Goal: Communication & Community: Answer question/provide support

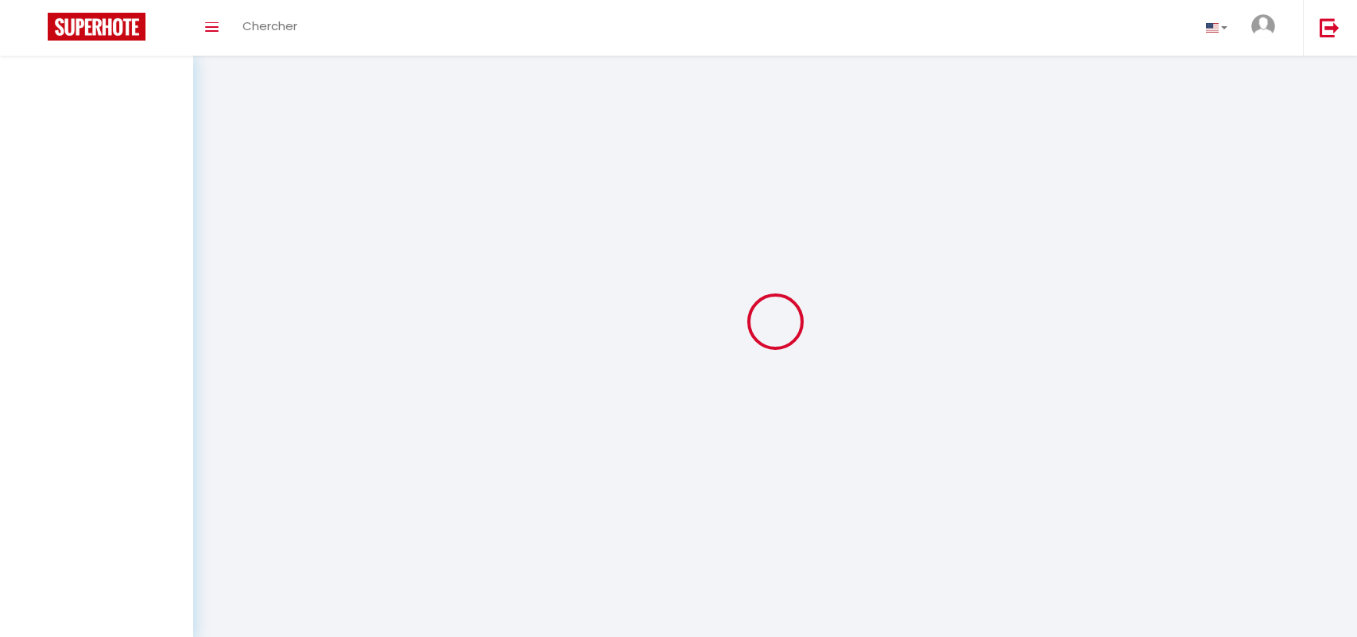
select select "message"
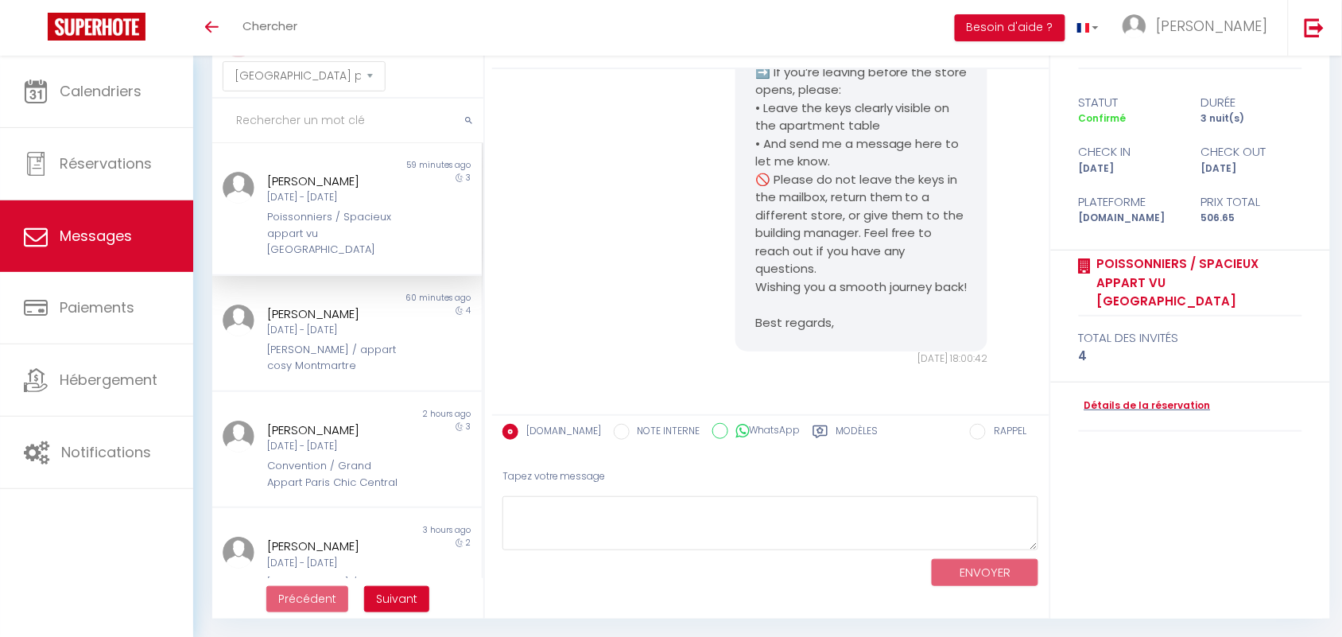
click at [348, 213] on div "Poissonniers / Spacieux appart vu [GEOGRAPHIC_DATA]" at bounding box center [336, 233] width 136 height 48
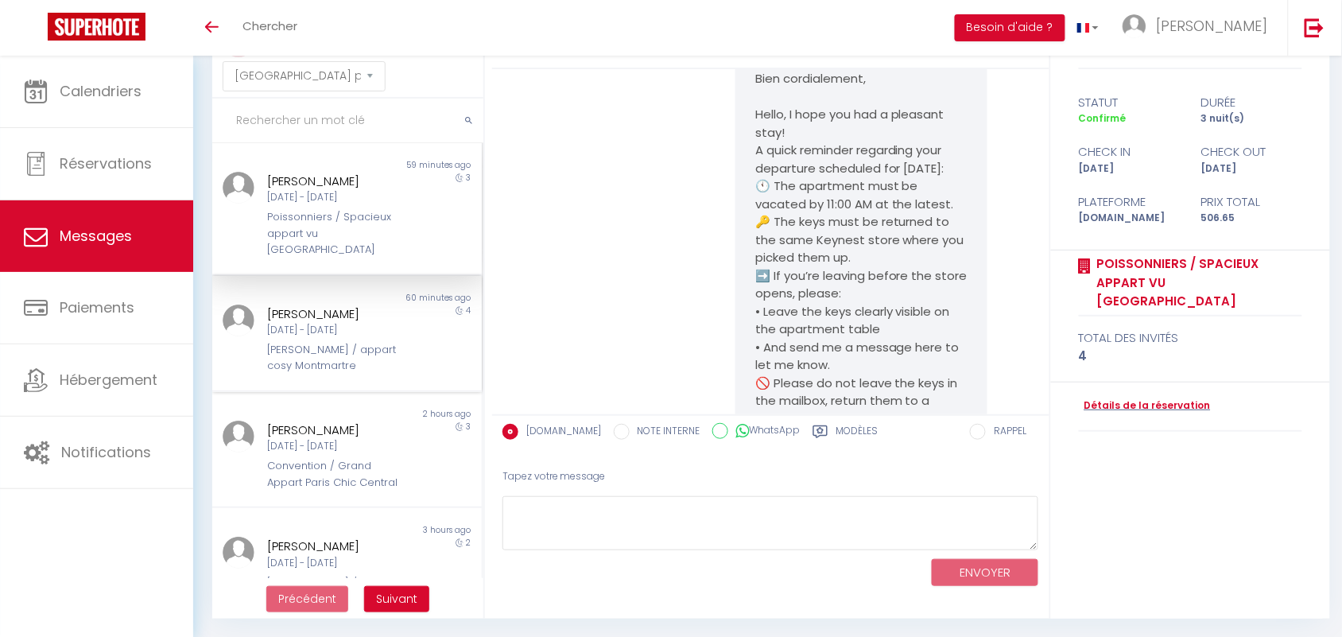
click at [320, 304] on div "[PERSON_NAME]" at bounding box center [336, 313] width 136 height 19
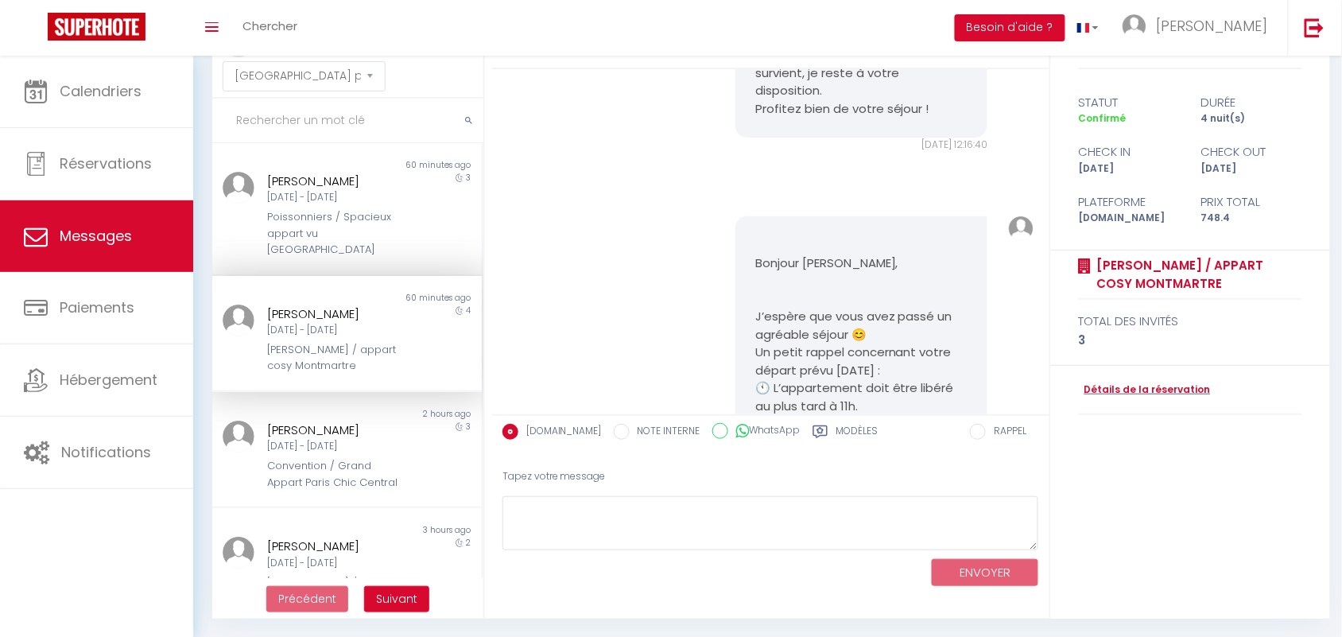
scroll to position [99, 0]
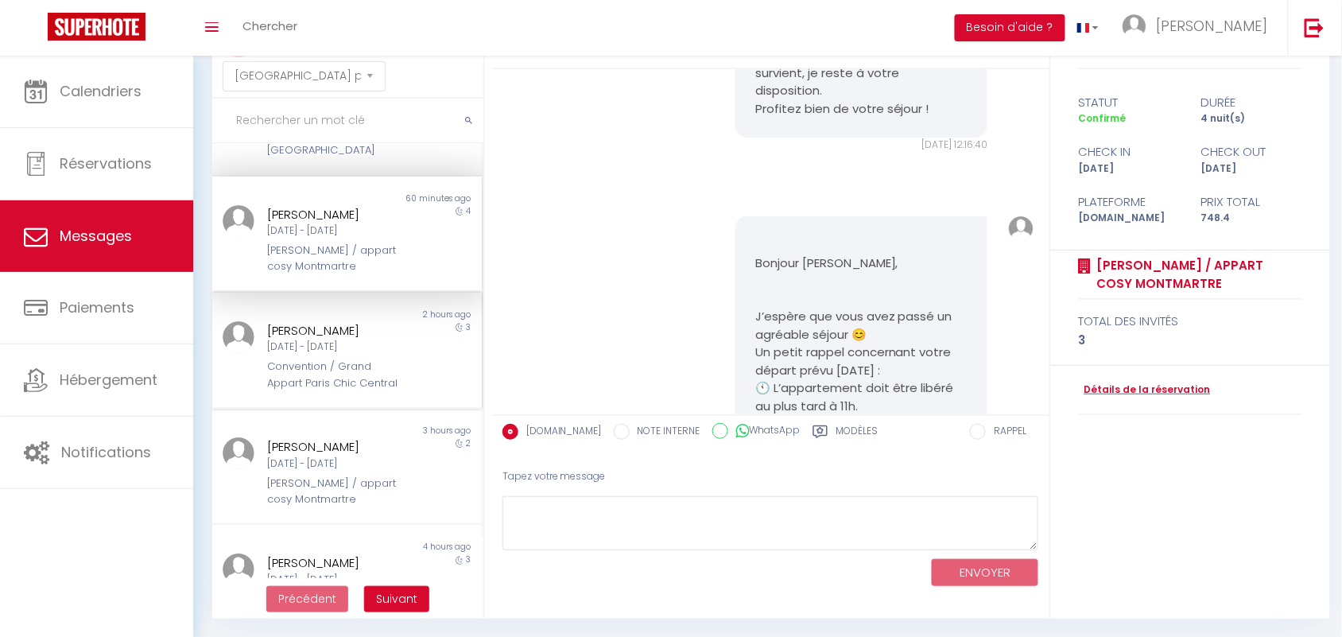
click at [296, 358] on div "Convention / Grand Appart Paris Chic Central" at bounding box center [336, 374] width 136 height 33
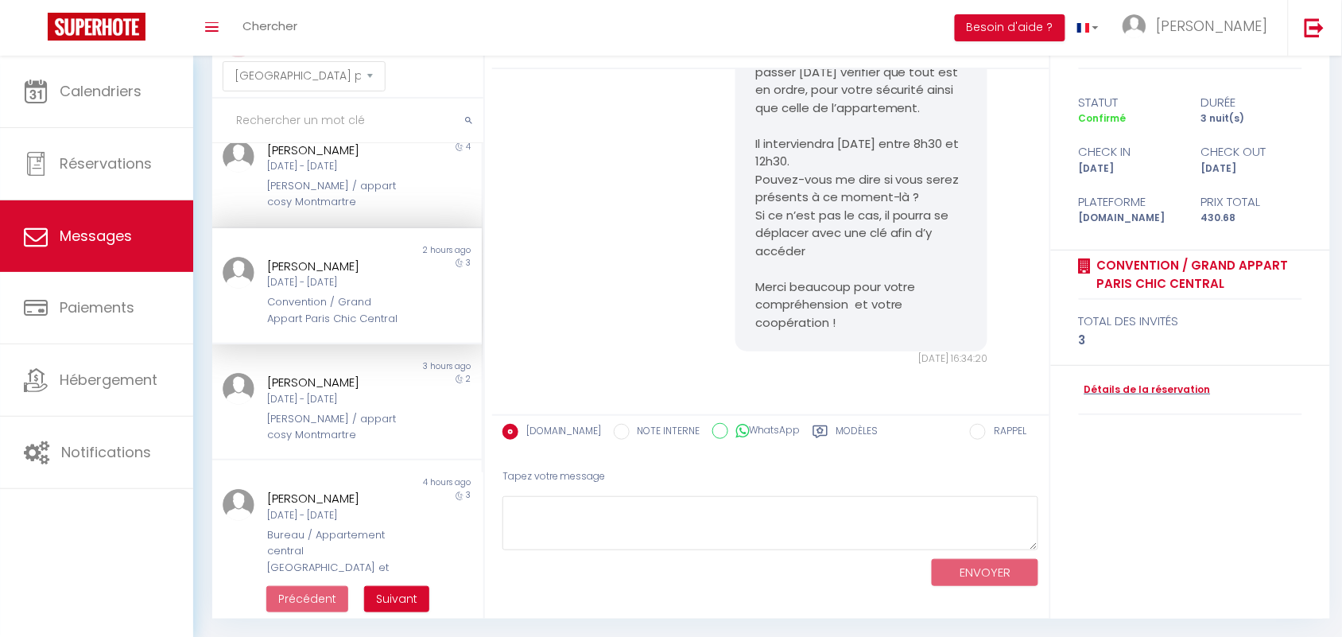
scroll to position [199, 0]
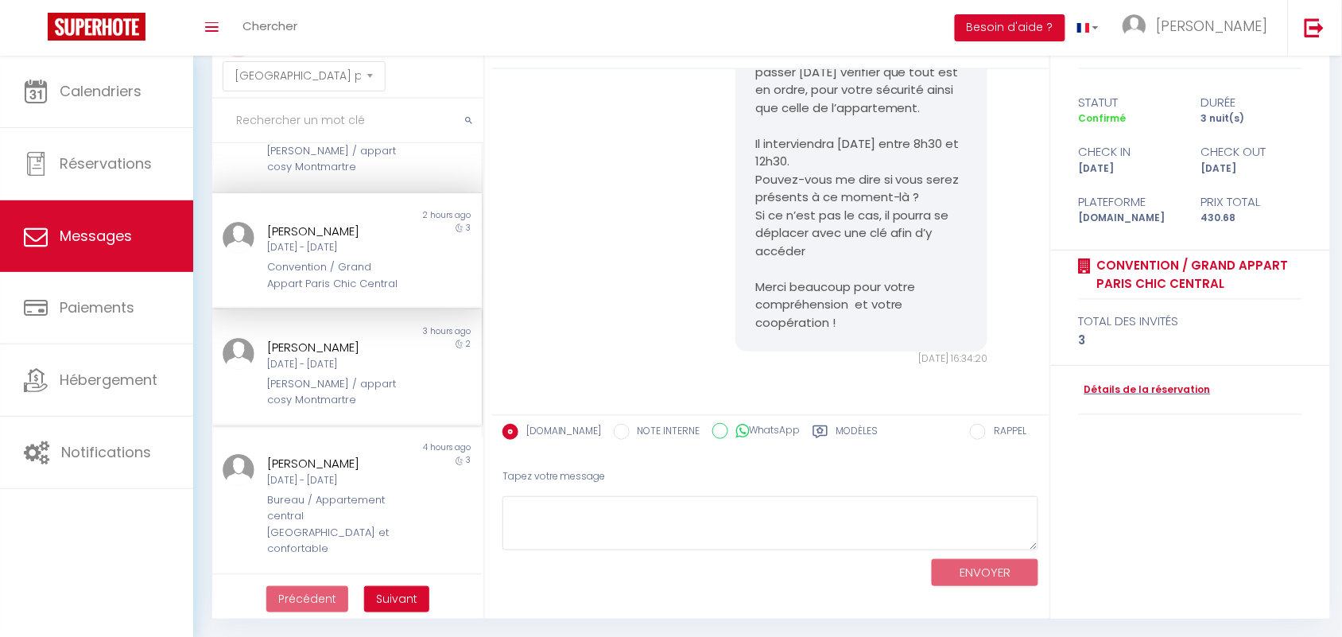
click at [327, 347] on div "LEZE Laëtitia" at bounding box center [336, 347] width 136 height 19
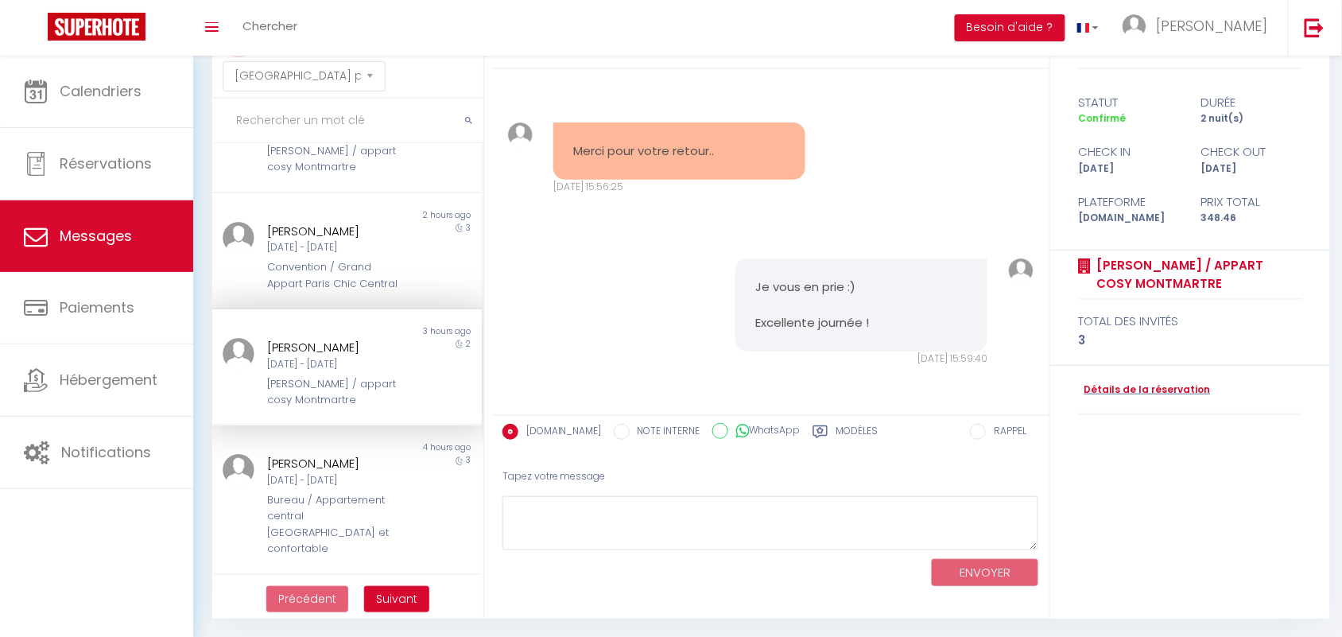
scroll to position [3001, 0]
click at [296, 259] on div "Convention / Grand Appart Paris Chic Central" at bounding box center [336, 275] width 136 height 33
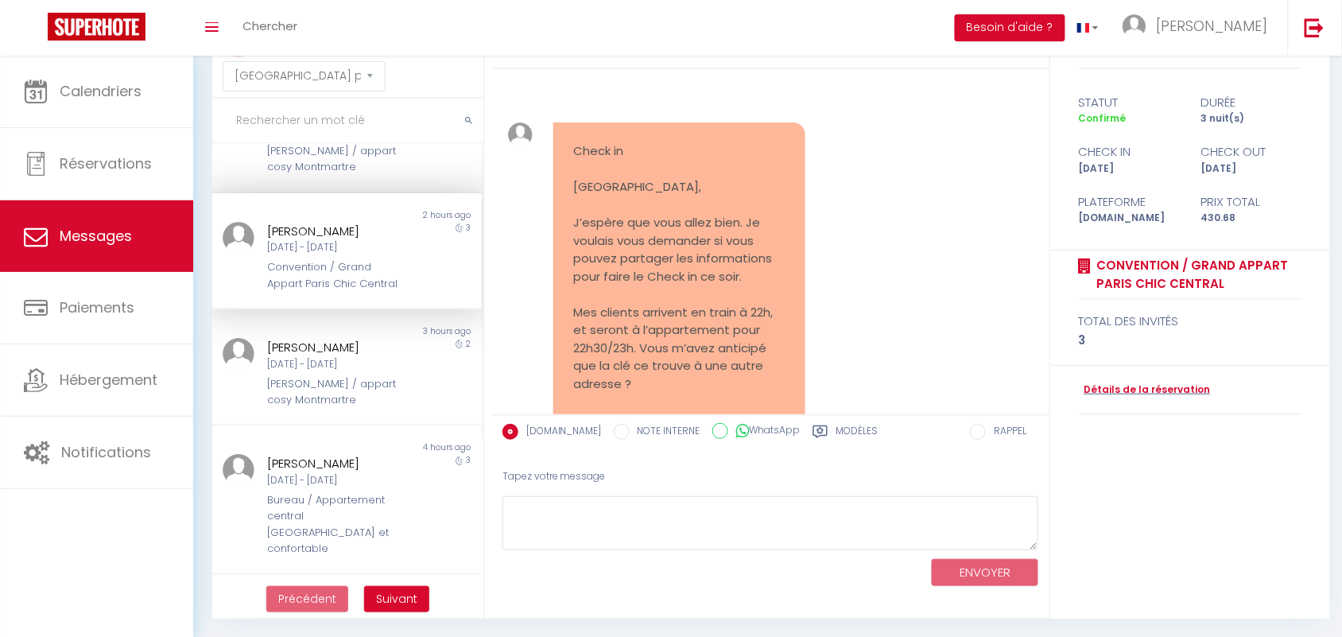
scroll to position [9365, 0]
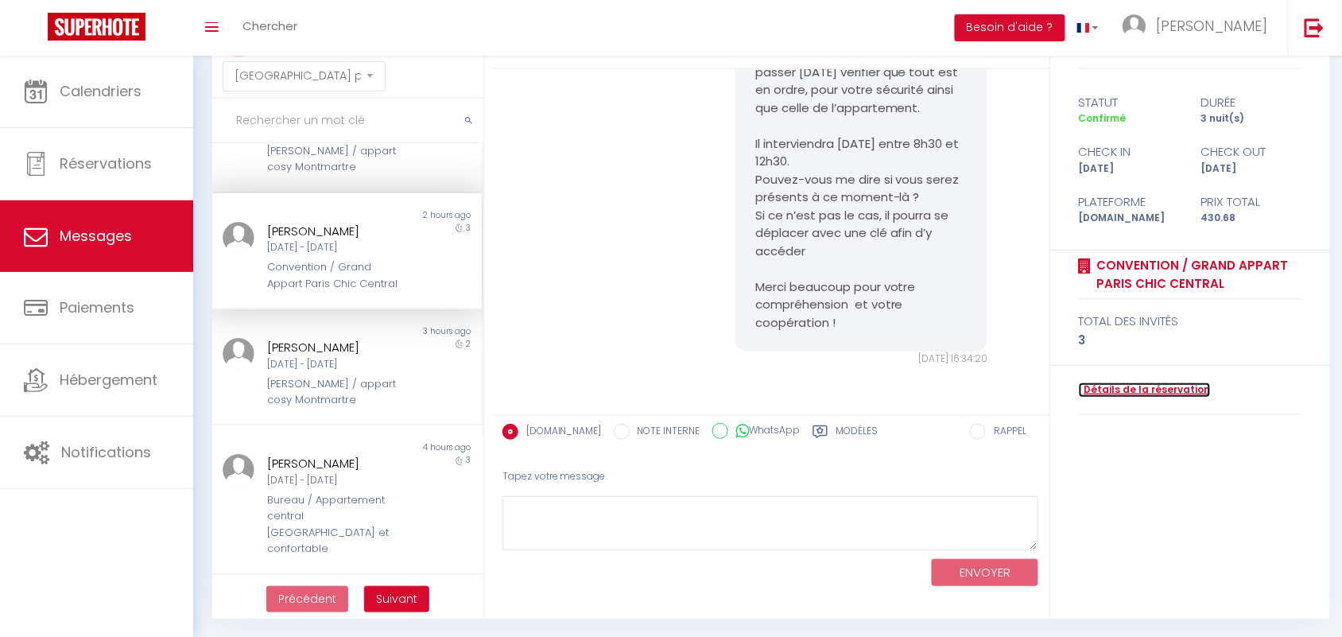
click at [1130, 390] on link "Détails de la réservation" at bounding box center [1145, 389] width 132 height 15
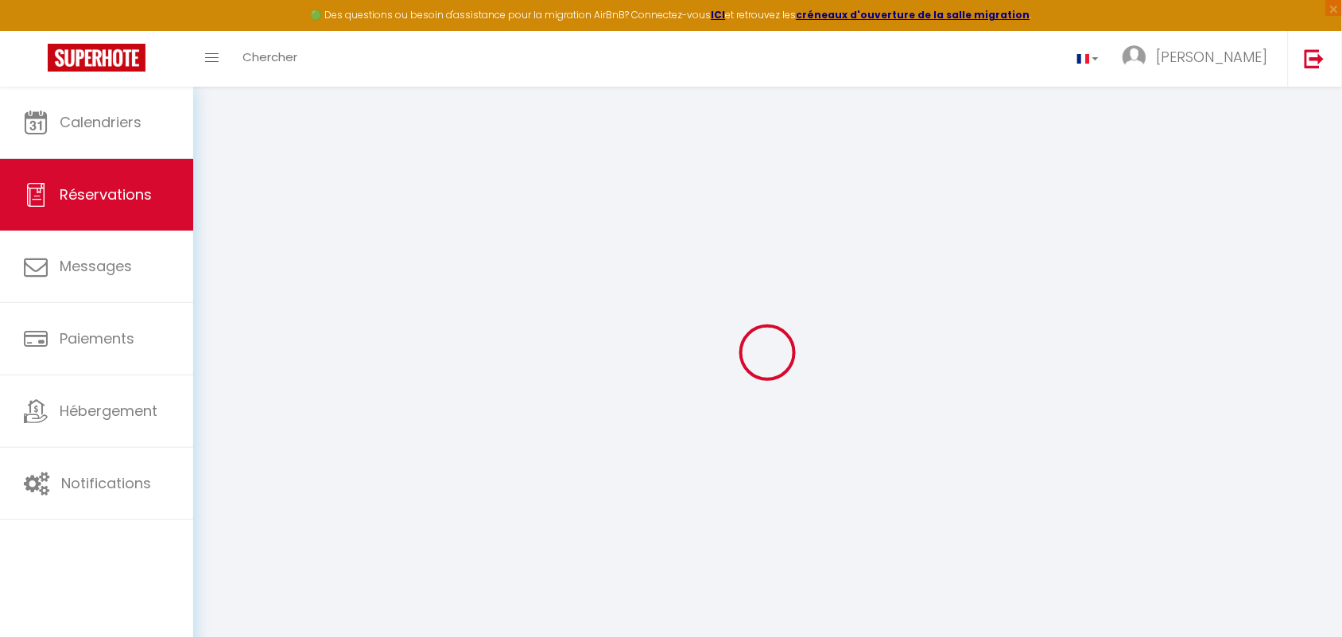
select select
checkbox input "false"
select select
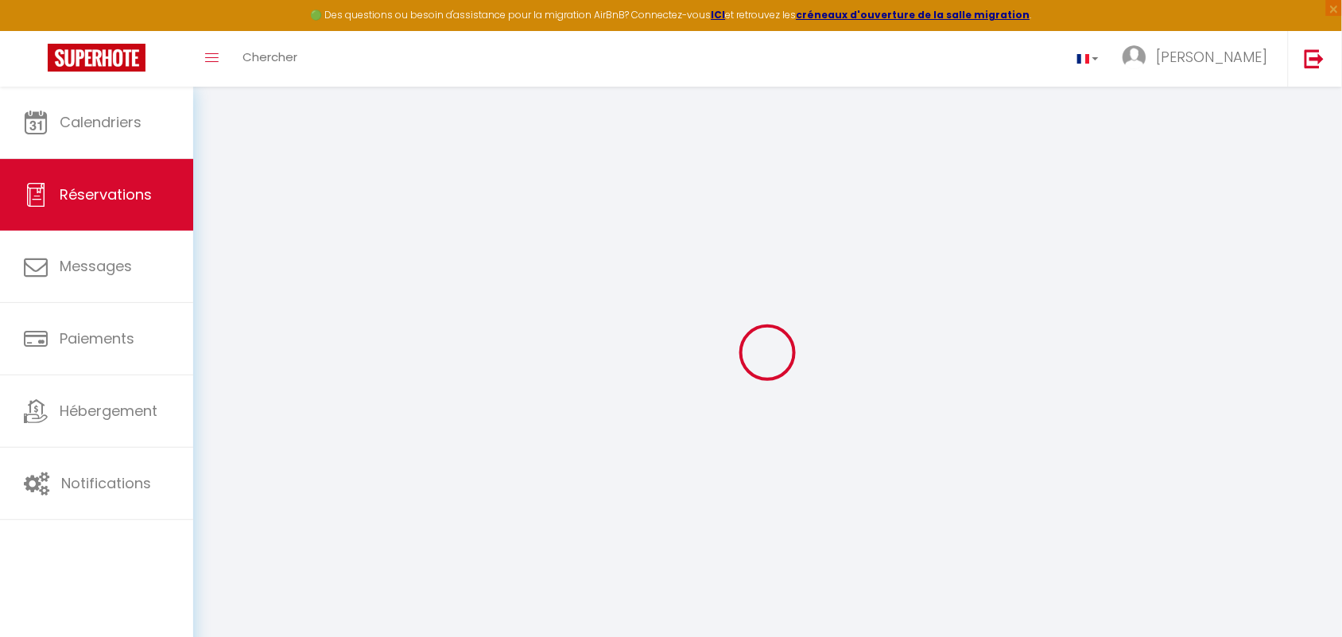
checkbox input "false"
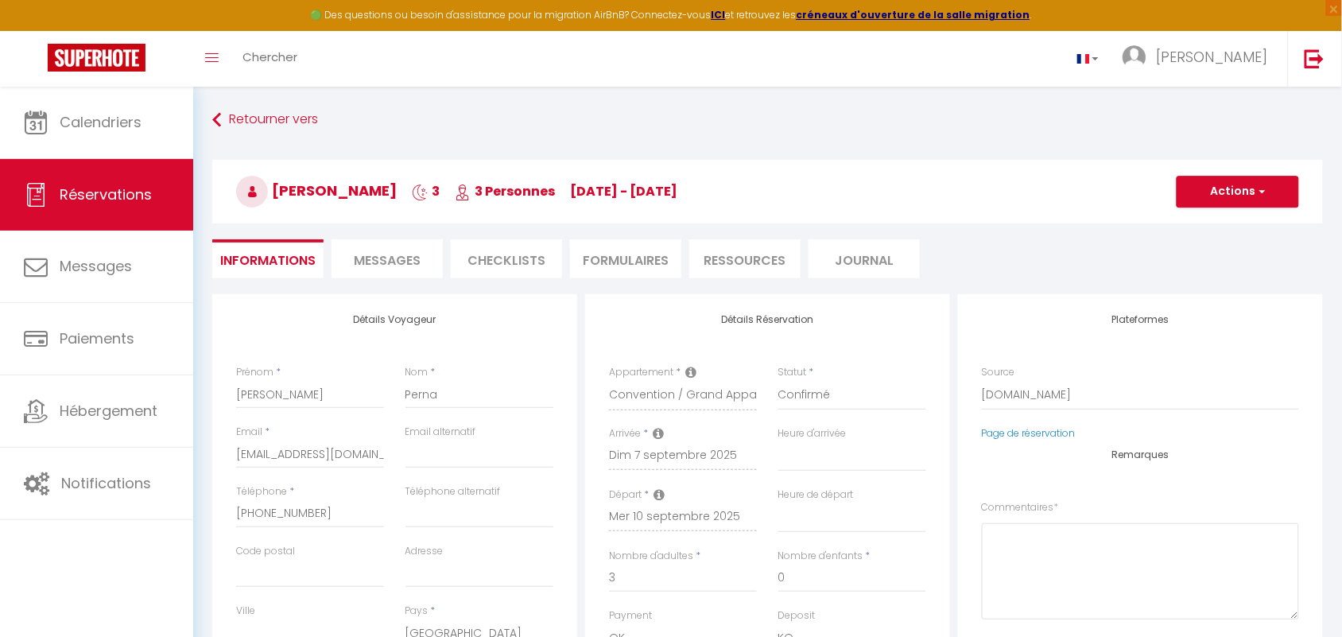
select select
checkbox input "false"
type textarea "** THIS RESERVATION HAS BEEN PRE-PAID ** BOOKING NOTE : Payment charge is EUR 6…"
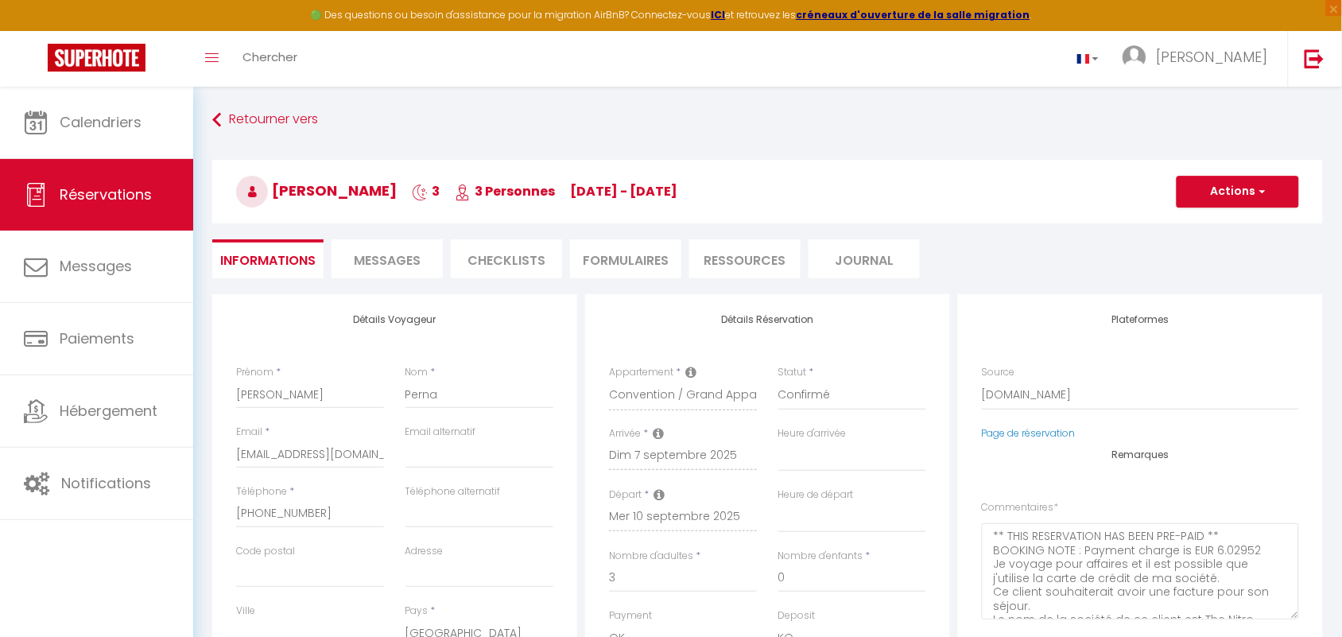
type input "87"
type input "23.4"
select select
checkbox input "false"
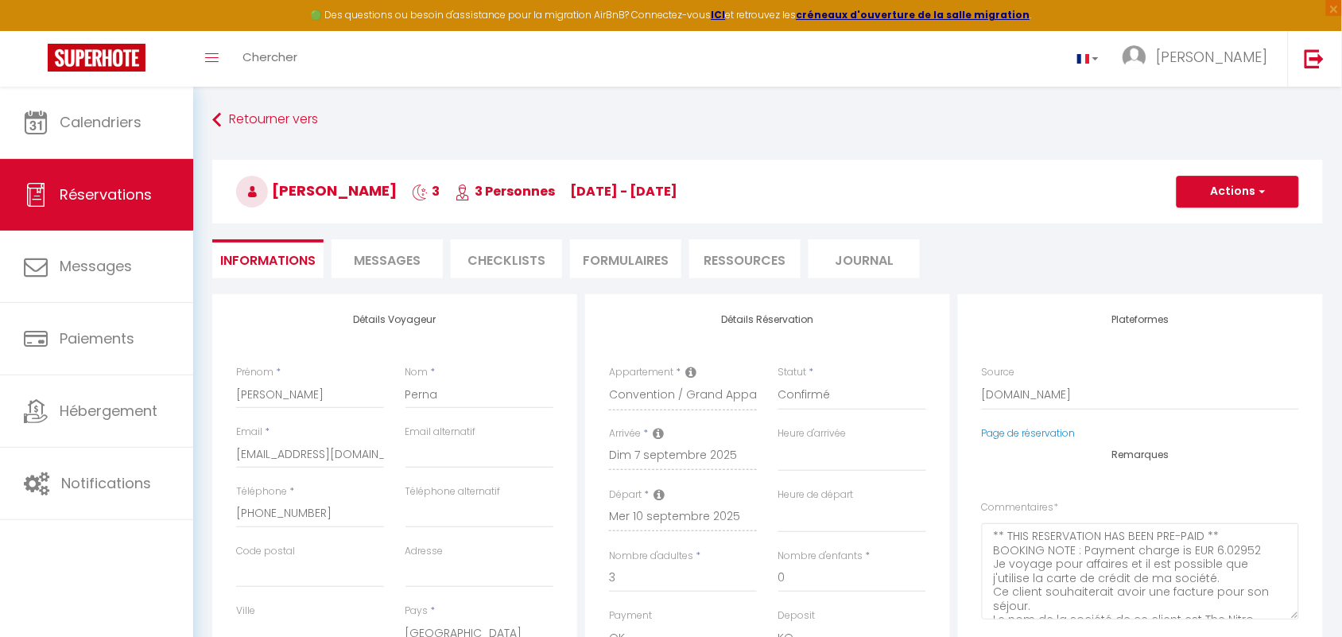
select select
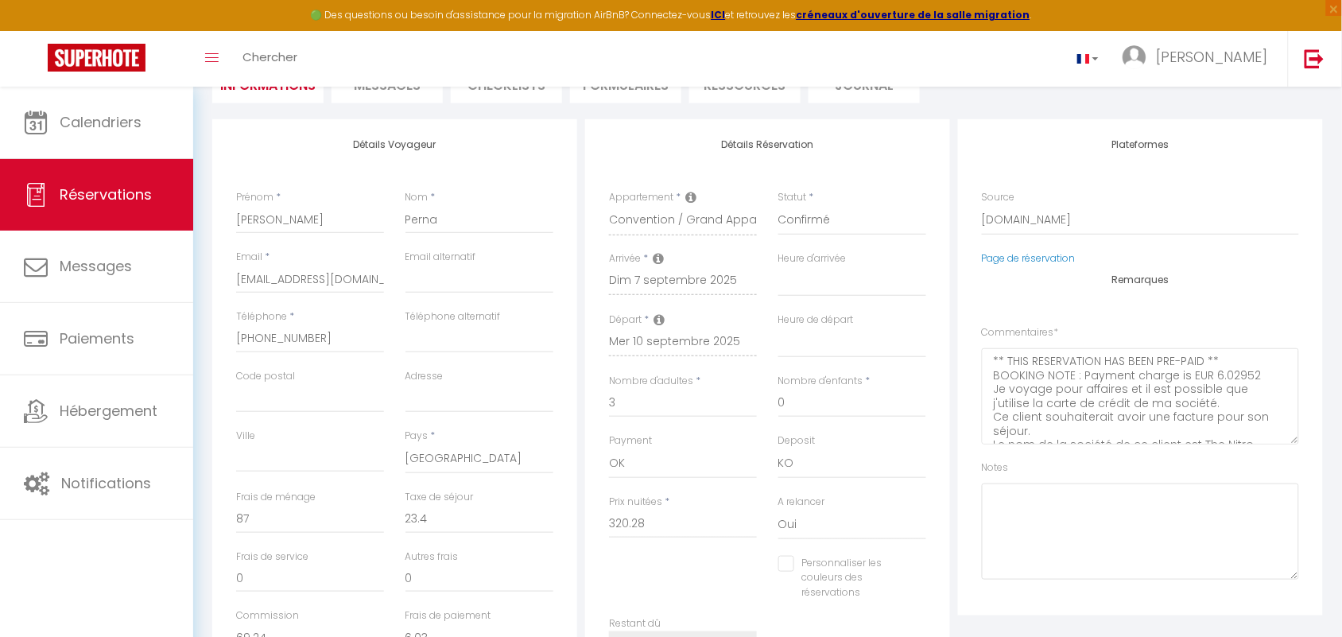
scroll to position [199, 0]
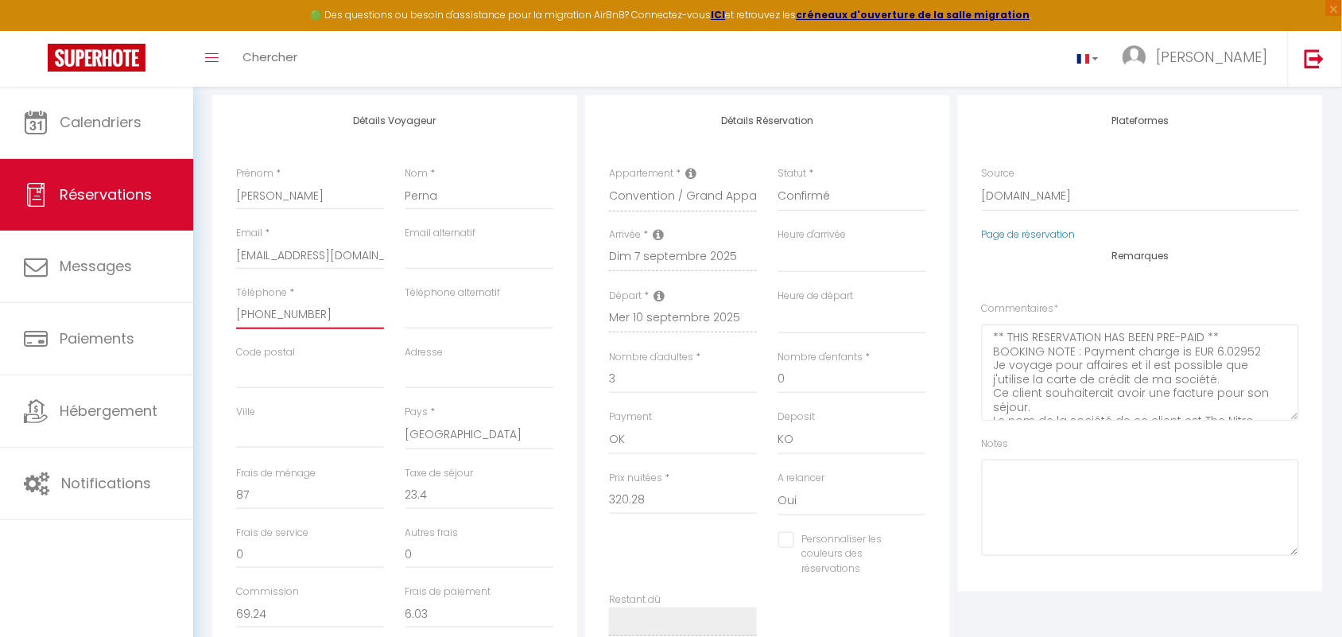
click at [251, 314] on input "+33749543893" at bounding box center [310, 314] width 148 height 29
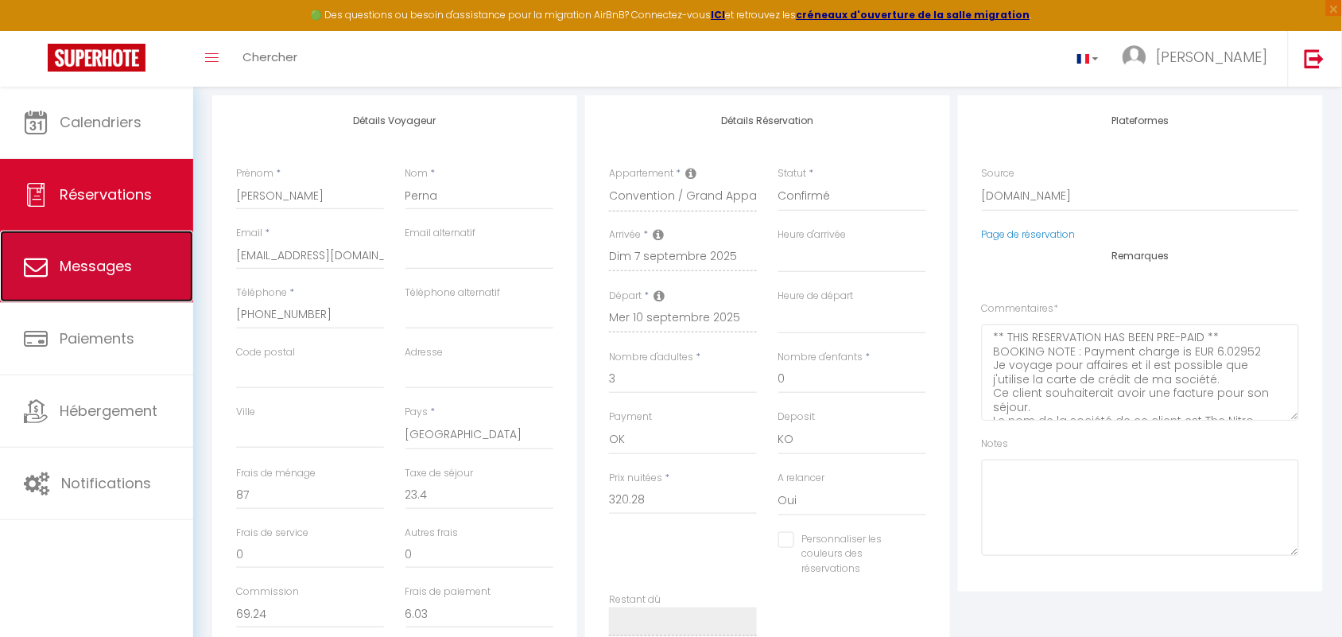
click at [125, 272] on span "Messages" at bounding box center [96, 266] width 72 height 20
select select "message"
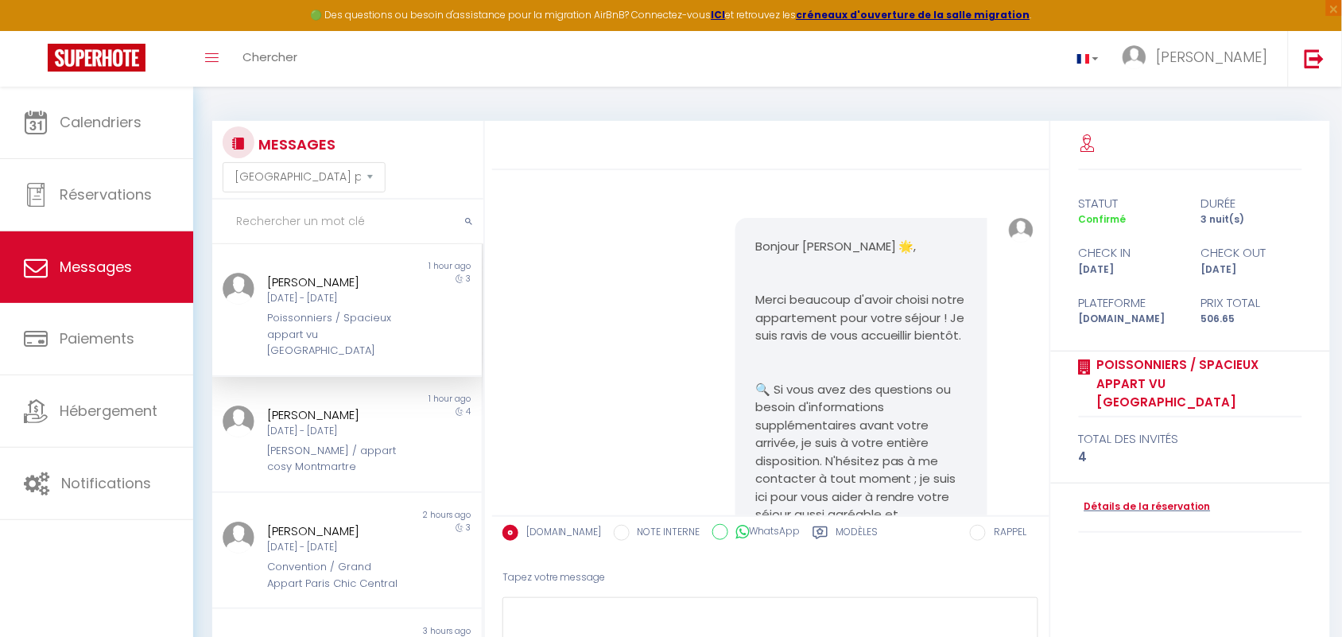
scroll to position [9308, 0]
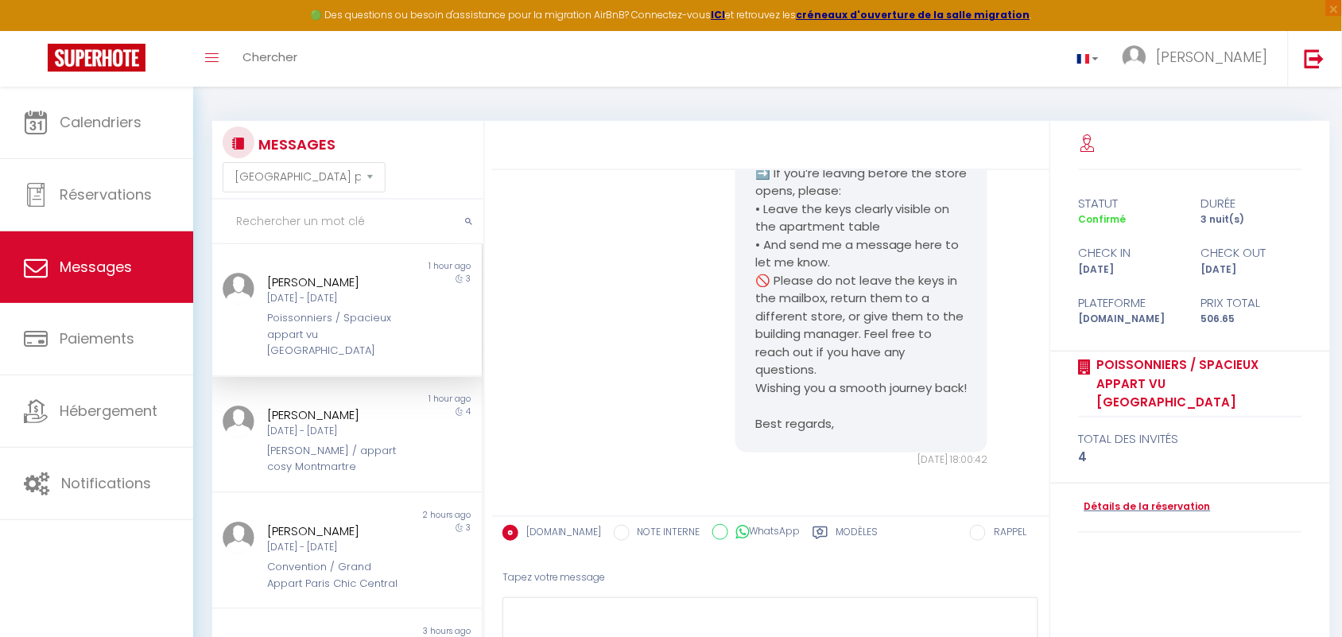
click at [326, 228] on input "text" at bounding box center [347, 222] width 271 height 45
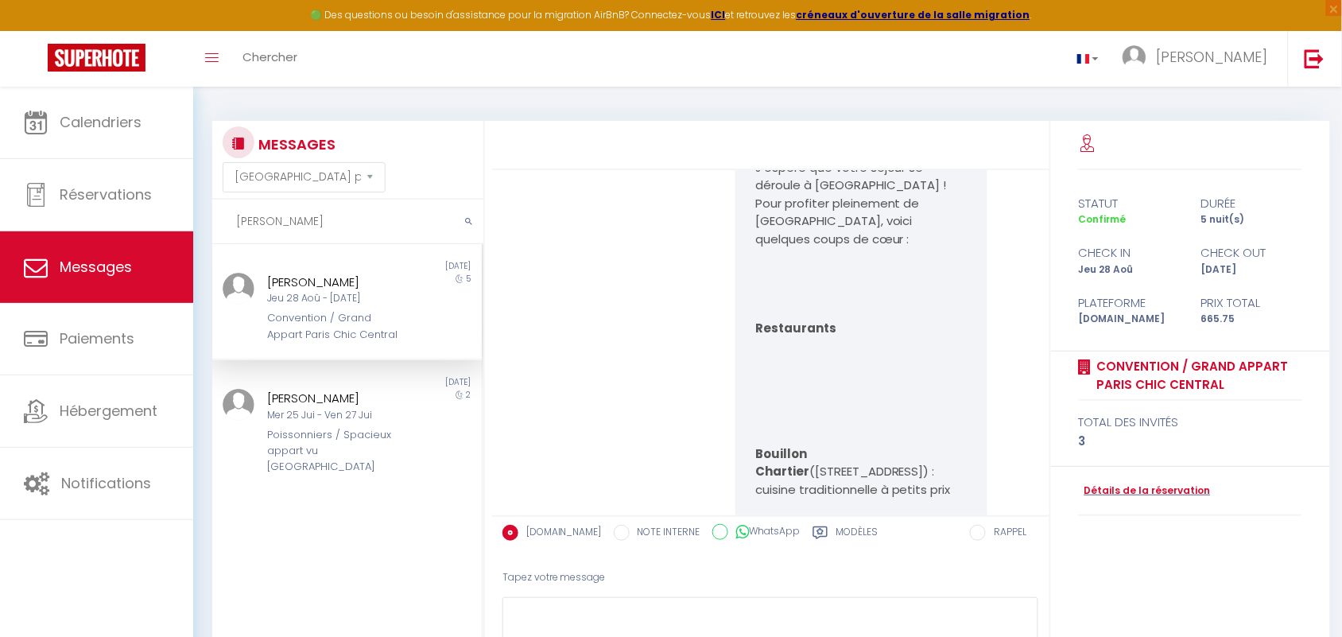
scroll to position [11518, 0]
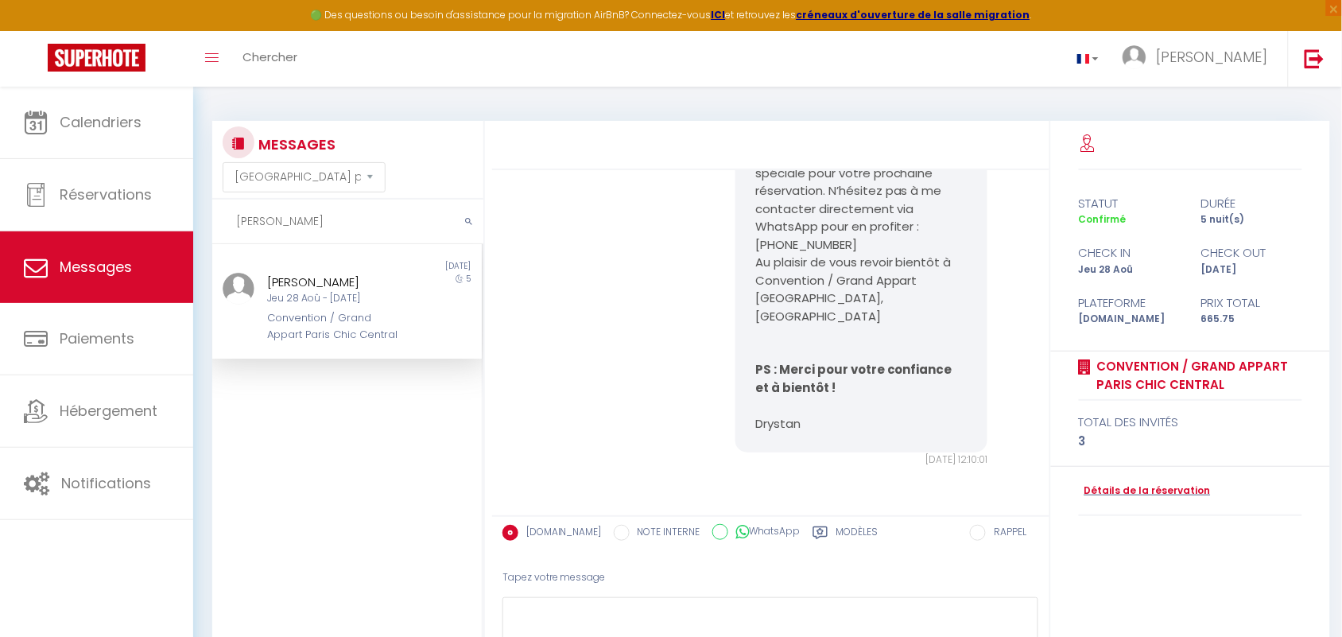
type input "magali"
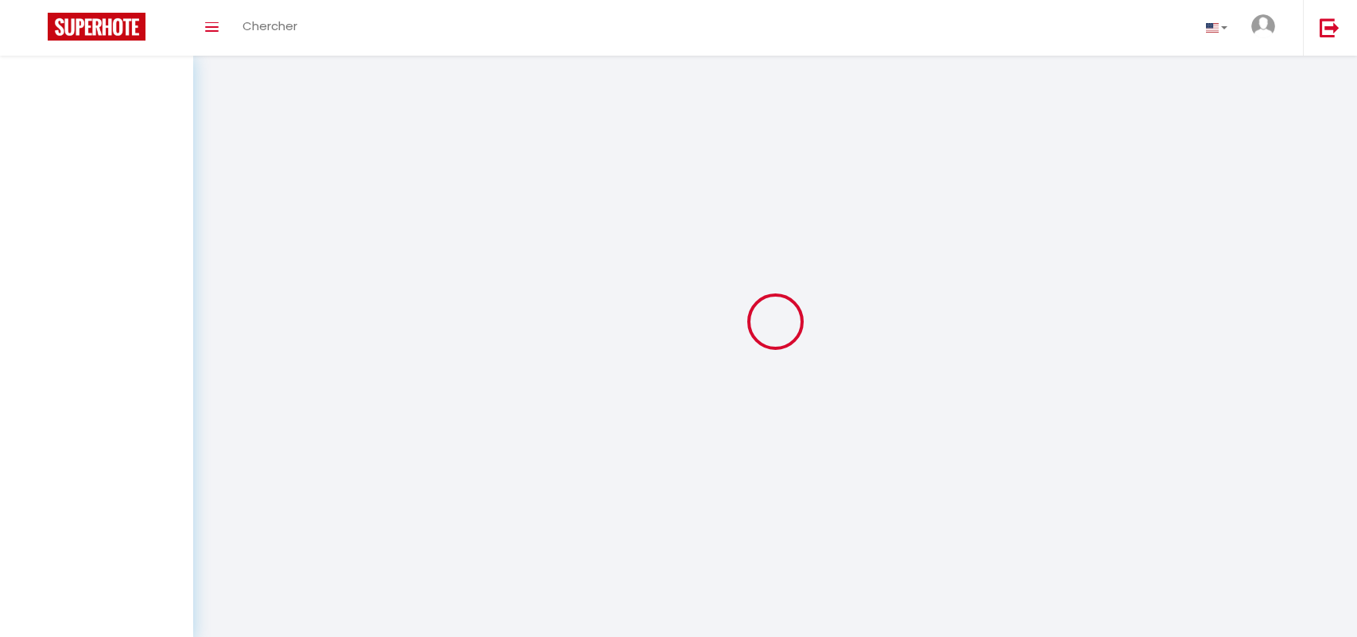
select select "message"
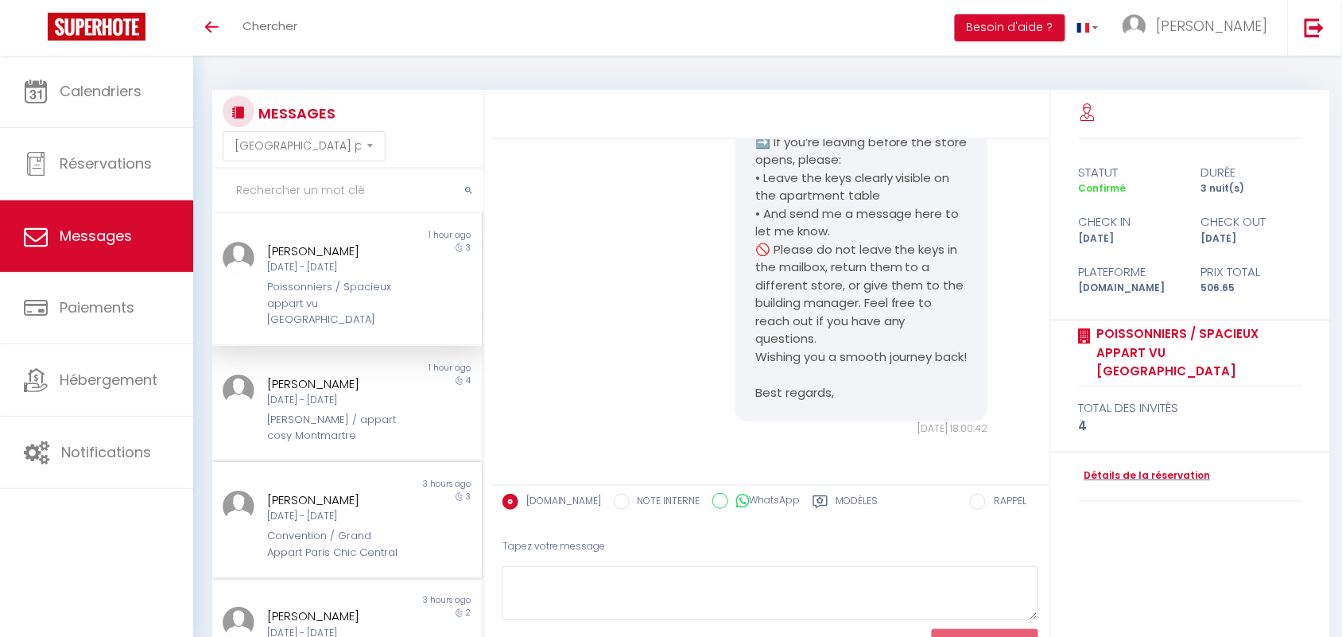
click at [308, 490] on div "[PERSON_NAME]" at bounding box center [336, 499] width 136 height 19
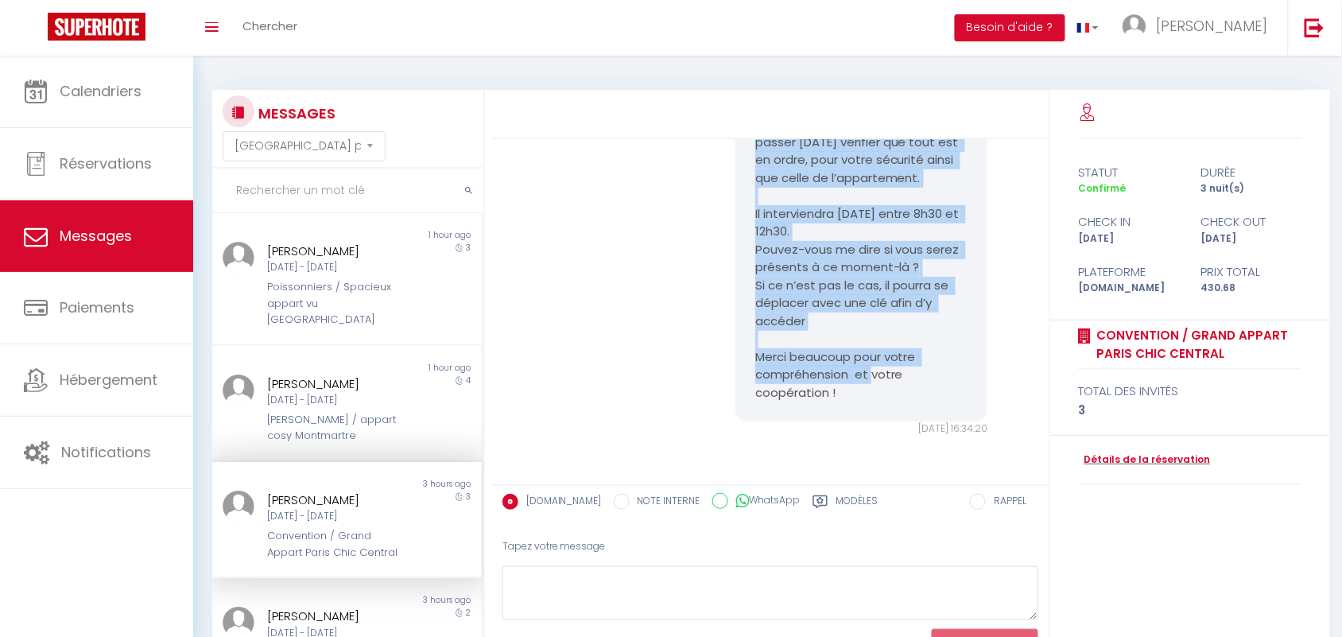
scroll to position [9365, 0]
drag, startPoint x: 742, startPoint y: 339, endPoint x: 847, endPoint y: 408, distance: 125.7
click at [847, 408] on div "Bonjour Giulia, J'espère que vous allez bien et que votre séjour se passe au mi…" at bounding box center [861, 186] width 252 height 469
copy pre "Bonjour Giulia, J'espère que vous allez bien et que votre séjour se passe au mi…"
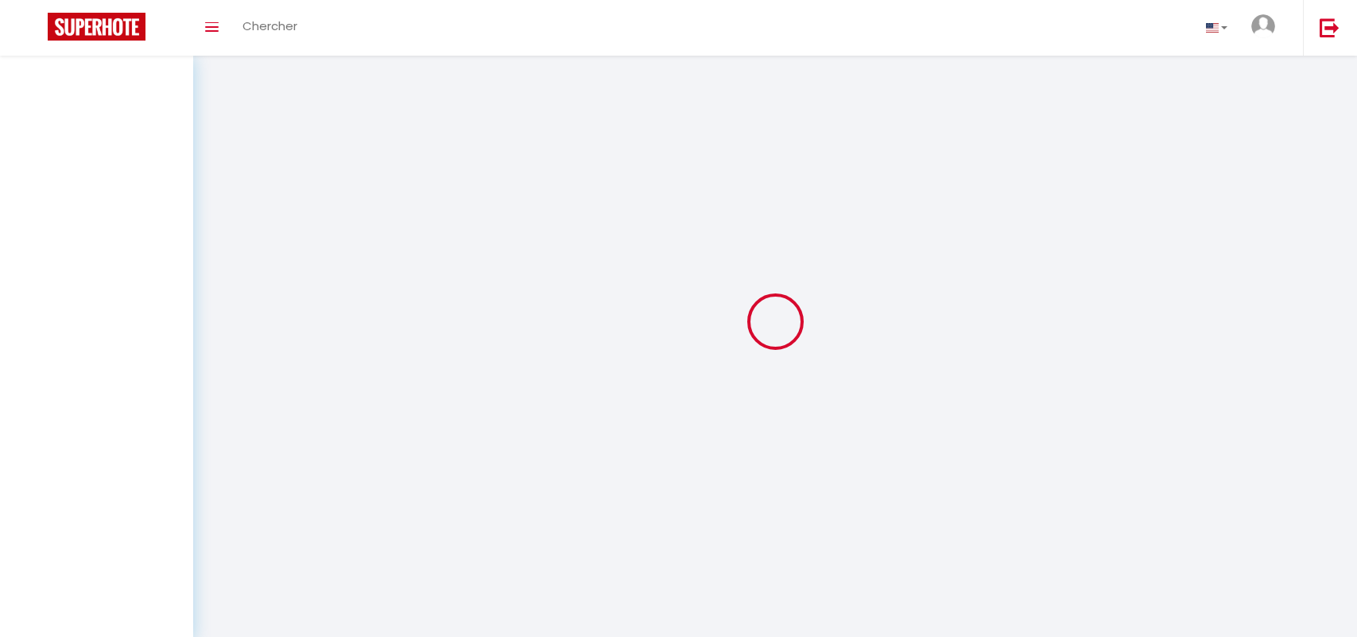
select select "message"
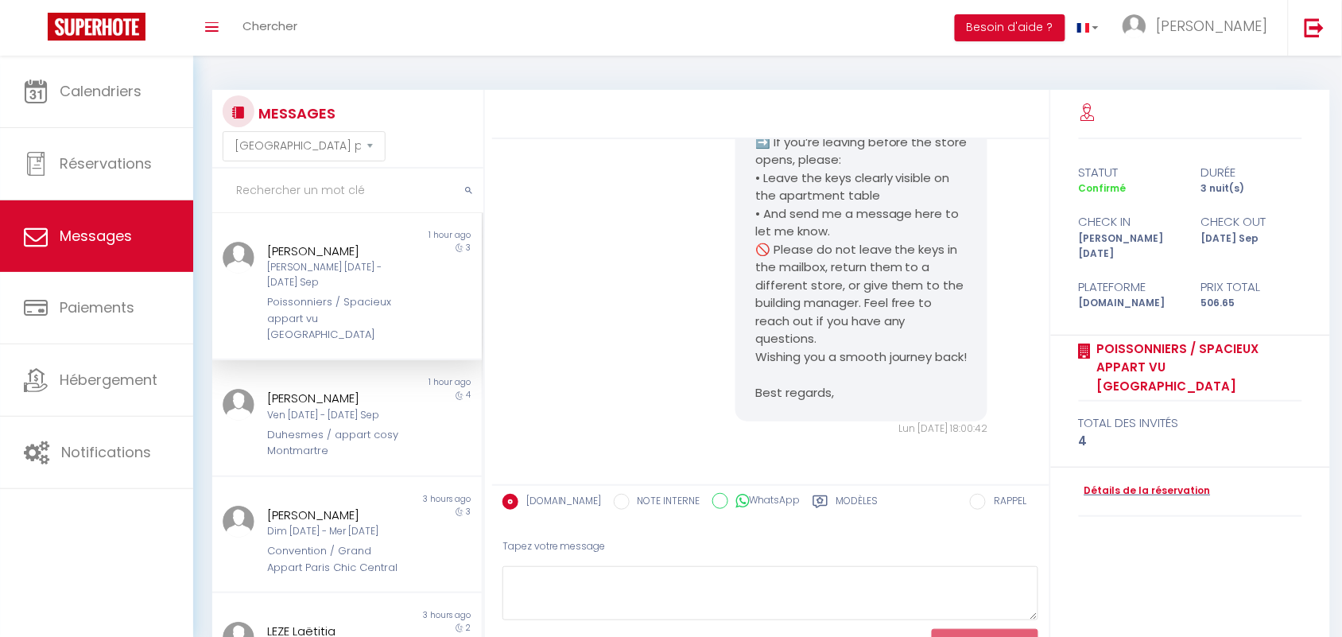
click at [245, 193] on input "text" at bounding box center [347, 191] width 271 height 45
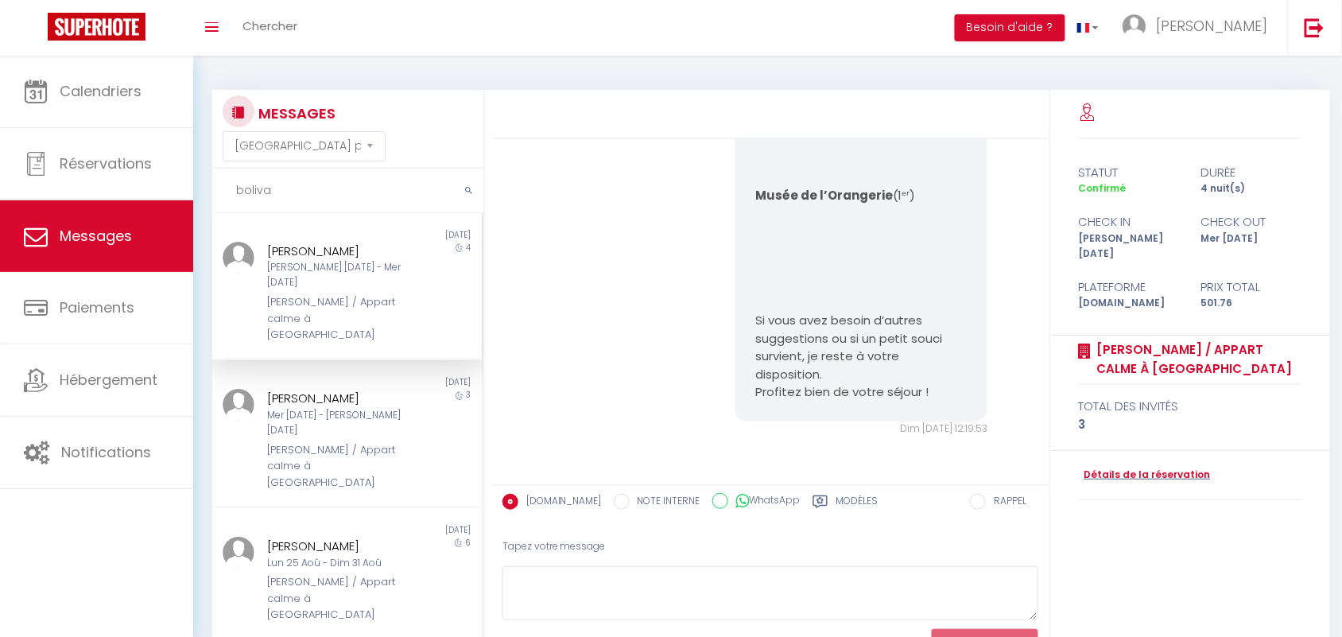
scroll to position [6324, 0]
type input "bolivar"
click at [312, 294] on div "[PERSON_NAME] / Appart calme à [GEOGRAPHIC_DATA]" at bounding box center [336, 318] width 136 height 48
click at [308, 442] on div "Simon de bolivar / Appart calme à Buttes-Chaumont" at bounding box center [336, 466] width 136 height 48
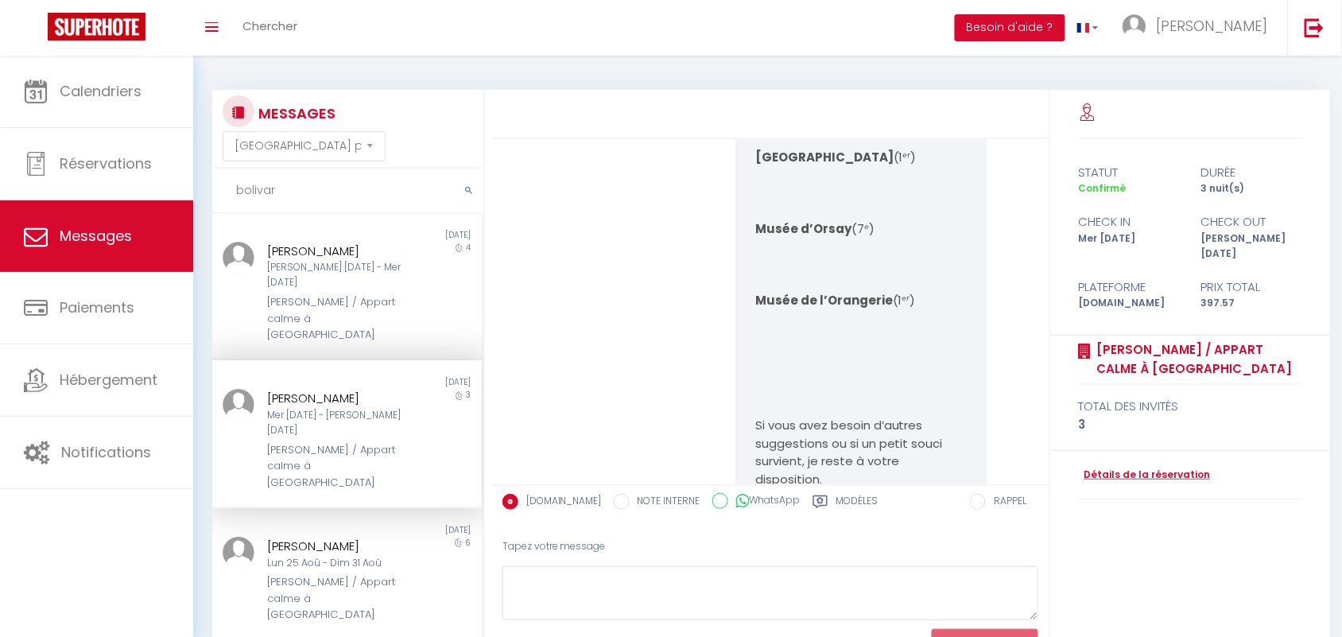
scroll to position [5696, 0]
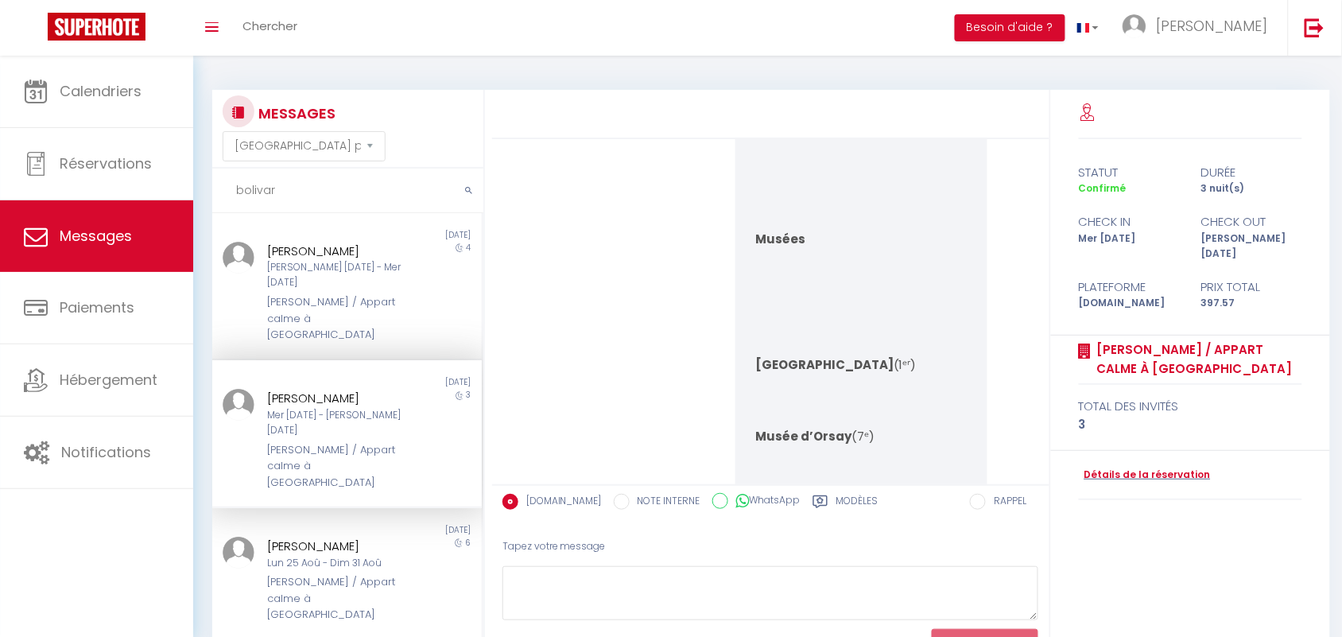
drag, startPoint x: 280, startPoint y: 185, endPoint x: 220, endPoint y: 192, distance: 60.0
click at [220, 192] on input "bolivar" at bounding box center [347, 191] width 271 height 45
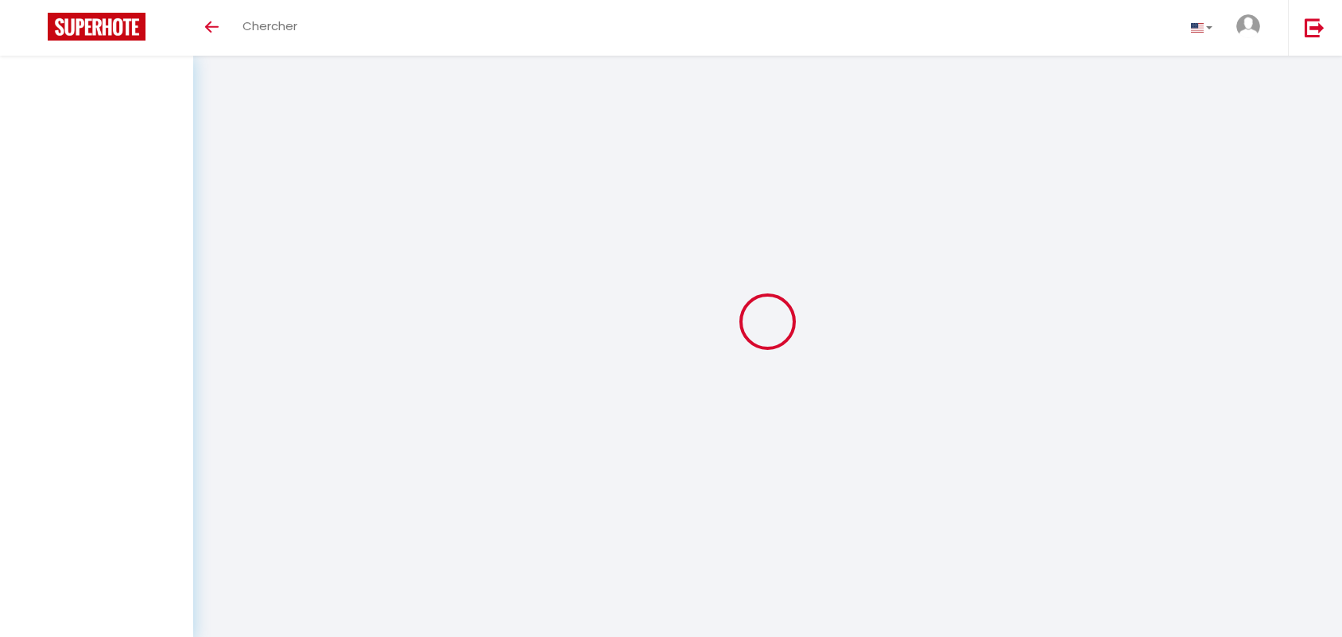
select select "message"
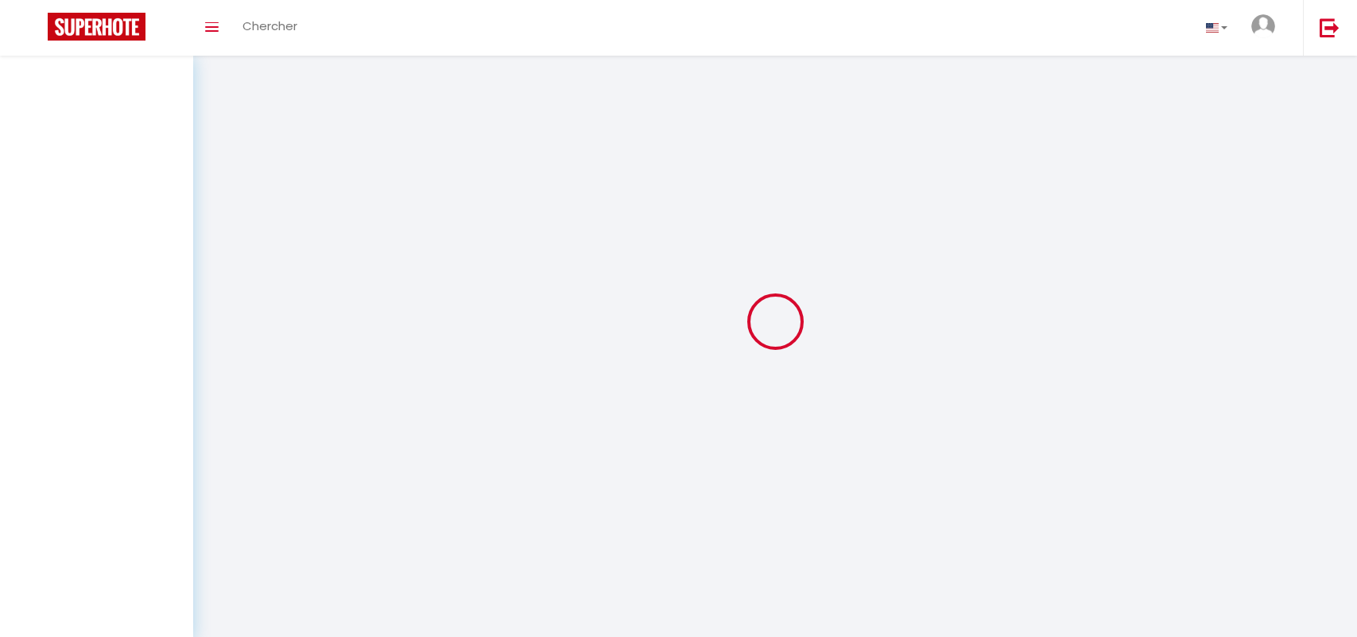
select select "message"
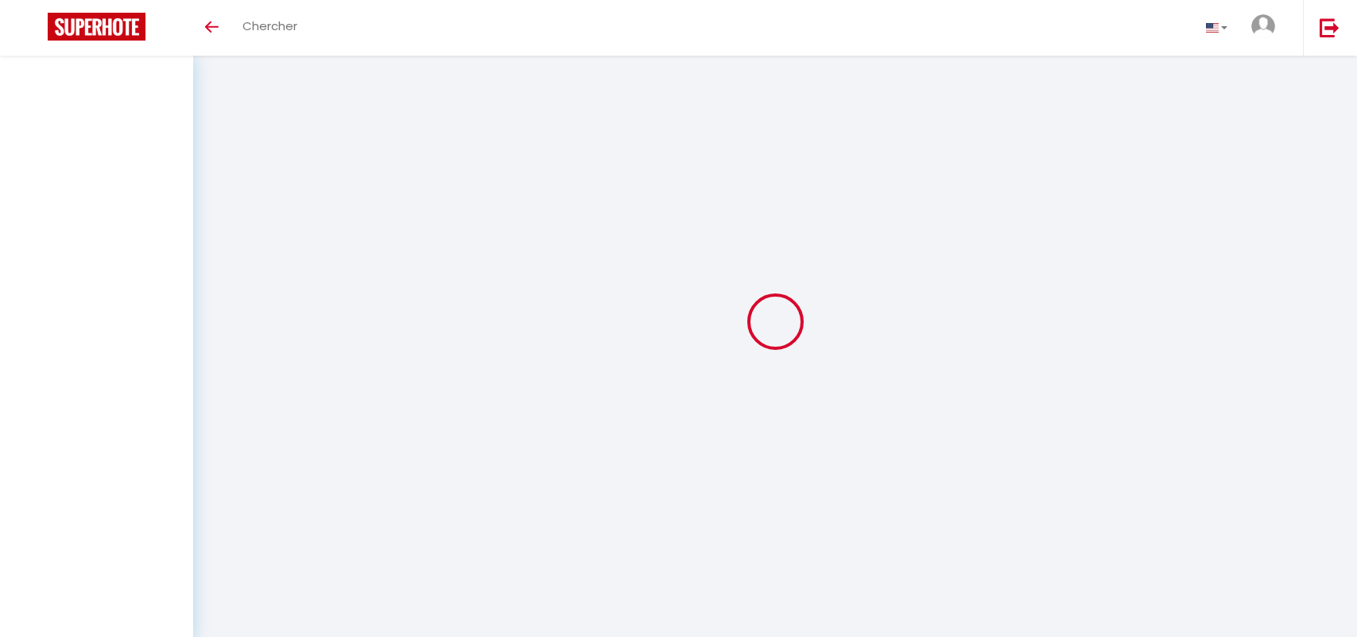
select select "message"
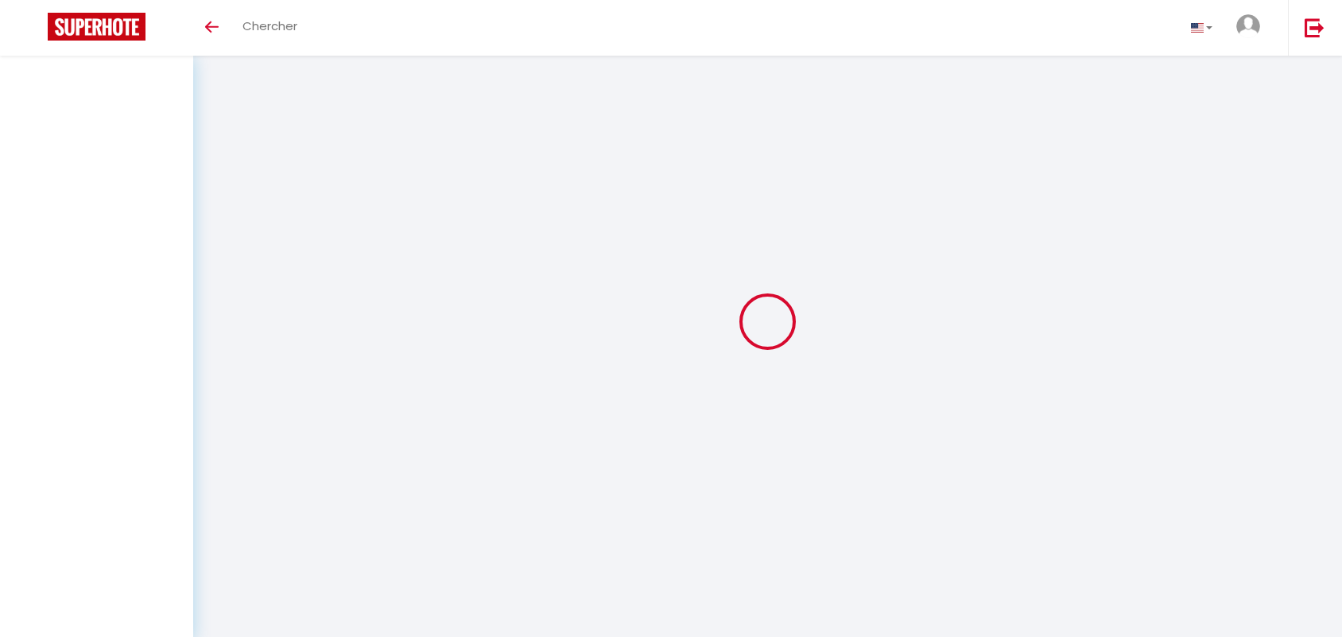
select select "message"
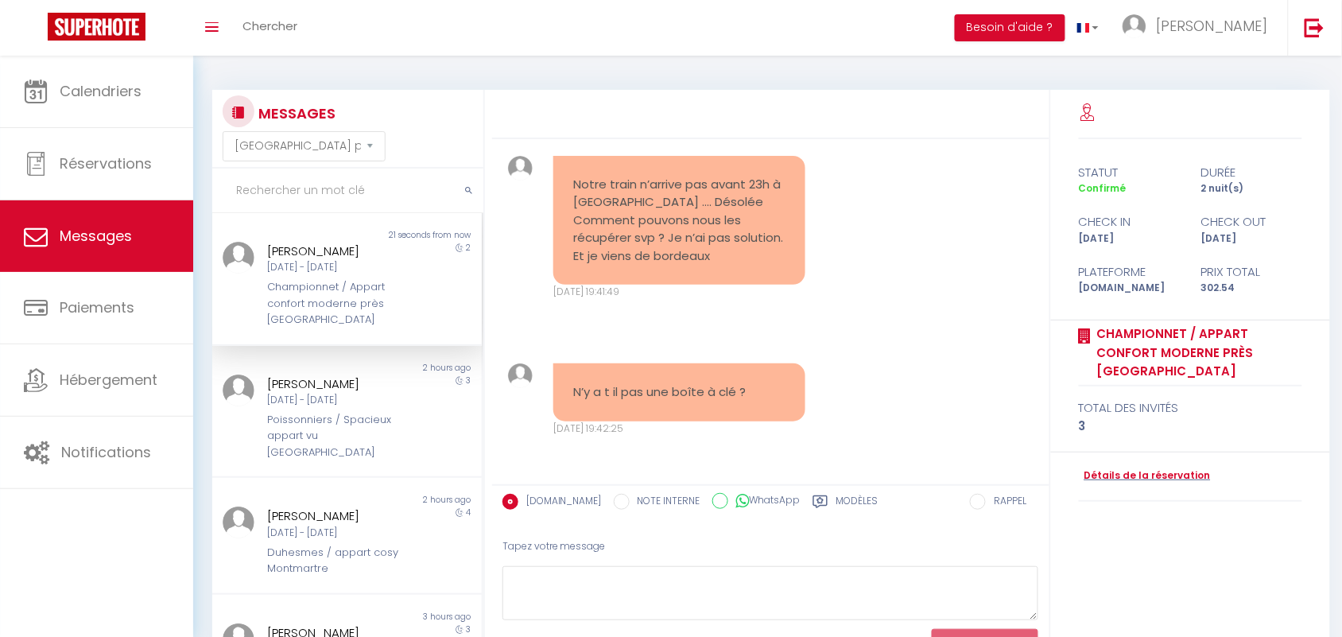
scroll to position [70, 0]
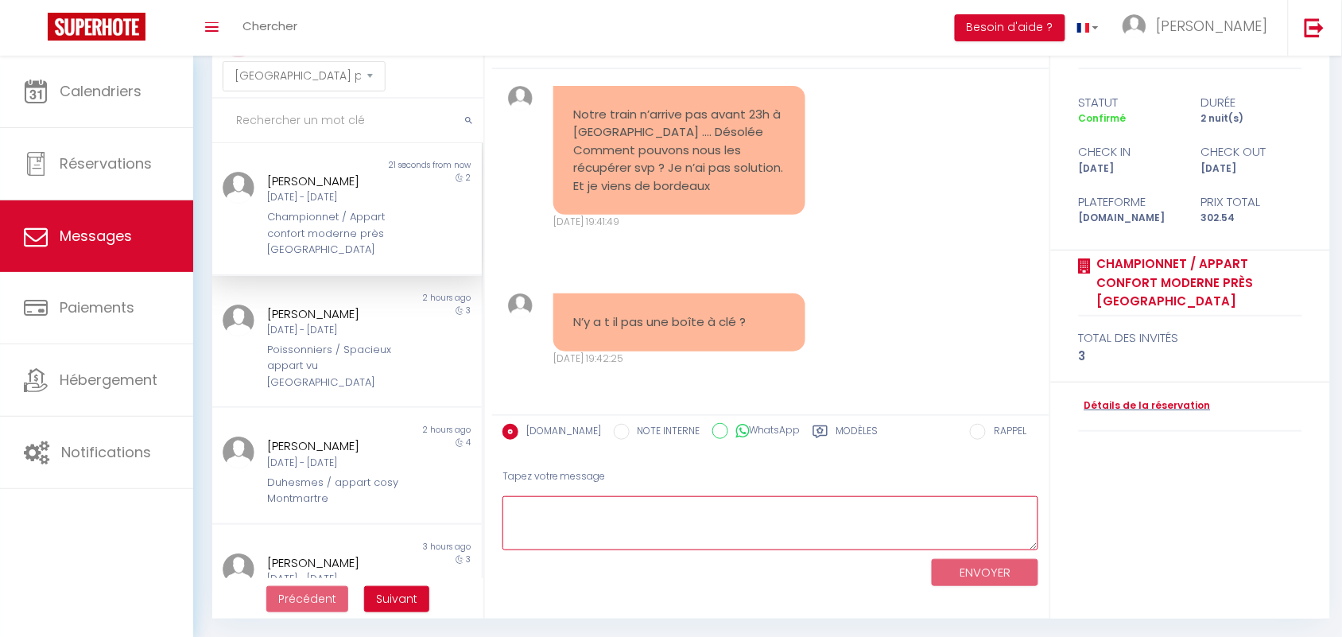
click at [552, 510] on textarea at bounding box center [770, 523] width 537 height 55
type textarea "i"
type textarea "Il n'y a pas de boite"
drag, startPoint x: 634, startPoint y: 507, endPoint x: 507, endPoint y: 514, distance: 126.6
click at [507, 514] on textarea "Il n'y a pas de boite" at bounding box center [770, 523] width 537 height 55
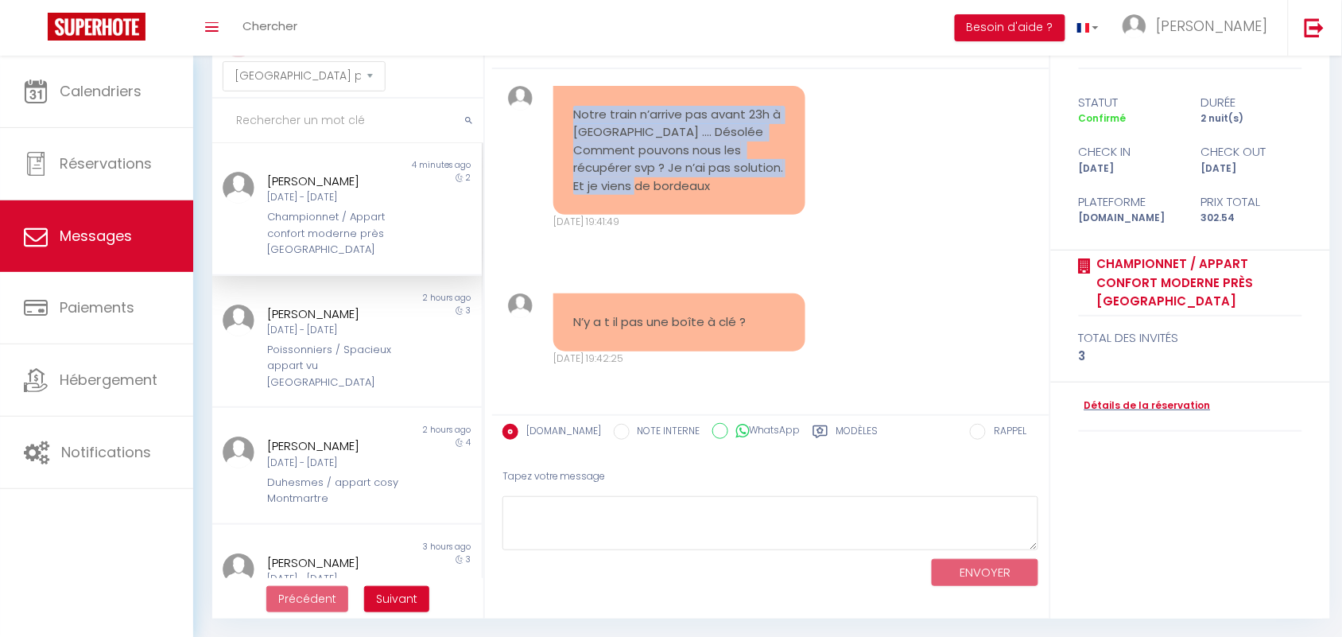
drag, startPoint x: 571, startPoint y: 110, endPoint x: 773, endPoint y: 208, distance: 224.7
click at [773, 208] on div "Notre train n’arrive pas avant 23h à [GEOGRAPHIC_DATA] …. Désolée Comment pouvo…" at bounding box center [679, 151] width 252 height 130
copy pre "Notre train n’arrive pas avant 23h à [GEOGRAPHIC_DATA] …. Désolée Comment pouvo…"
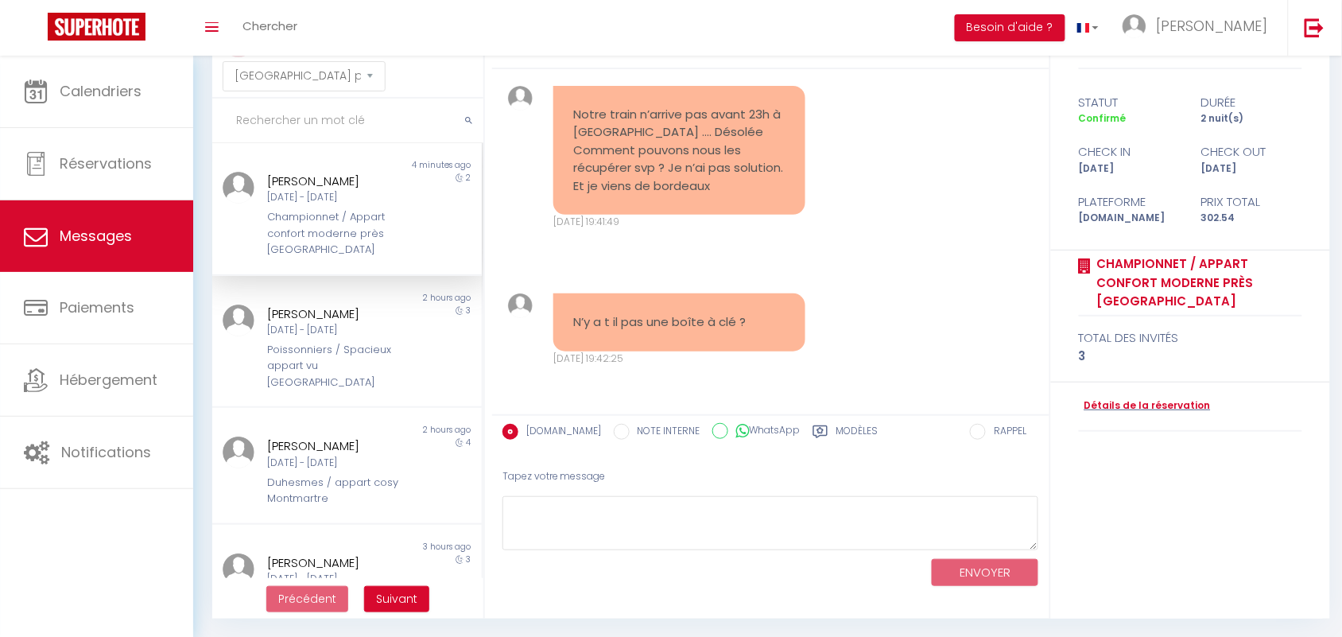
click at [824, 267] on div "N’y a t il pas une boîte à clé ? Lun 08 Sep. 2025 - 19:42:25 Note Sms N’y a t i…" at bounding box center [771, 330] width 546 height 136
click at [370, 215] on div "Championnet / Appart confort moderne près [GEOGRAPHIC_DATA]" at bounding box center [336, 233] width 136 height 48
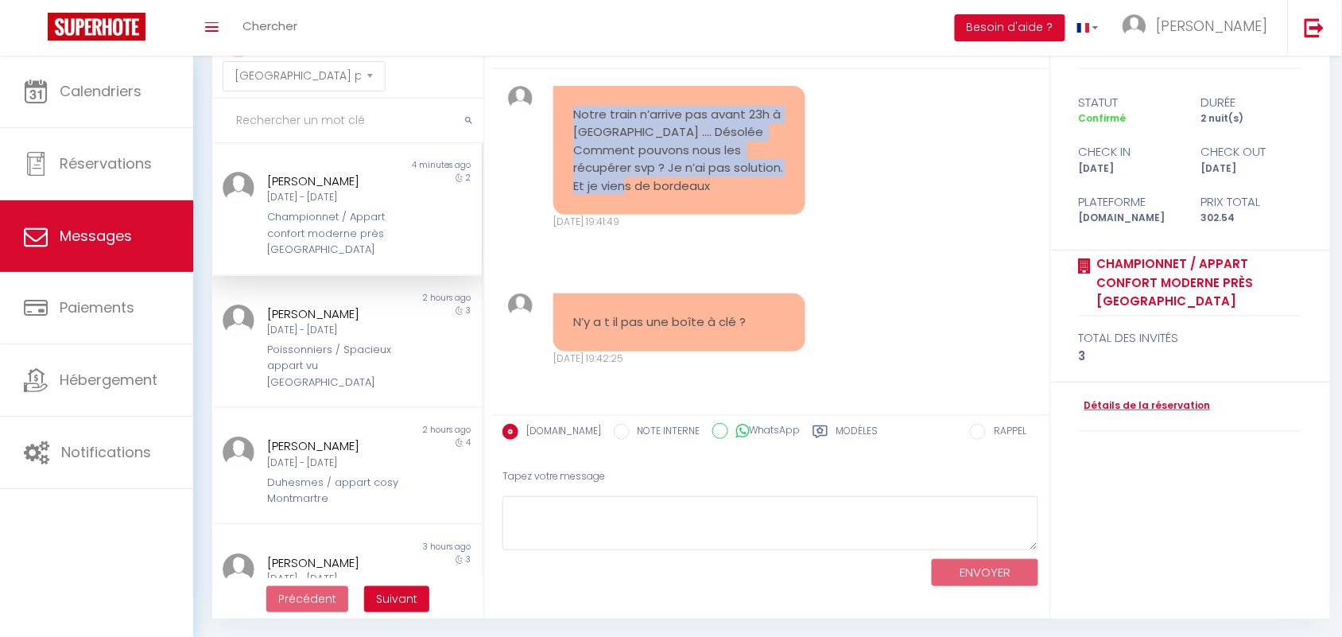
drag, startPoint x: 570, startPoint y: 111, endPoint x: 753, endPoint y: 211, distance: 208.5
click at [753, 211] on div "Notre train n’arrive pas avant 23h à [GEOGRAPHIC_DATA] …. Désolée Comment pouvo…" at bounding box center [679, 151] width 252 height 130
click at [682, 192] on pre "Notre train n’arrive pas avant 23h à [GEOGRAPHIC_DATA] …. Désolée Comment pouvo…" at bounding box center [679, 151] width 212 height 90
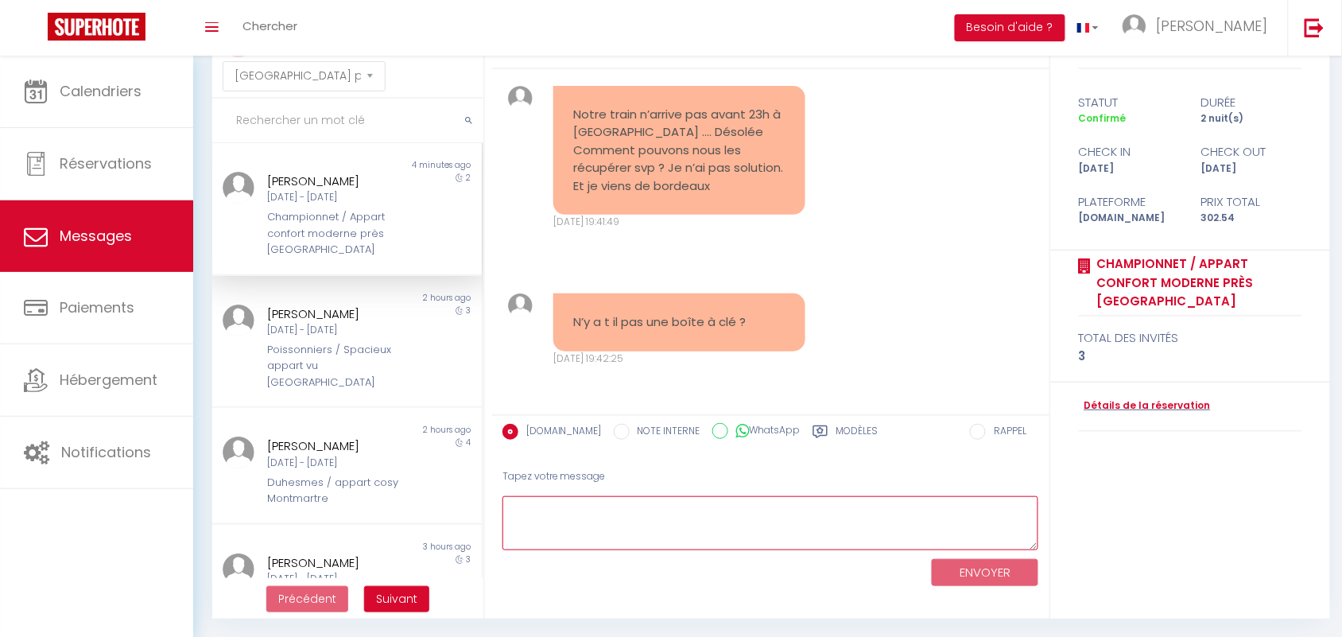
click at [588, 525] on textarea at bounding box center [770, 523] width 537 height 55
paste textarea "Malheureusement, il n’y a pas de boîte à clés. Nous pouvons cependant planifier…"
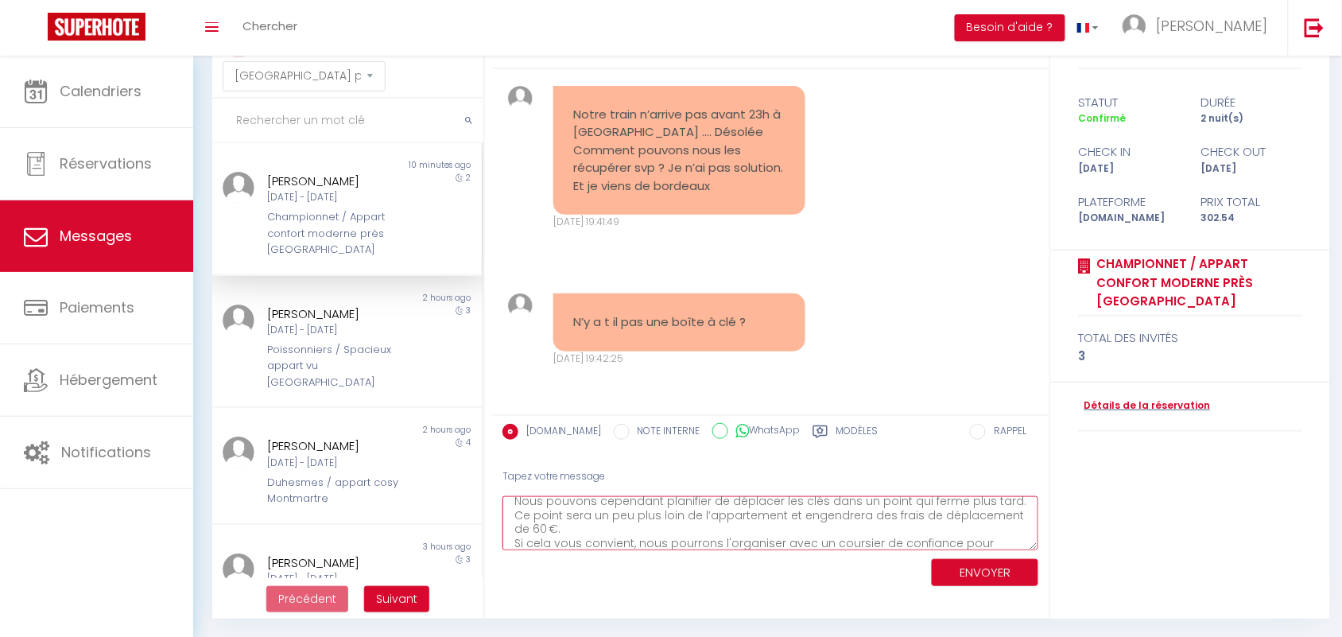
scroll to position [6, 0]
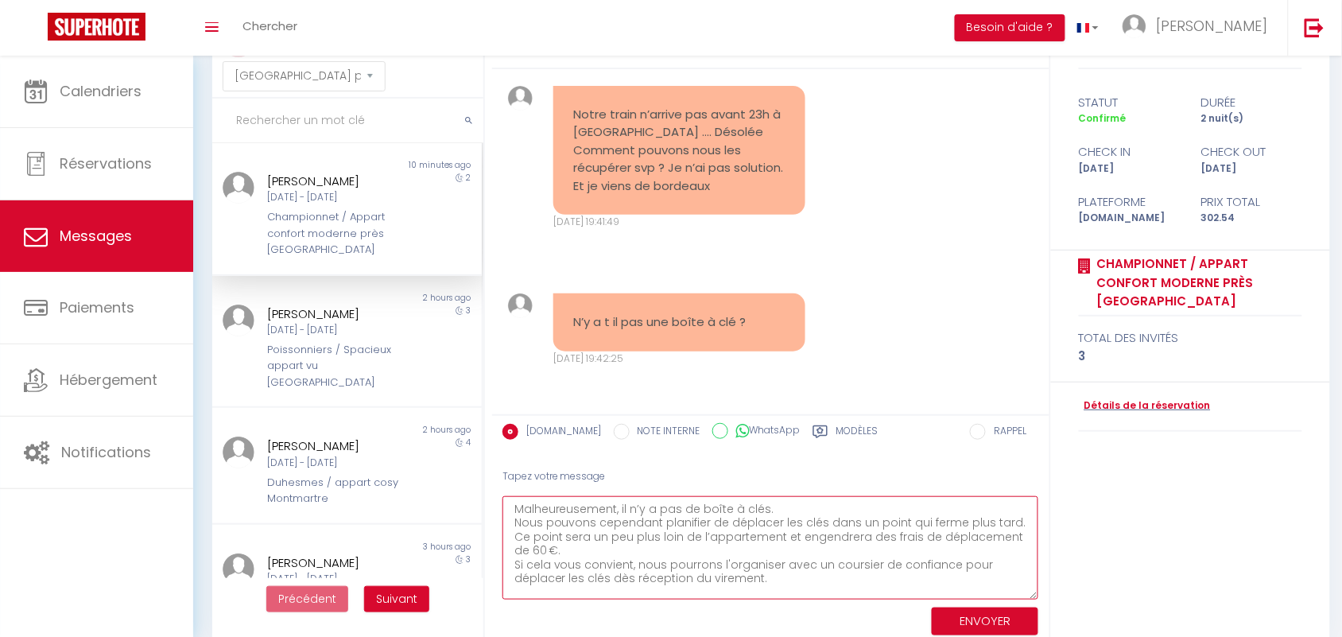
drag, startPoint x: 1031, startPoint y: 539, endPoint x: 1031, endPoint y: 588, distance: 49.3
click at [1031, 588] on textarea "Malheureusement, il n’y a pas de boîte à clés. Nous pouvons cependant planifier…" at bounding box center [770, 547] width 537 height 103
click at [514, 510] on textarea "Malheureusement, il n’y a pas de boîte à clés. Nous pouvons cependant planifier…" at bounding box center [770, 547] width 537 height 103
click at [751, 575] on textarea "Malheureusement, il n’y a pas de boîte à clés. Nous pouvons cependant planifier…" at bounding box center [770, 547] width 537 height 103
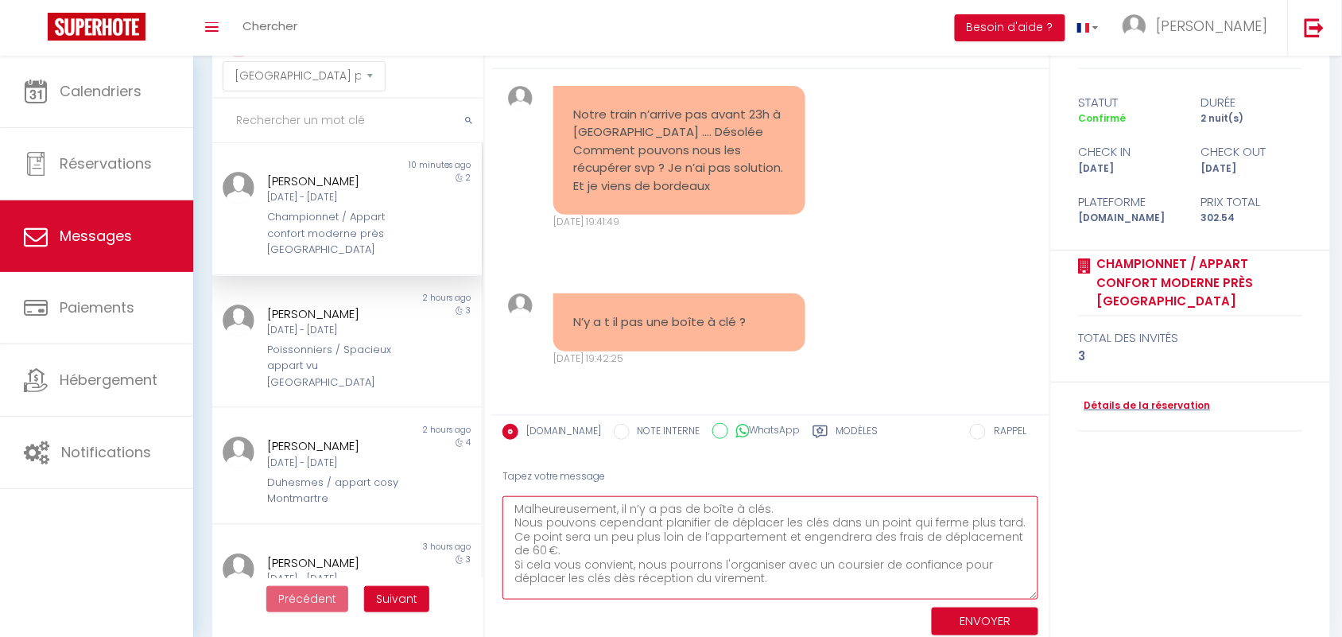
type textarea "Malheureusement, il n’y a pas de boîte à clés. Nous pouvons cependant planifier…"
click at [952, 618] on button "ENVOYER" at bounding box center [985, 621] width 107 height 28
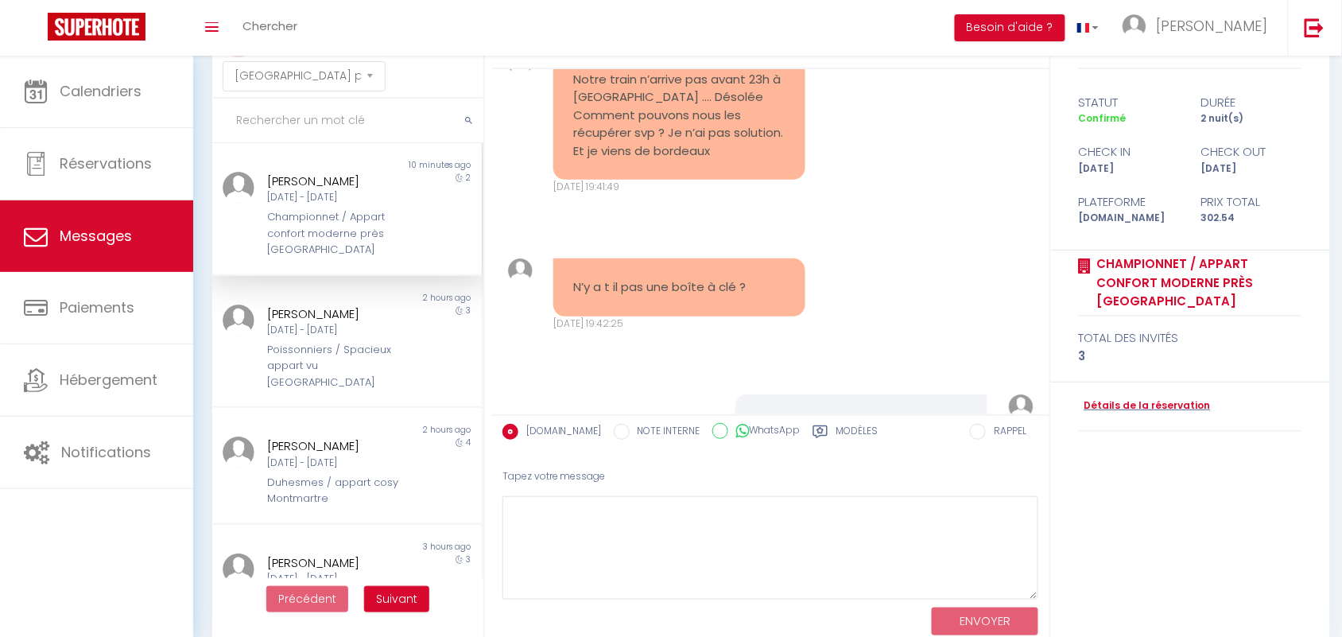
scroll to position [3304, 0]
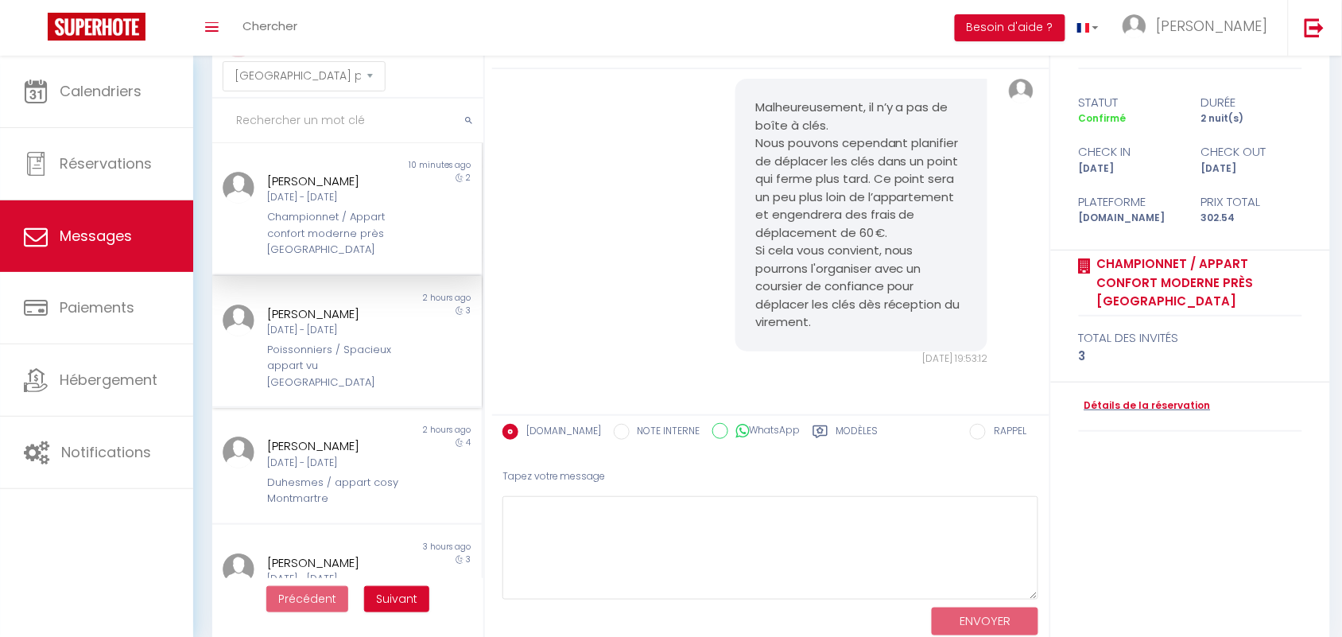
click at [284, 350] on div "Poissonniers / Spacieux appart vu [GEOGRAPHIC_DATA]" at bounding box center [336, 366] width 136 height 48
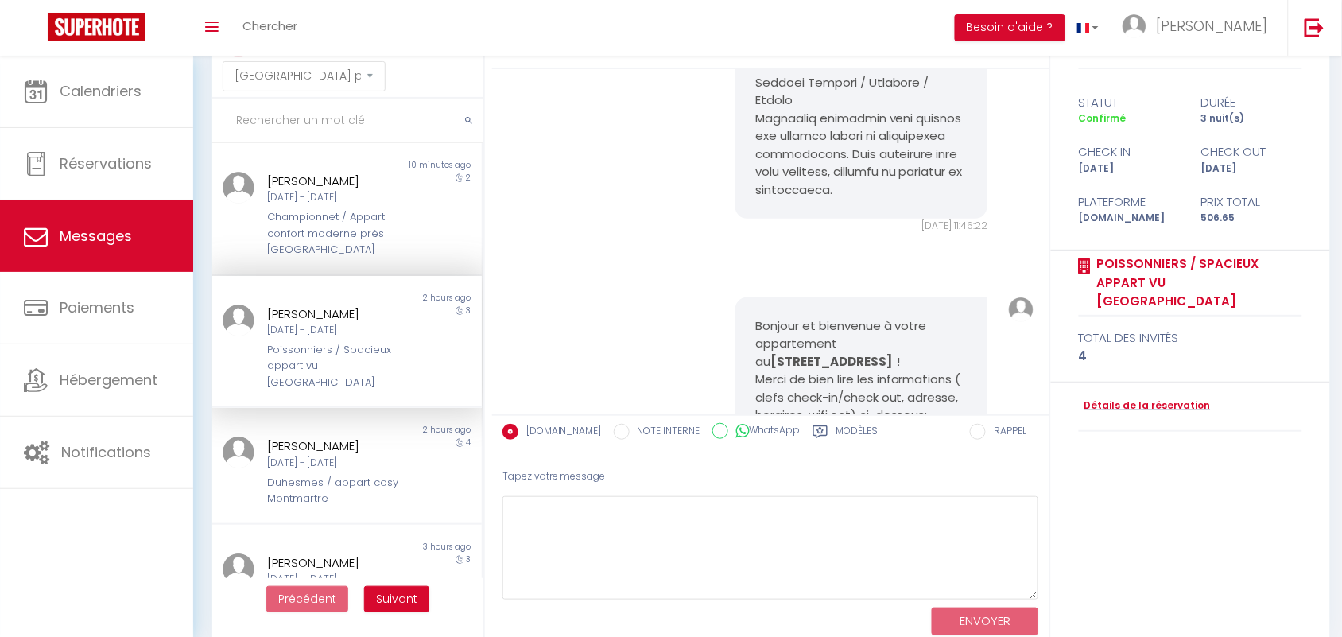
scroll to position [8337, 0]
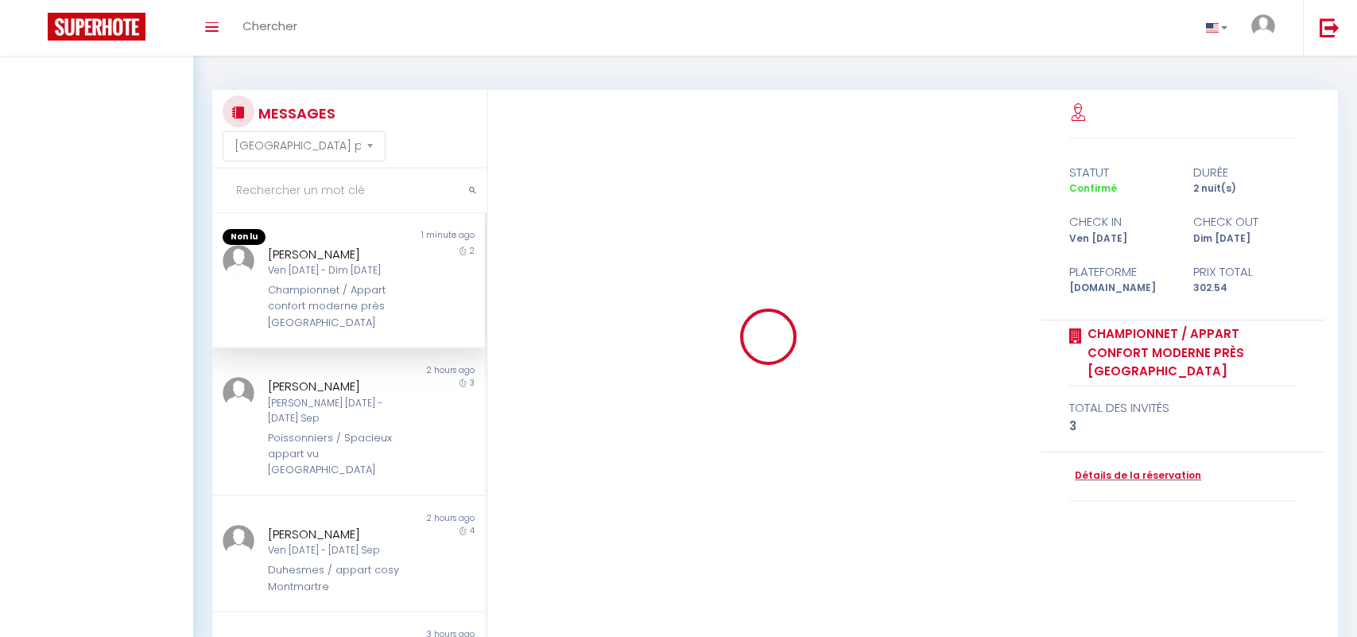
select select "message"
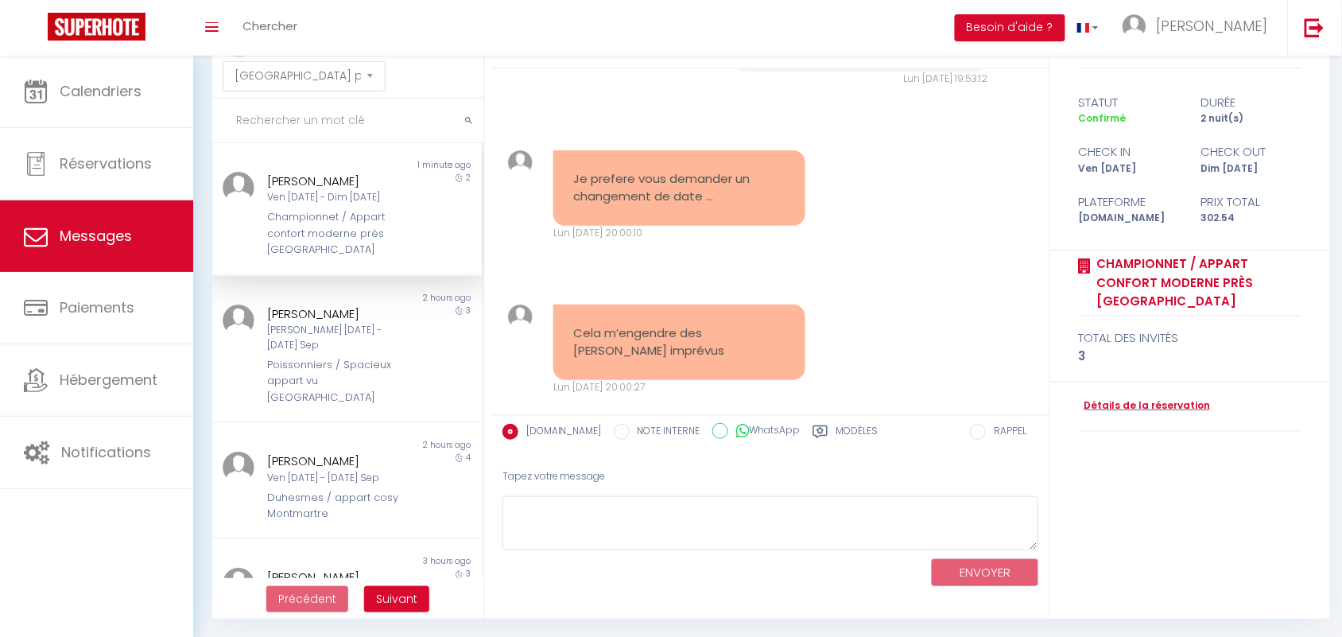
scroll to position [3514, 0]
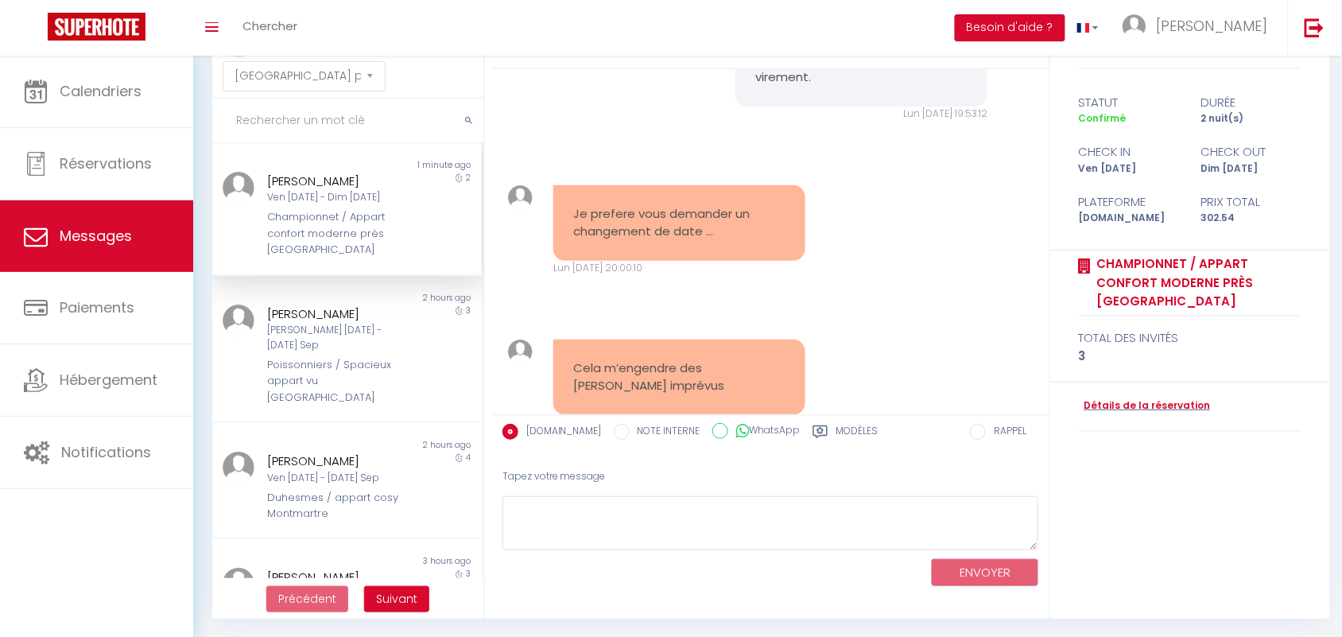
click at [743, 188] on div "Je prefere vous demander un changement de date … Lun 08 Sep. 2025 - 20:00:10 No…" at bounding box center [771, 230] width 546 height 154
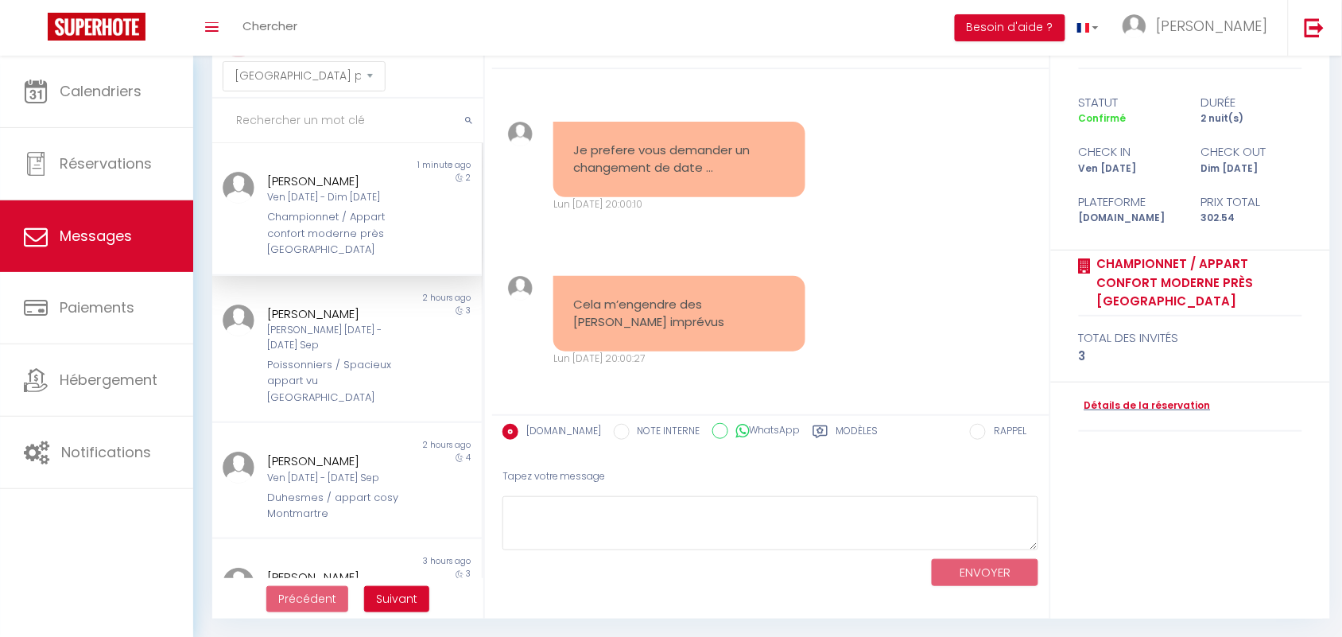
scroll to position [3613, 0]
drag, startPoint x: 572, startPoint y: 145, endPoint x: 707, endPoint y: 181, distance: 140.0
click at [707, 181] on div "Je prefere vous demander un changement de date …" at bounding box center [679, 160] width 252 height 76
click at [674, 148] on pre "Je prefere vous demander un changement de date …" at bounding box center [679, 159] width 212 height 36
click at [564, 513] on textarea at bounding box center [770, 523] width 537 height 55
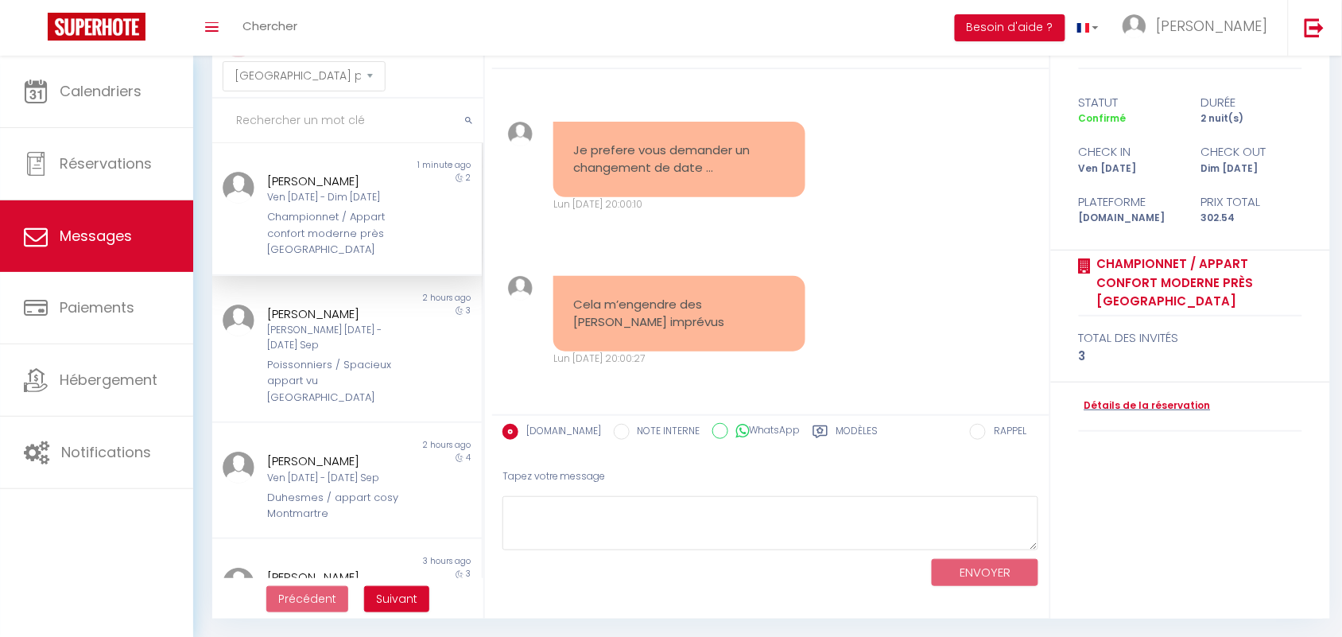
click at [888, 228] on div "Je prefere vous demander un changement de date … Lun 08 Sep. 2025 - 20:00:10 No…" at bounding box center [771, 167] width 546 height 154
drag, startPoint x: 568, startPoint y: 156, endPoint x: 722, endPoint y: 181, distance: 155.5
click at [722, 181] on div "Je prefere vous demander un changement de date …" at bounding box center [679, 160] width 252 height 76
copy pre "Je prefere vous demander un changement de date …"
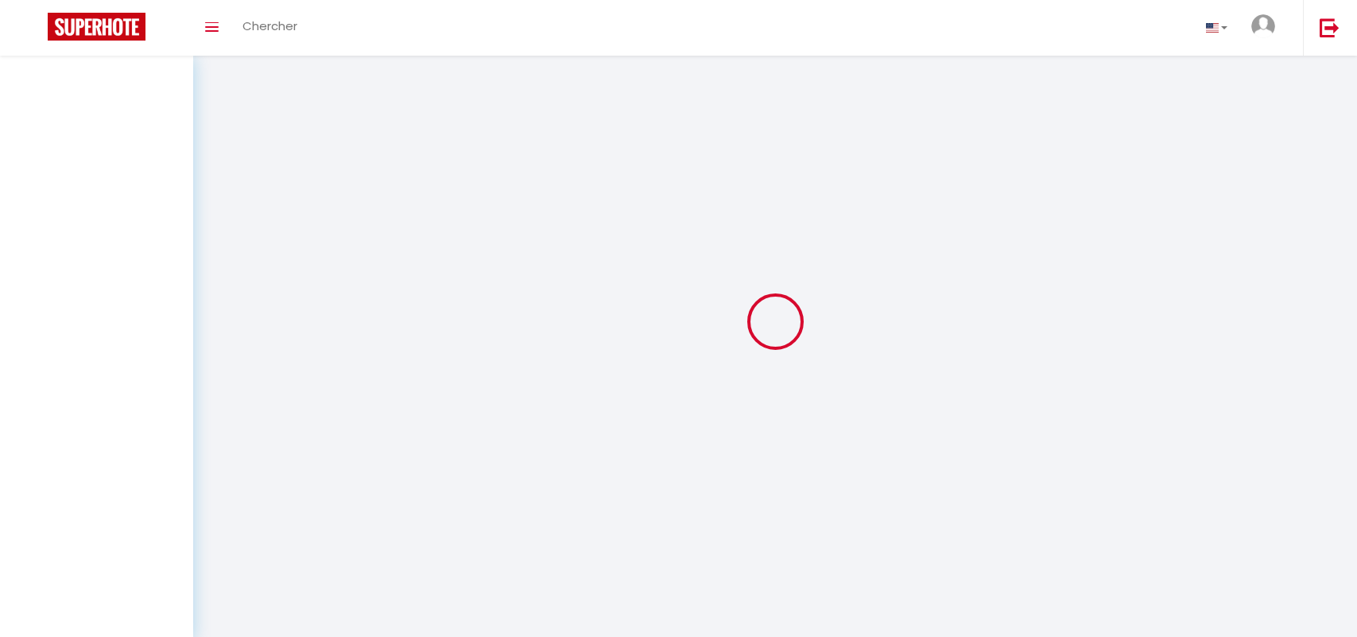
select select "message"
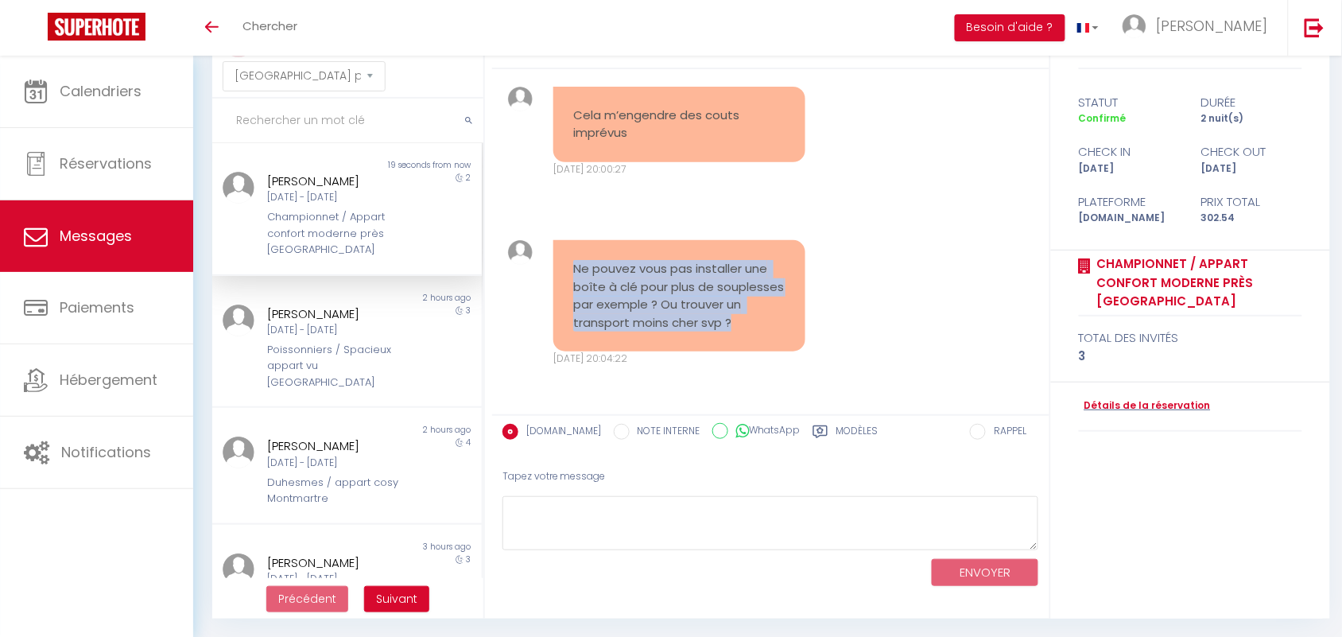
drag, startPoint x: 569, startPoint y: 243, endPoint x: 612, endPoint y: 315, distance: 83.4
click at [612, 315] on div "Ne pouvez vous pas installer une boîte à clé pour plus de souplesses par exempl…" at bounding box center [679, 295] width 252 height 111
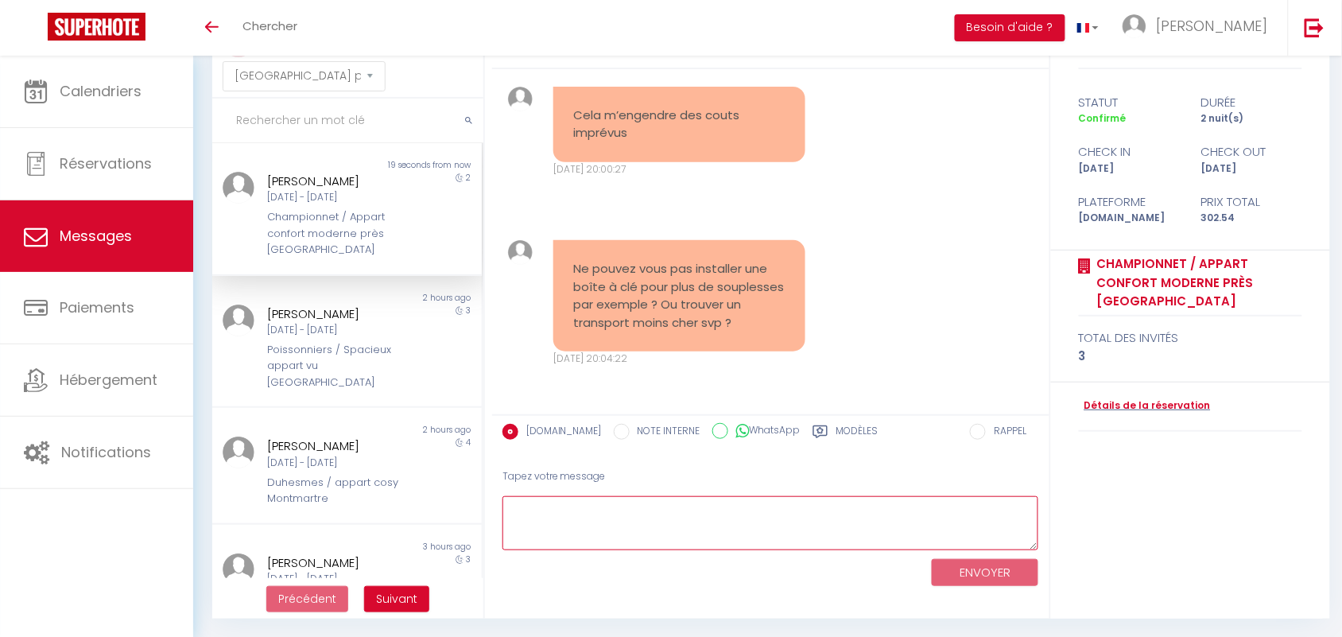
click at [641, 543] on textarea at bounding box center [770, 523] width 537 height 55
paste textarea "Je comprends votre souhait de changer la date, malheureusement ce n’est plus po…"
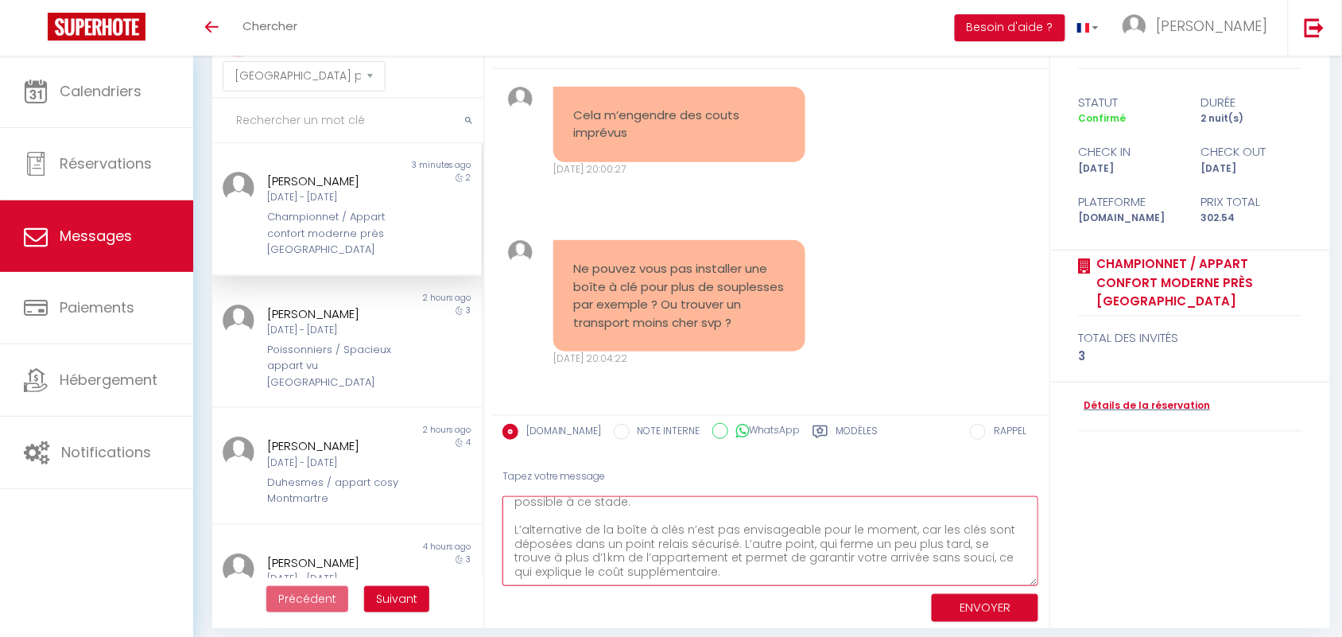
scroll to position [17, 0]
drag, startPoint x: 1025, startPoint y: 533, endPoint x: 1028, endPoint y: 571, distance: 37.4
click at [1028, 571] on textarea "Je comprends votre souhait de changer la date, malheureusement ce n’est plus po…" at bounding box center [770, 541] width 537 height 90
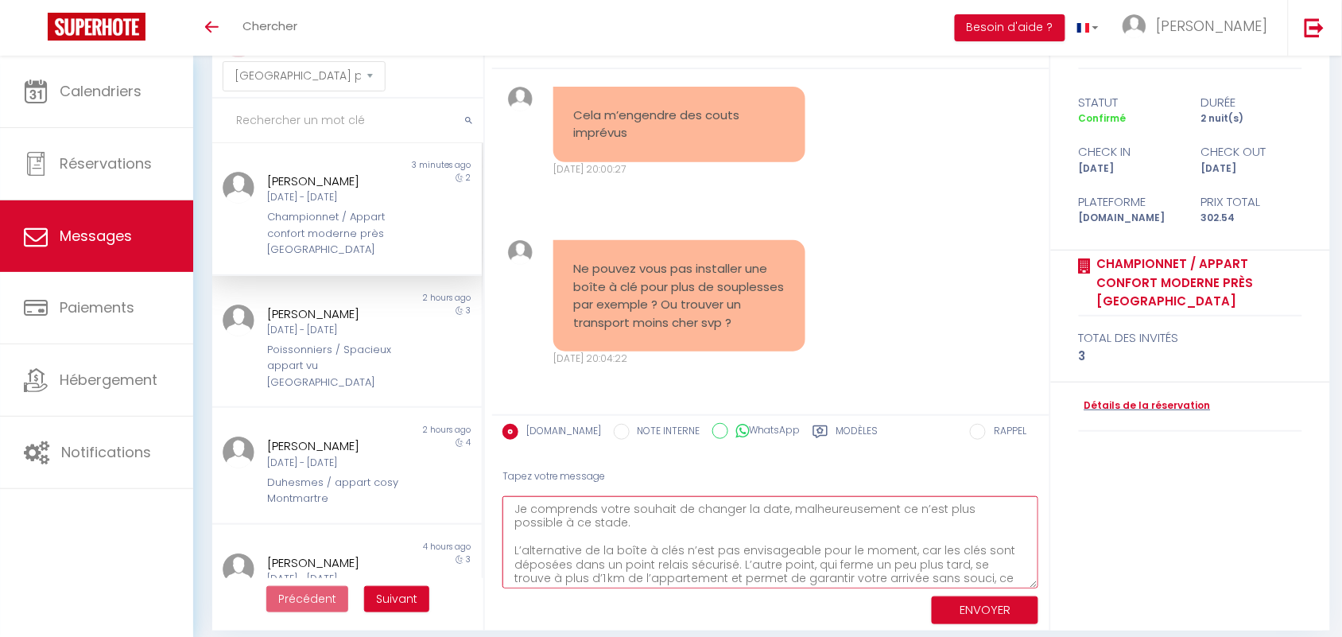
drag, startPoint x: 1028, startPoint y: 579, endPoint x: 1028, endPoint y: 602, distance: 23.1
click at [1028, 588] on textarea "Je comprends votre souhait de changer la date, malheureusement ce n’est plus po…" at bounding box center [770, 542] width 537 height 92
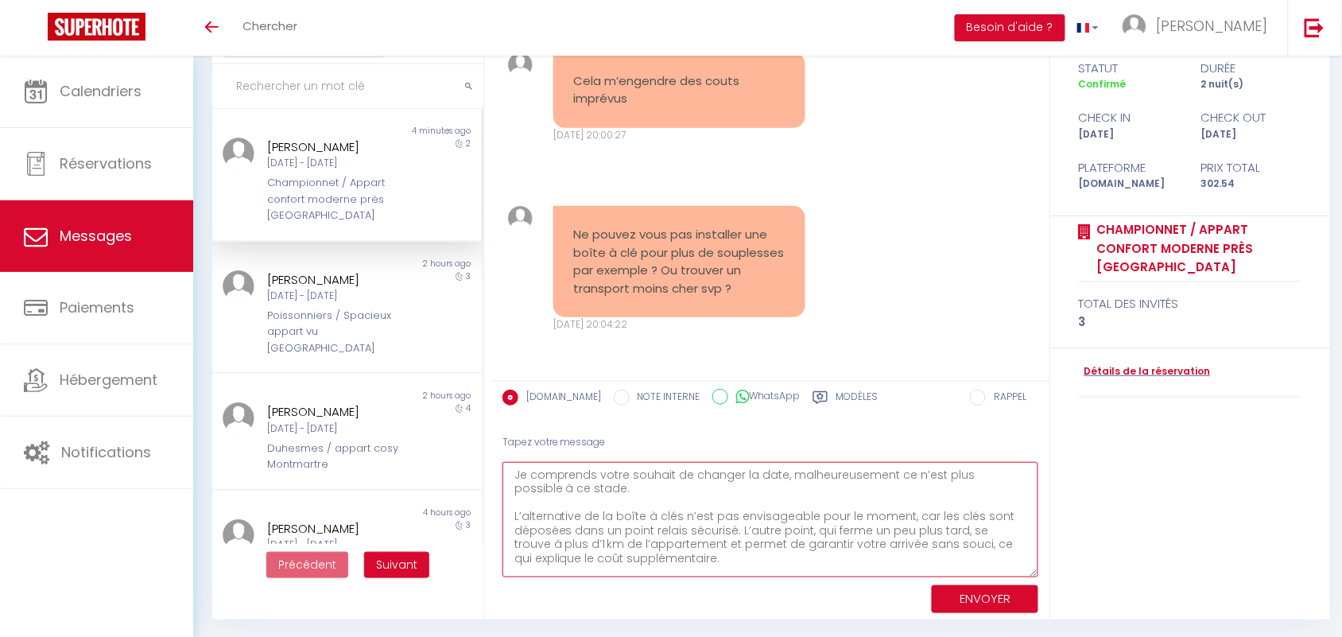
scroll to position [18, 0]
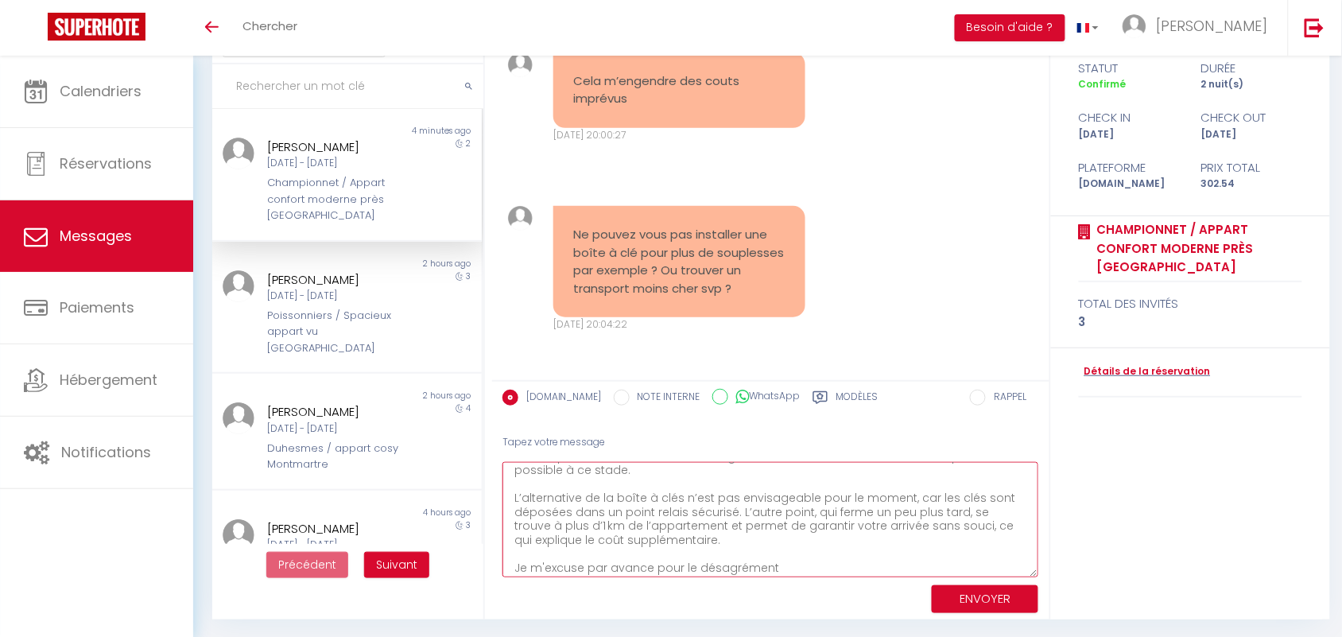
click at [689, 561] on textarea "Je comprends votre souhait de changer la date, malheureusement ce n’est plus po…" at bounding box center [770, 519] width 537 height 115
click at [796, 565] on textarea "Je comprends votre souhait de changer la date, malheureusement ce n’est plus po…" at bounding box center [770, 519] width 537 height 115
paste textarea "🙏🏻"
type textarea "Je comprends votre souhait de changer la date, malheureusement ce n’est plus po…"
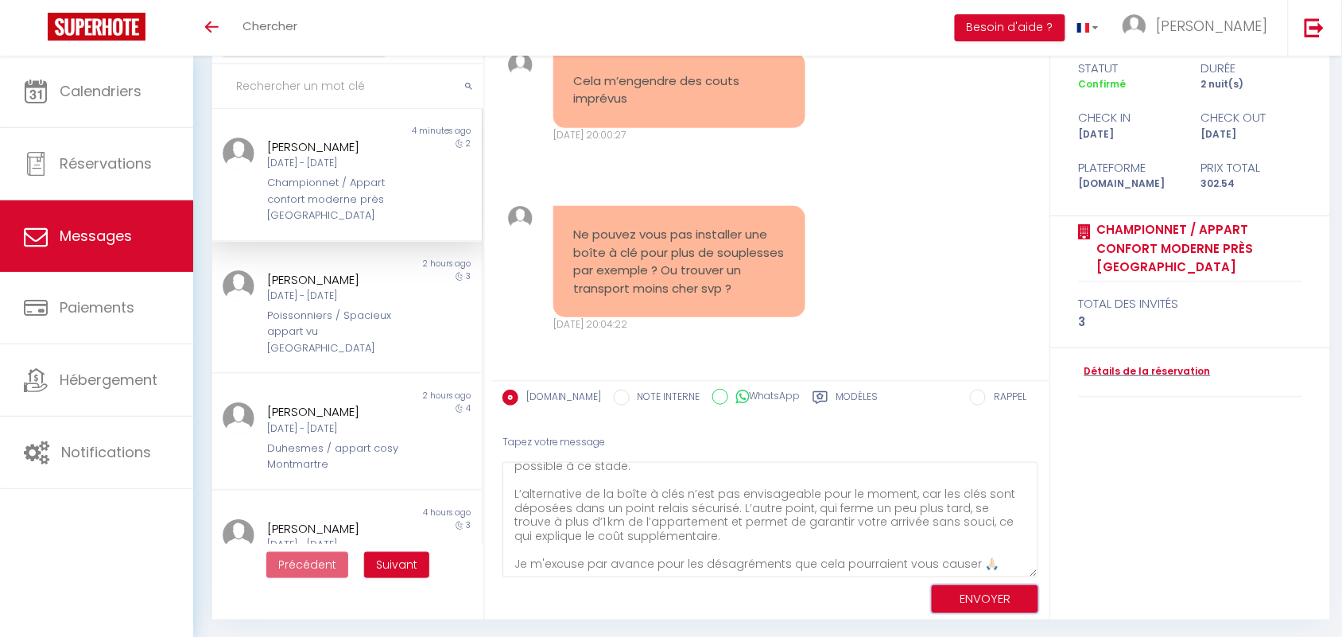
click at [951, 598] on button "ENVOYER" at bounding box center [985, 599] width 107 height 28
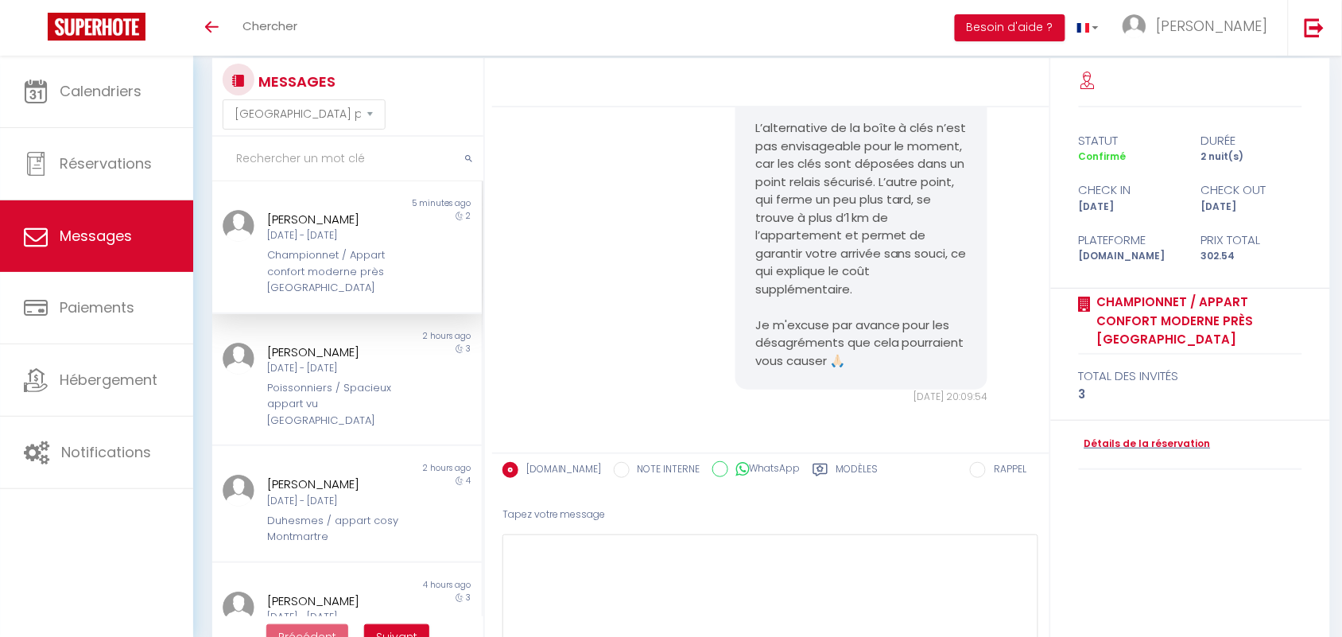
scroll to position [0, 0]
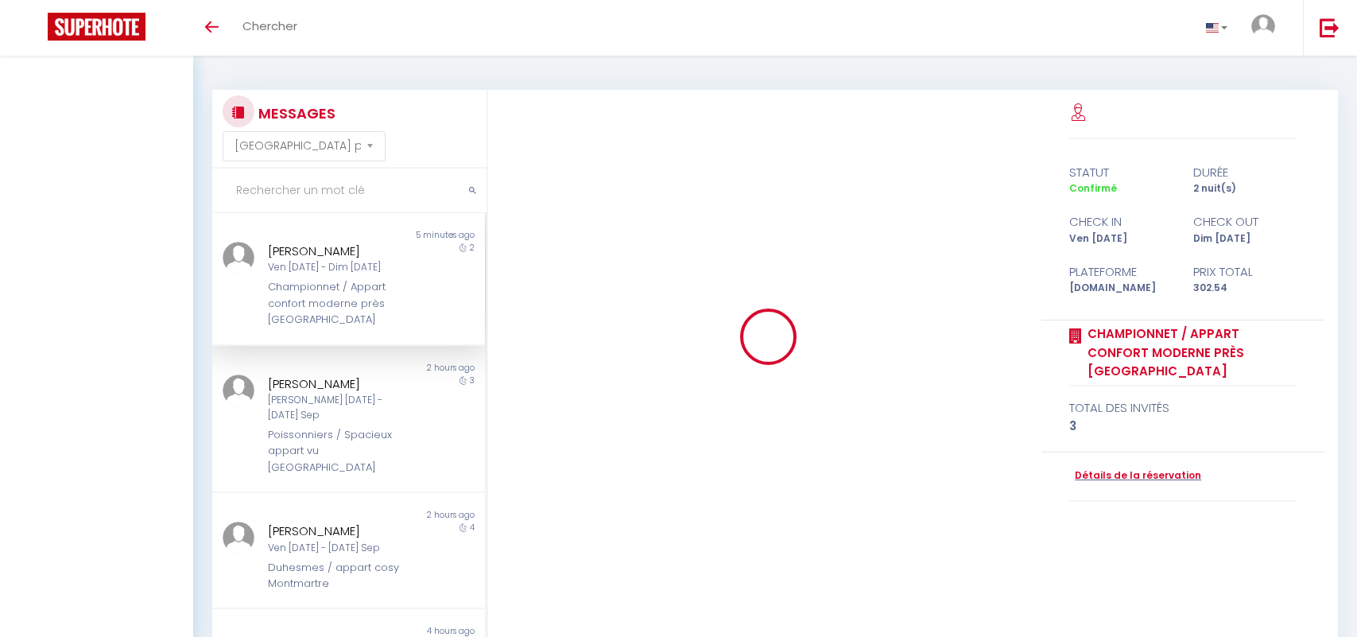
select select "message"
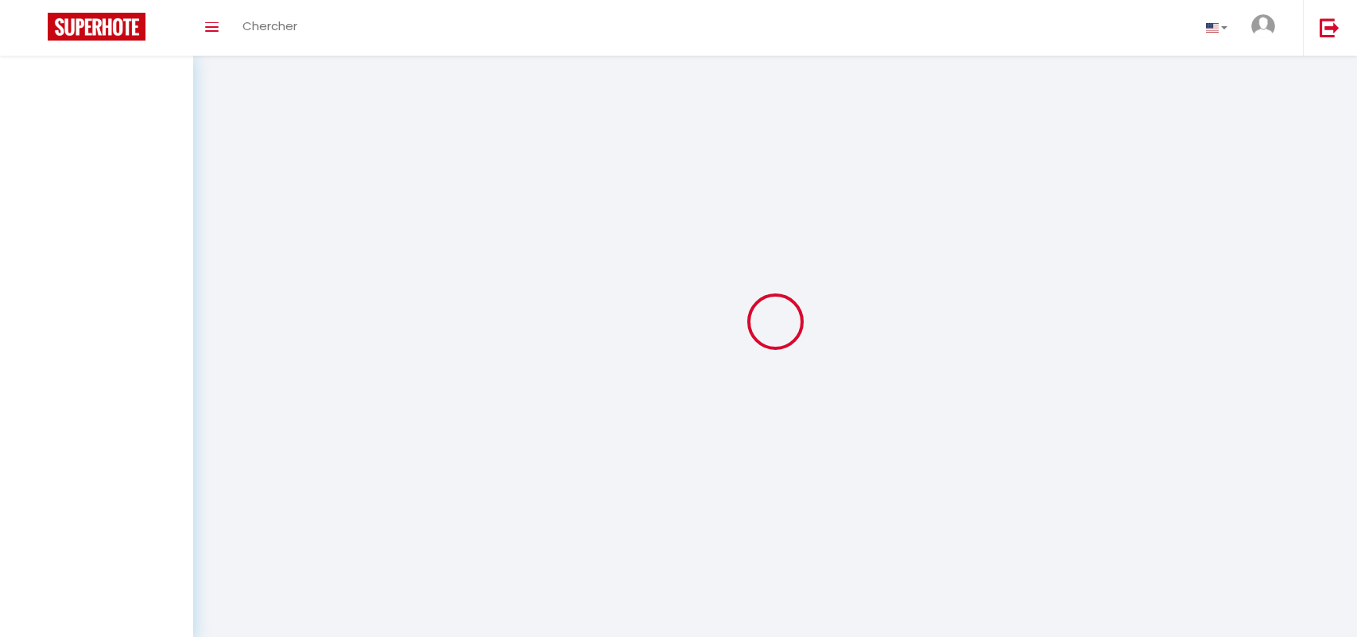
select select "message"
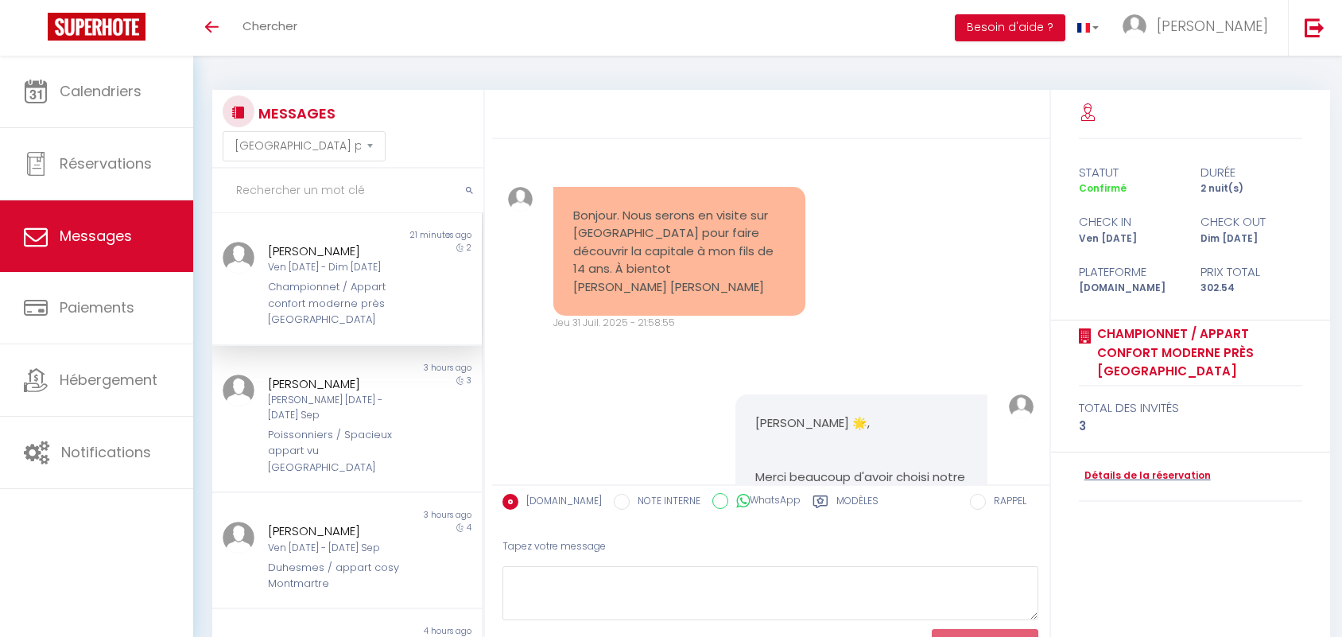
select select "message"
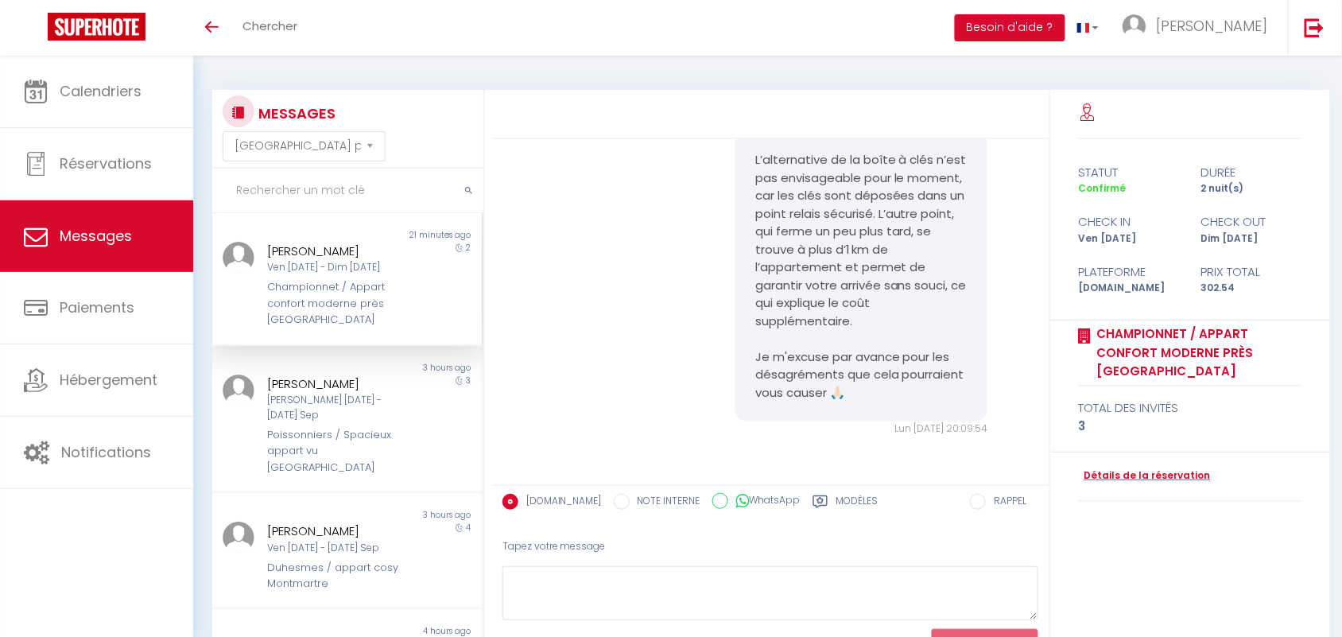
click at [580, 165] on div "Je comprends votre souhait de changer la date, malheureusement ce n’est plus po…" at bounding box center [771, 248] width 546 height 440
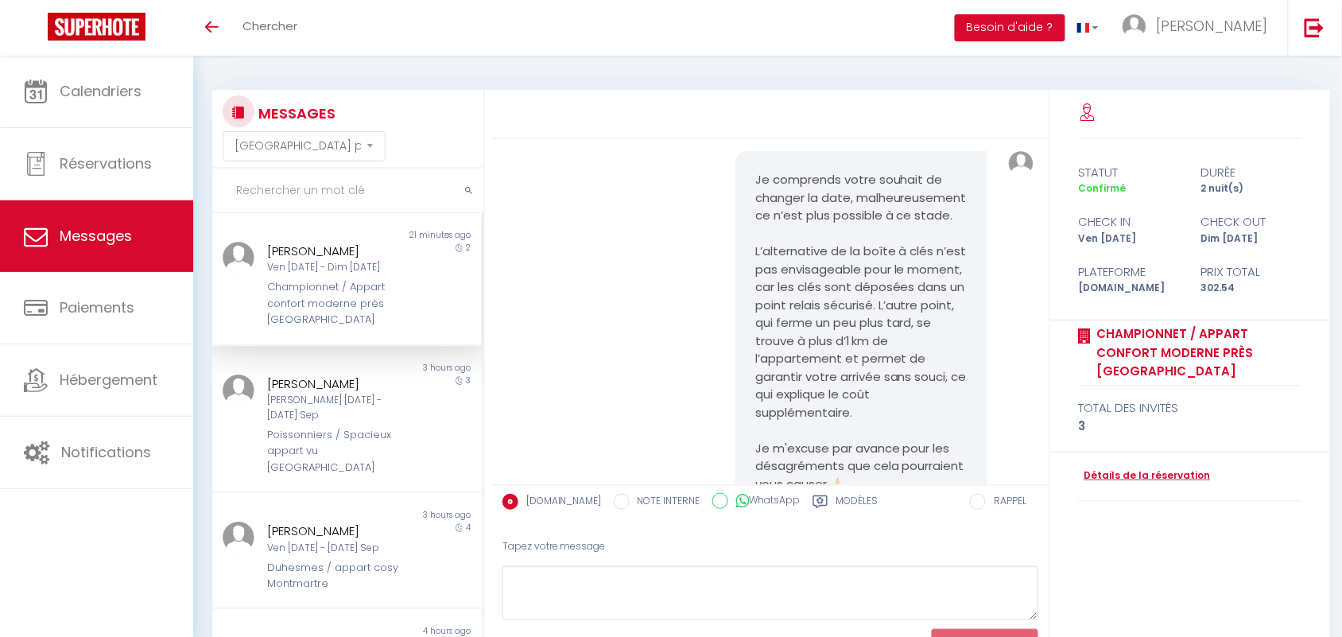
scroll to position [4080, 0]
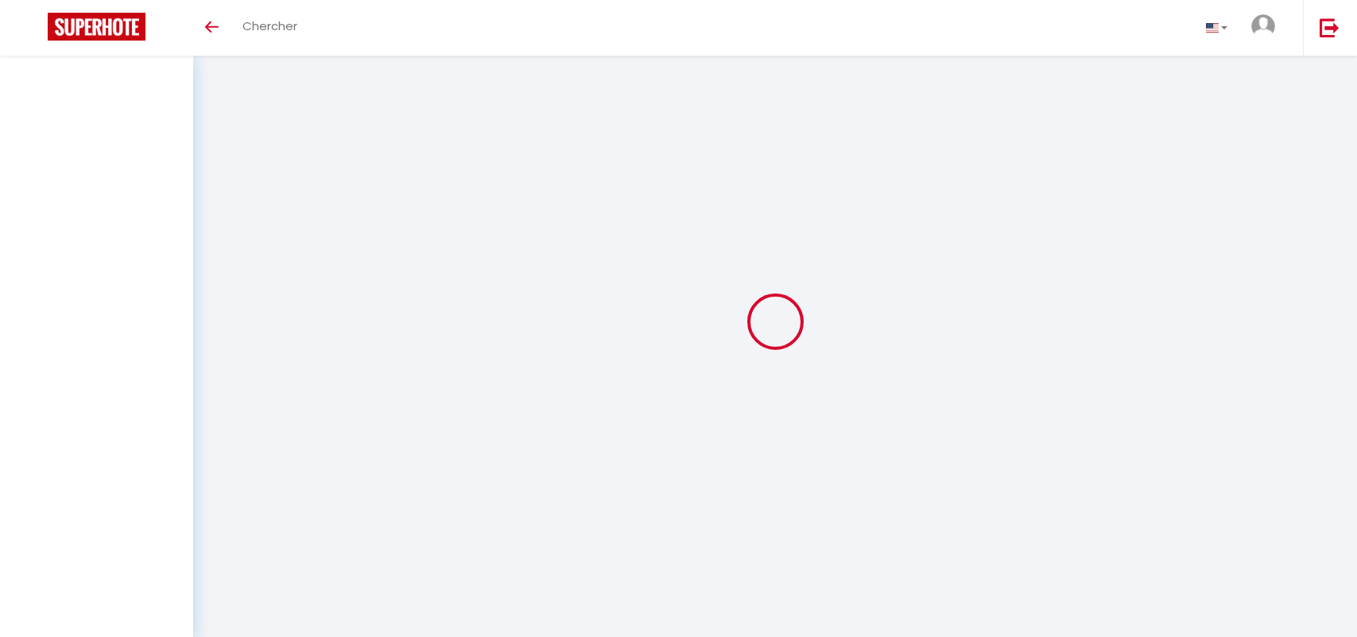
select select "message"
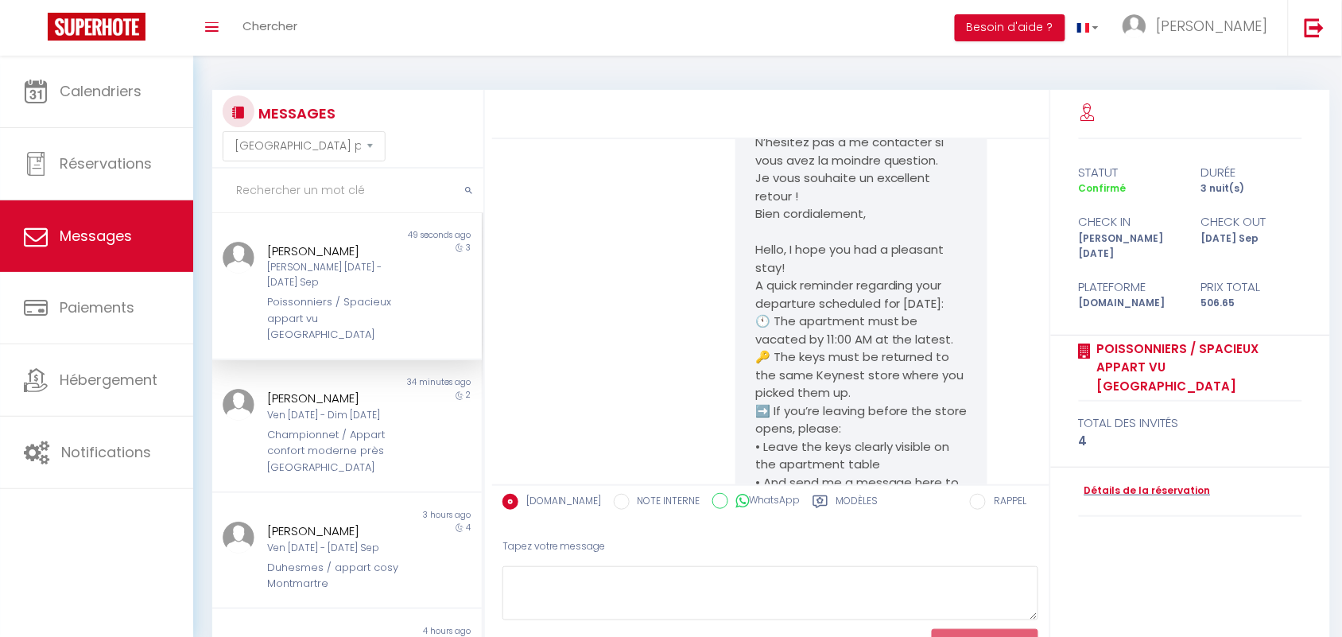
scroll to position [8583, 0]
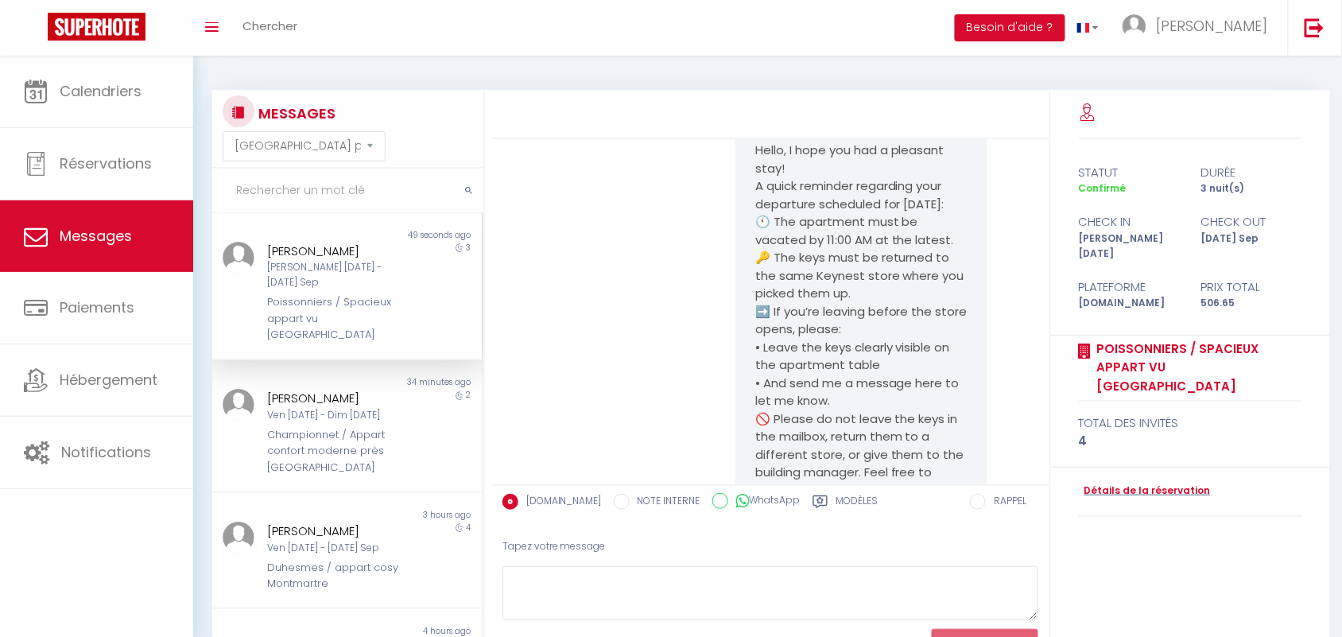
drag, startPoint x: 789, startPoint y: 272, endPoint x: 853, endPoint y: 343, distance: 95.7
click at [853, 343] on pre "[PERSON_NAME], J’espère que vous avez passé un agréable séjour 😊 Un petit rappe…" at bounding box center [861, 88] width 212 height 966
drag, startPoint x: 767, startPoint y: 384, endPoint x: 873, endPoint y: 431, distance: 115.7
click at [873, 431] on pre "[PERSON_NAME], J’espère que vous avez passé un agréable séjour 😊 Un petit rappe…" at bounding box center [861, 88] width 212 height 966
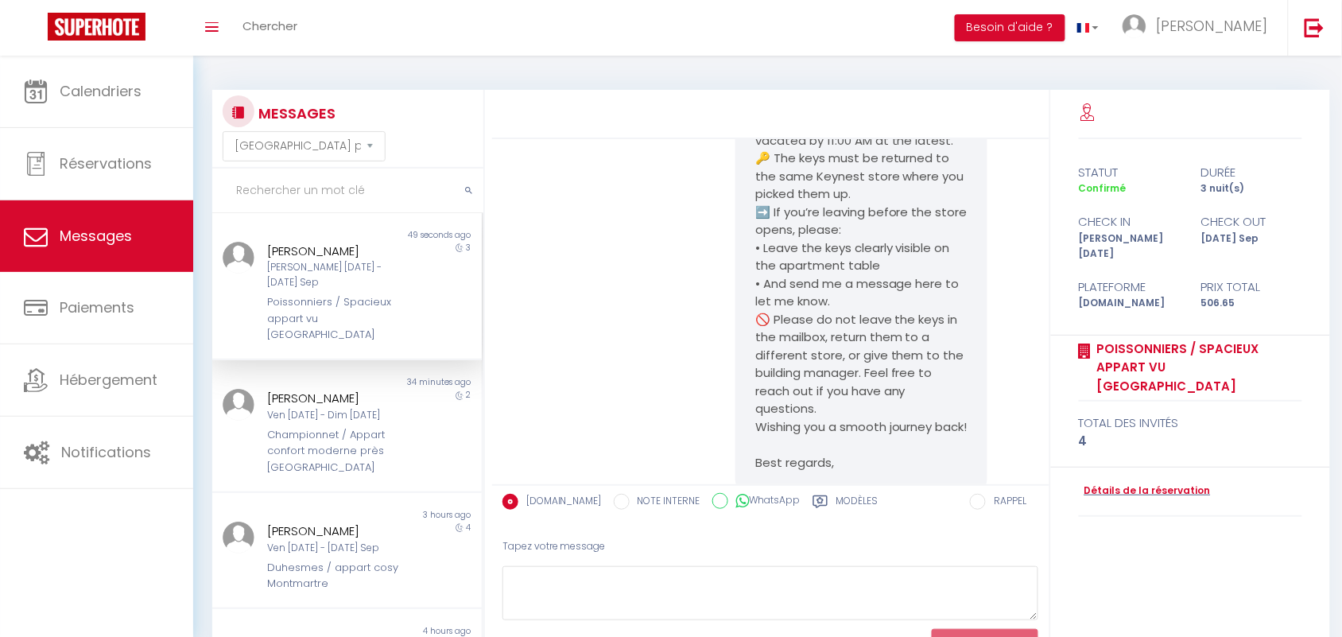
drag, startPoint x: 796, startPoint y: 366, endPoint x: 936, endPoint y: 461, distance: 169.3
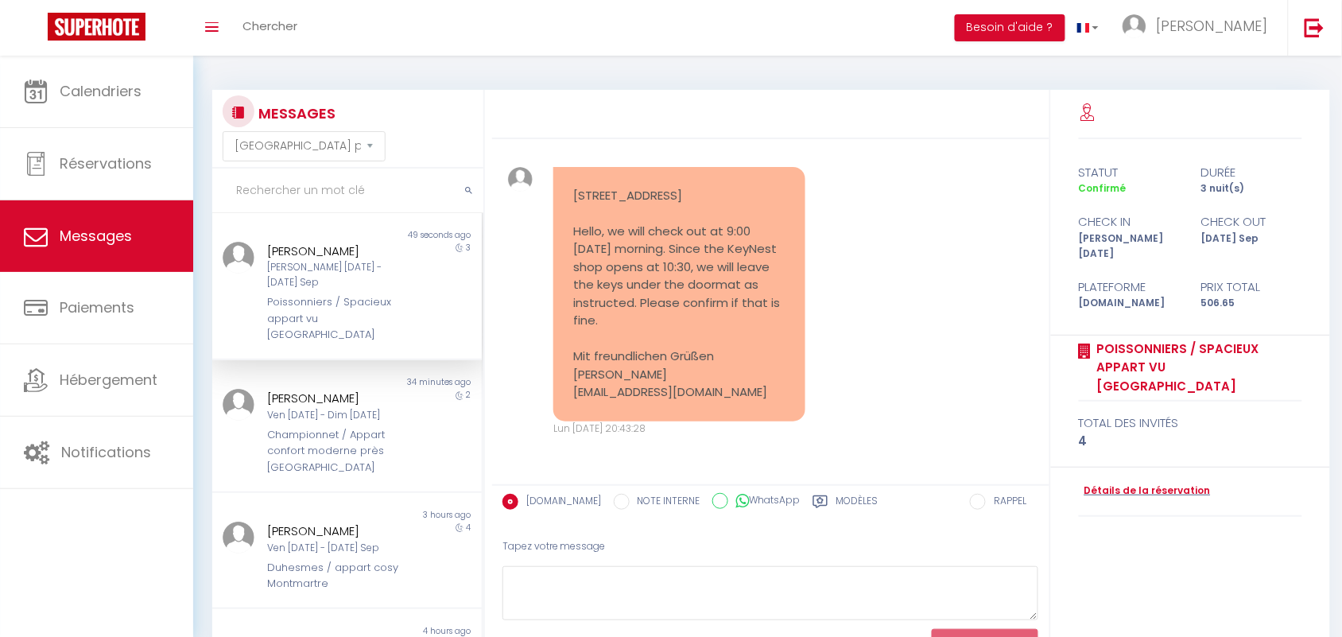
scroll to position [9974, 0]
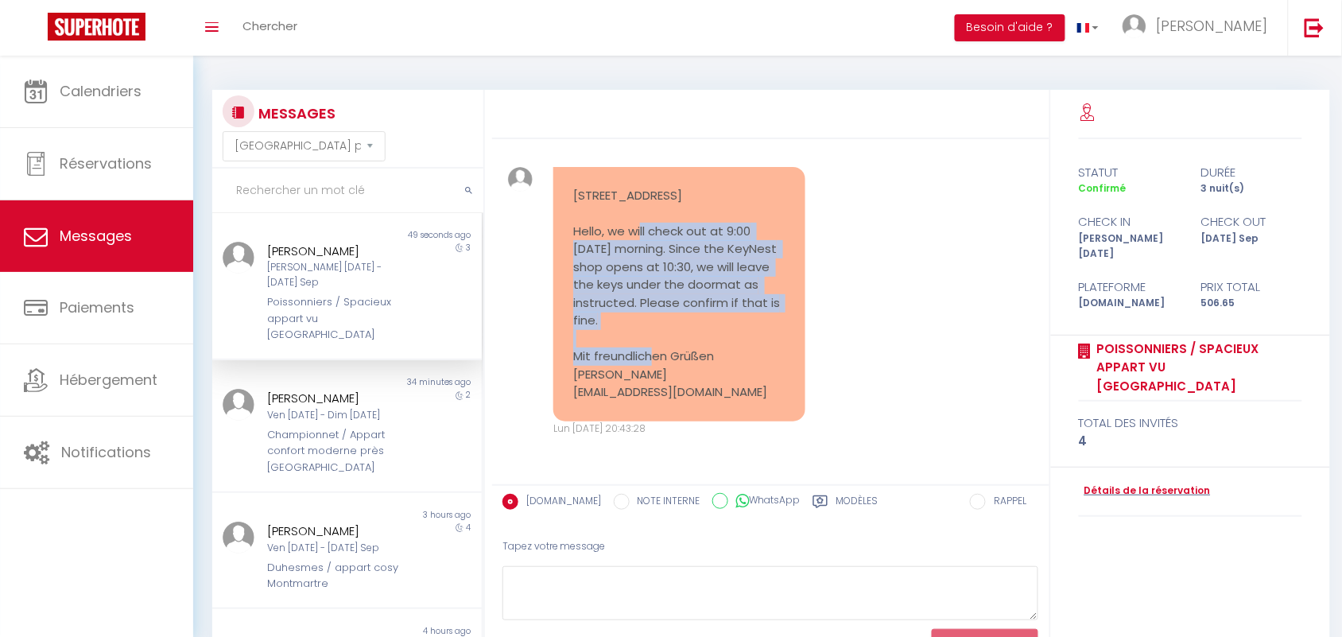
drag, startPoint x: 565, startPoint y: 215, endPoint x: 706, endPoint y: 335, distance: 184.9
click at [706, 335] on div "[STREET_ADDRESS] Hello, we will check out at 9:00 [DATE] morning. Since the Key…" at bounding box center [679, 294] width 252 height 254
copy pre "Hello, we will check out at 9:00 tomorrow morning. Since the KeyNest shop opens…"
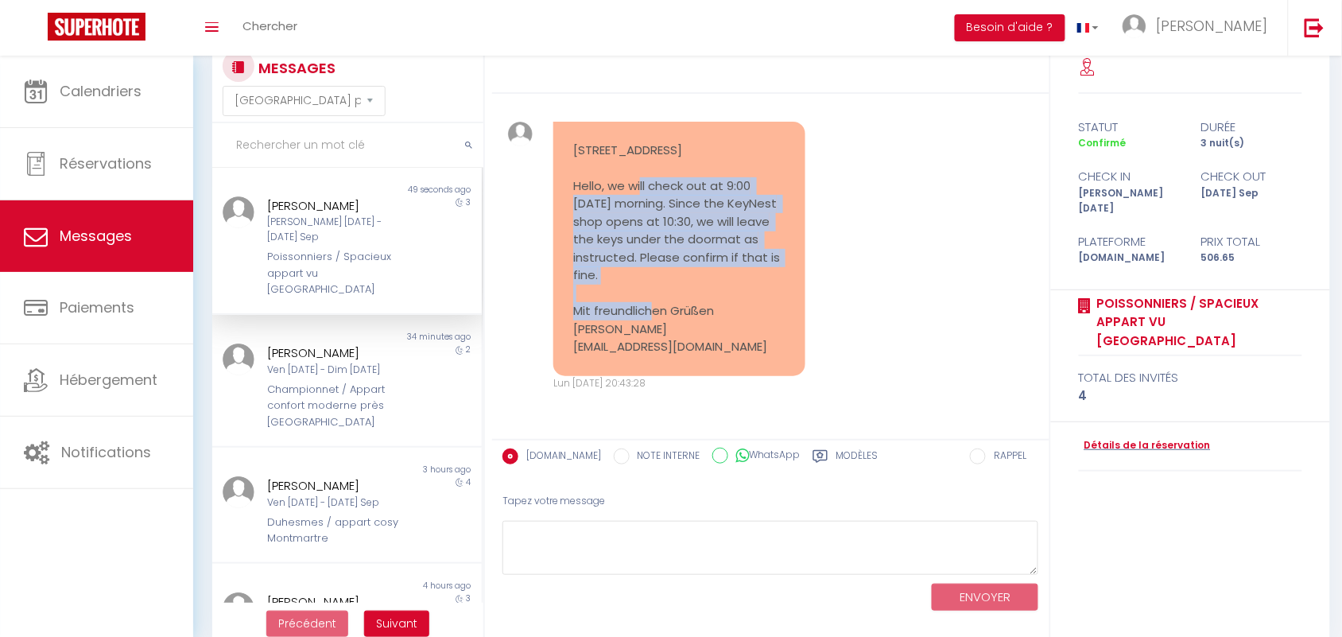
scroll to position [70, 0]
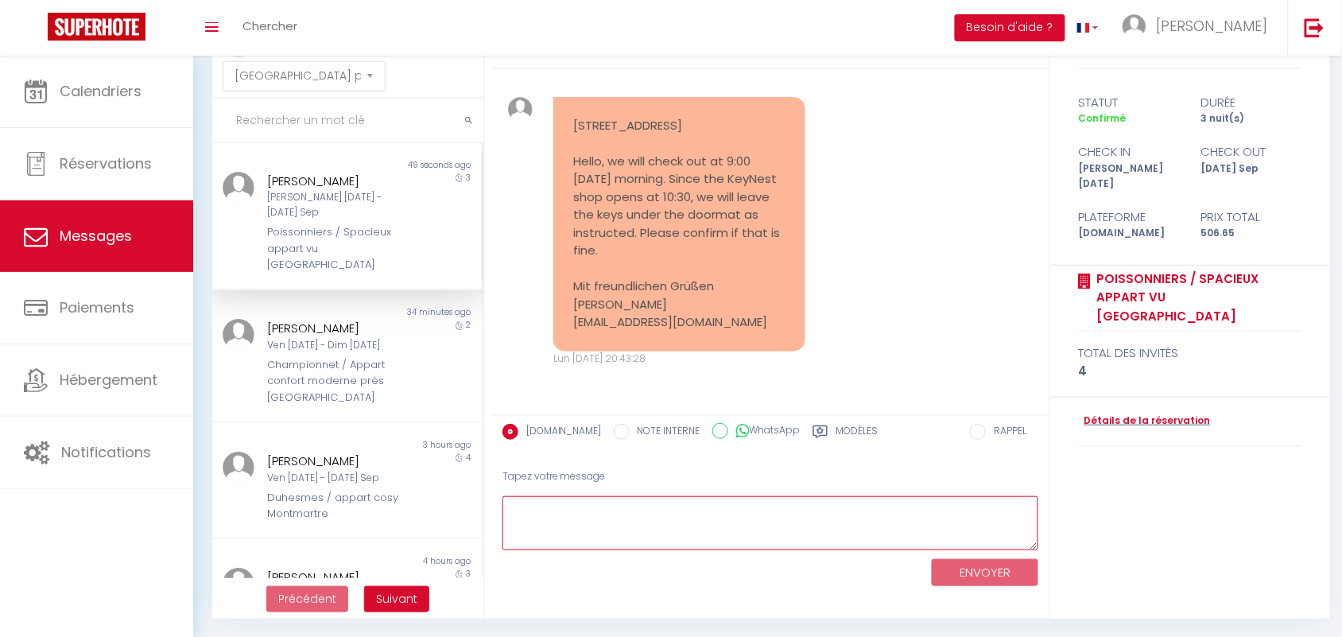
click at [606, 517] on textarea at bounding box center [770, 523] width 537 height 55
paste textarea "Hi, Thank you for letting me know! Could you please leave the keys on the apart…"
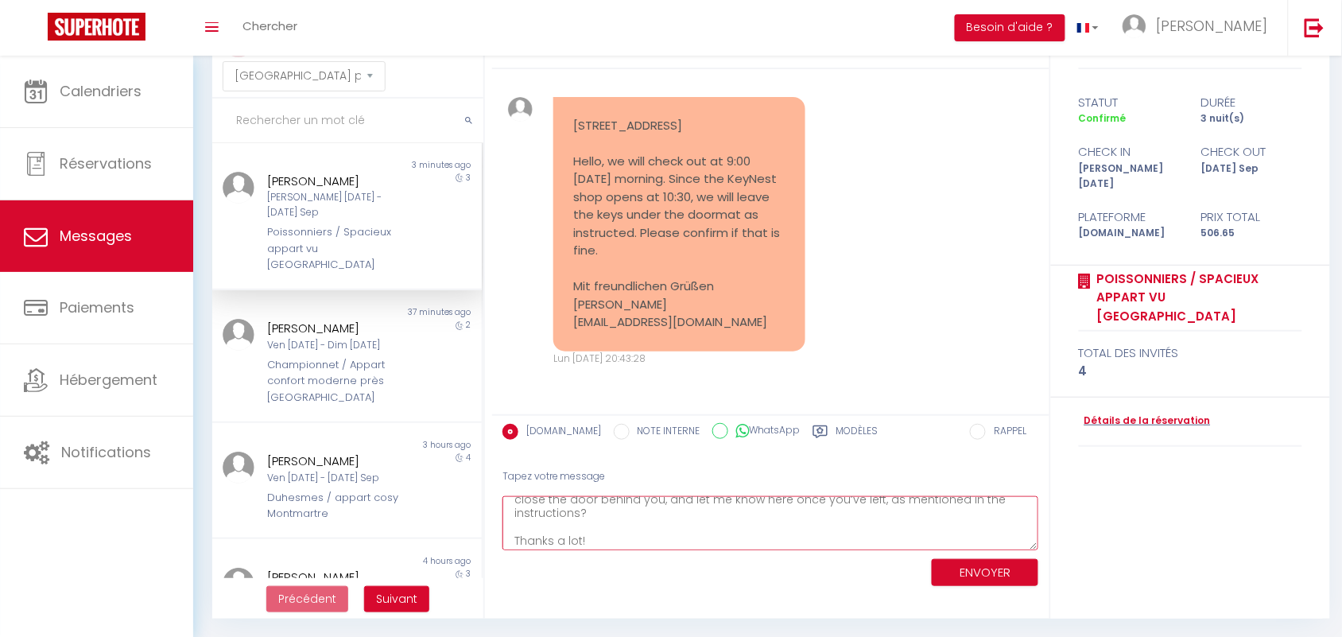
scroll to position [0, 0]
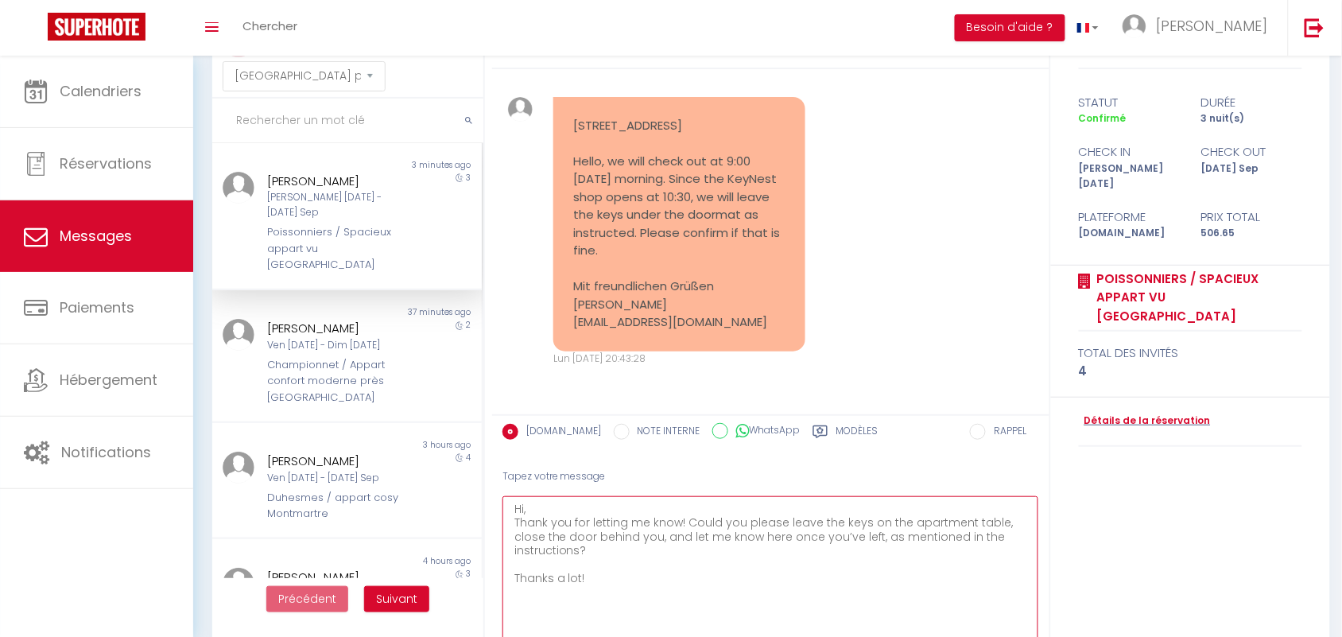
drag, startPoint x: 1032, startPoint y: 533, endPoint x: 884, endPoint y: 613, distance: 167.9
click at [1036, 567] on html "🟢 Des questions ou besoin d'assistance pour la migration AirBnB? Connectez-vous…" at bounding box center [671, 248] width 1342 height 637
click at [525, 505] on textarea "Hi, Thank you for letting me know! Could you please leave the keys on the apart…" at bounding box center [770, 577] width 537 height 163
click at [572, 510] on textarea "Hi Andrei, Thank you for letting me know! Could you please leave the keys on th…" at bounding box center [770, 577] width 537 height 163
click at [573, 505] on textarea "Hi Andrei, Thank you for letting me know! Could you please leave the keys on th…" at bounding box center [770, 577] width 537 height 163
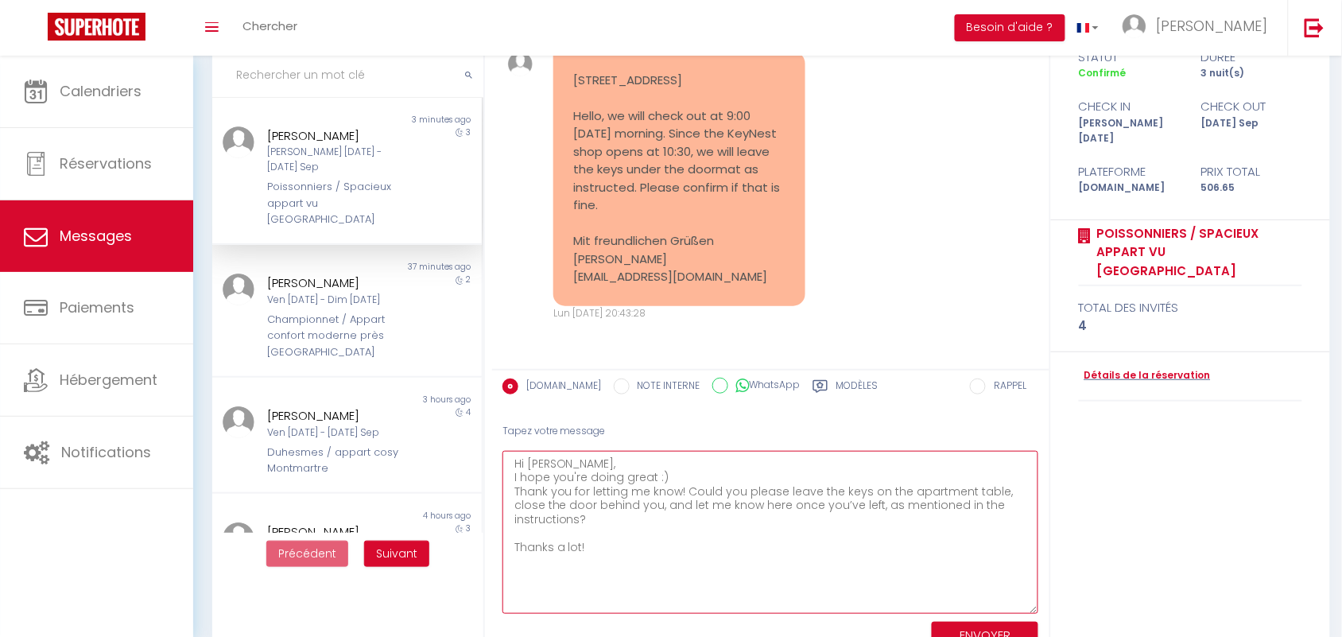
scroll to position [152, 0]
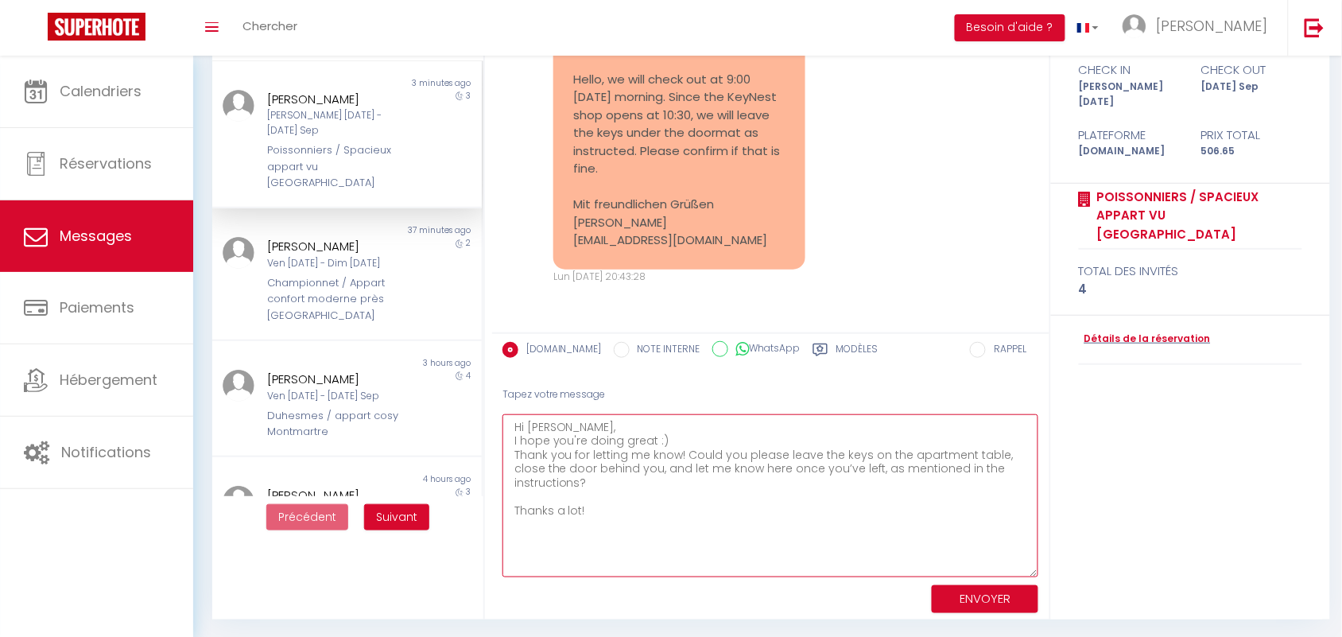
click at [592, 517] on textarea "Hi [PERSON_NAME], I hope you're doing great :) Thank you for letting me know! C…" at bounding box center [770, 495] width 537 height 163
type textarea "Hi [PERSON_NAME], I hope you're doing great :) Thank you for letting me know! C…"
click at [960, 595] on button "ENVOYER" at bounding box center [985, 599] width 107 height 28
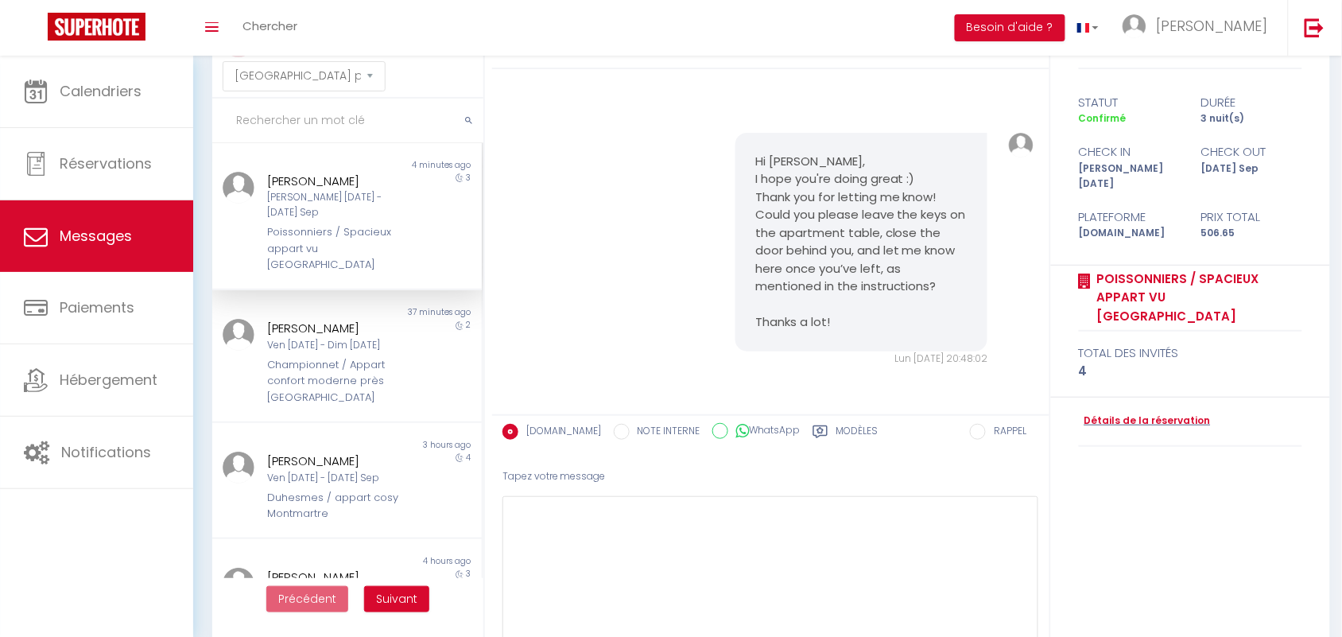
scroll to position [10271, 0]
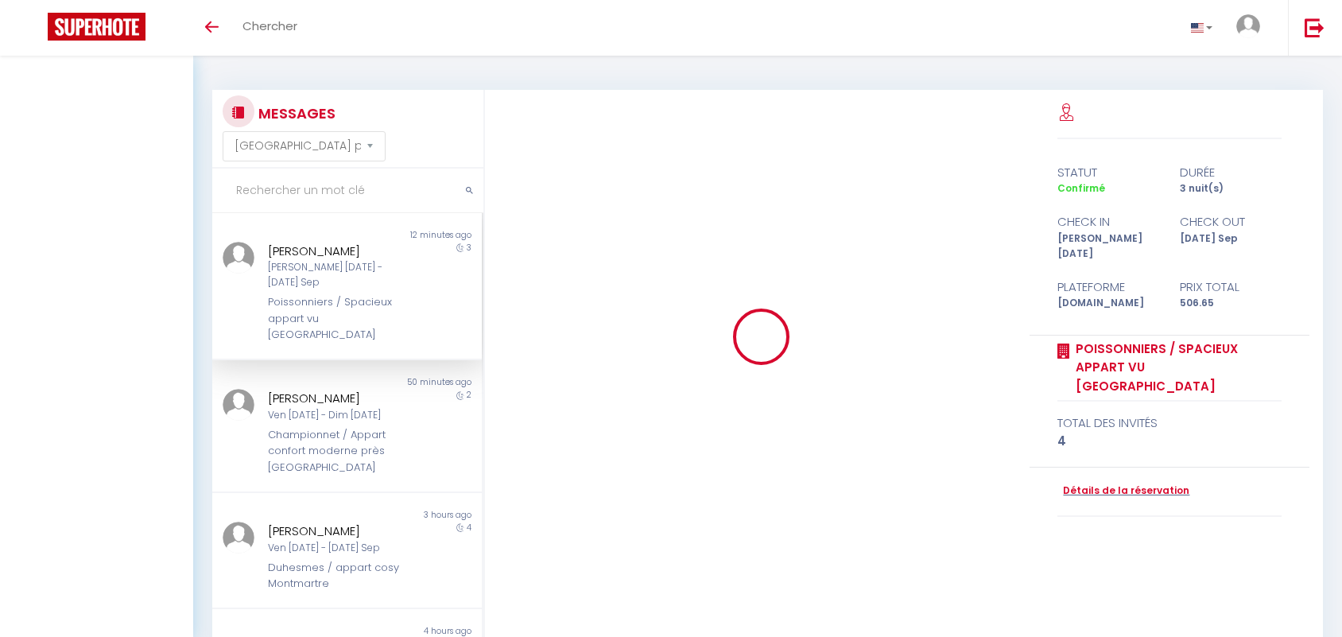
select select "message"
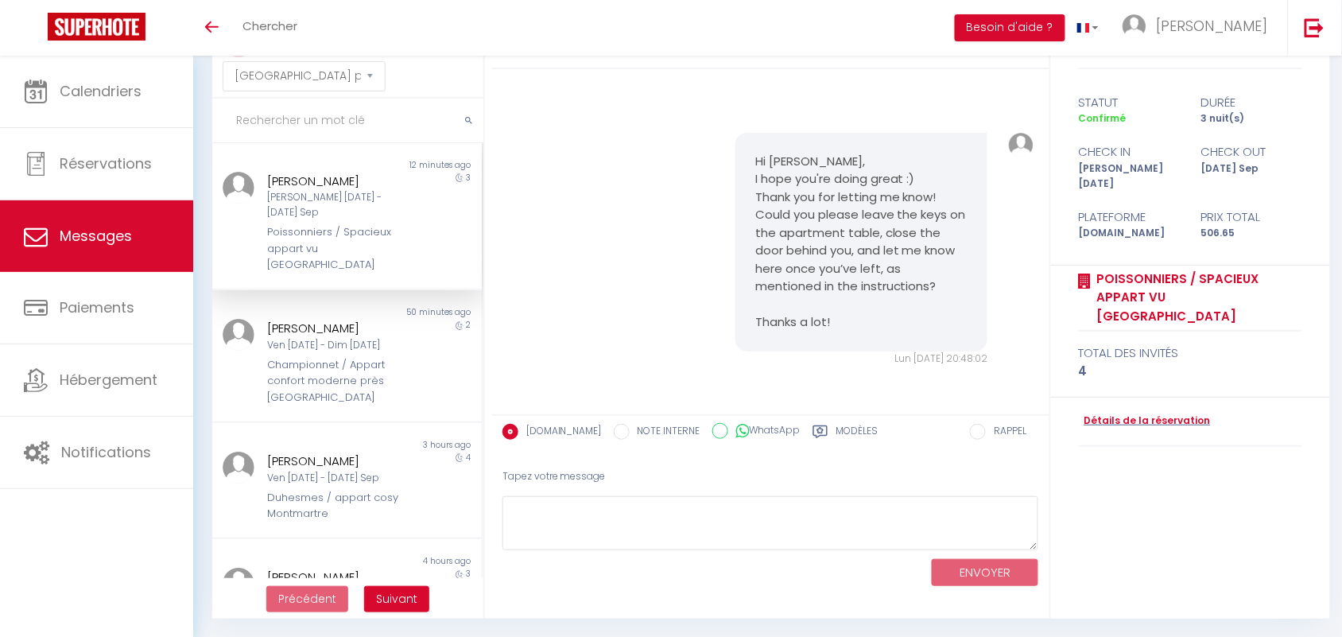
scroll to position [70, 0]
click at [358, 224] on div "Poissonniers / Spacieux appart vu [GEOGRAPHIC_DATA]" at bounding box center [336, 248] width 136 height 48
click at [351, 338] on div "Ven [DATE] - Dim [DATE]" at bounding box center [336, 345] width 136 height 15
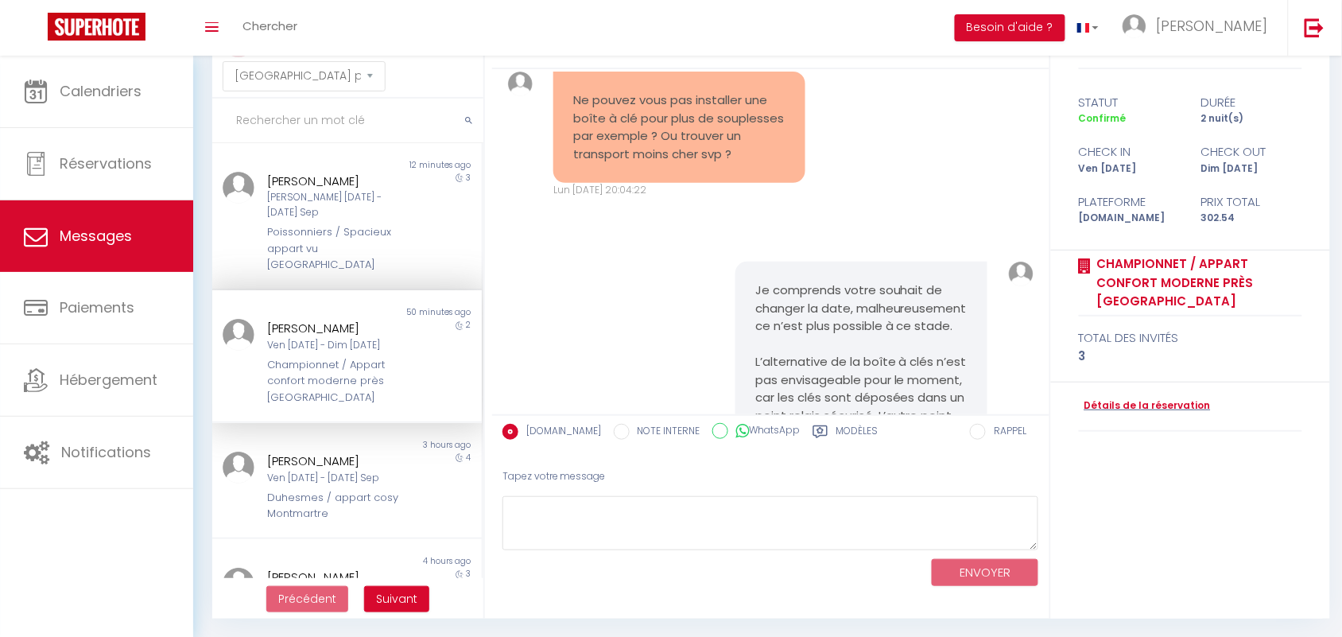
scroll to position [4279, 0]
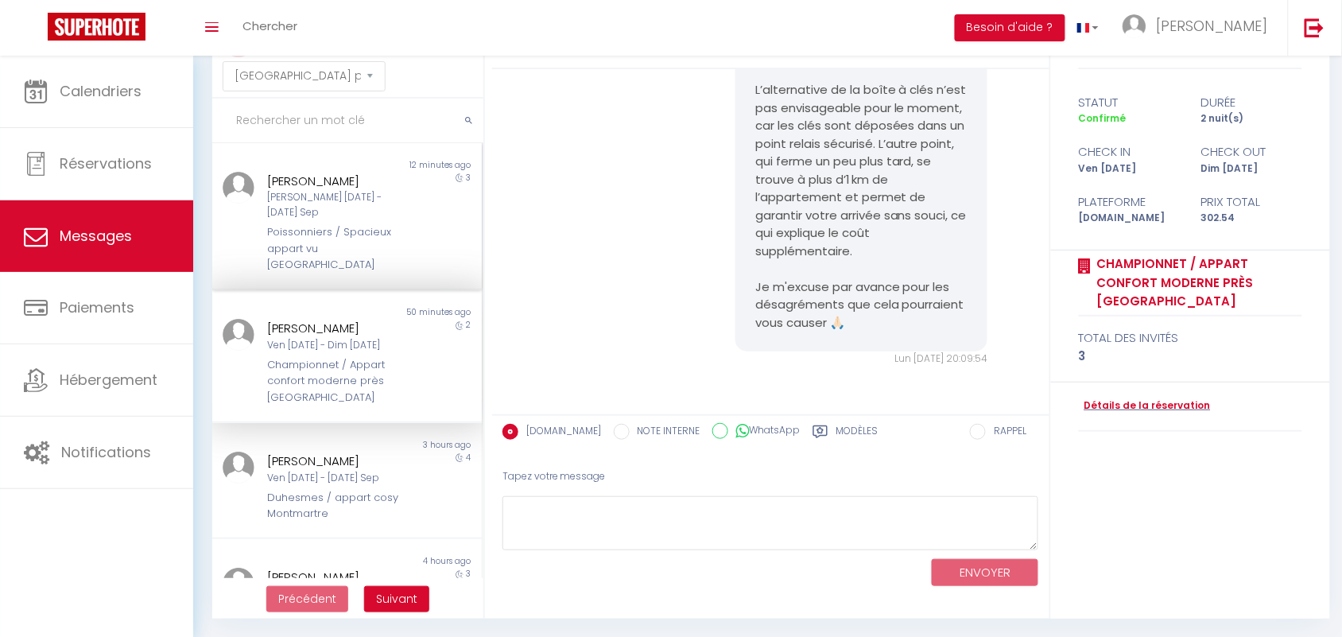
click at [310, 239] on div "Poissonniers / Spacieux appart vu [GEOGRAPHIC_DATA]" at bounding box center [336, 248] width 136 height 48
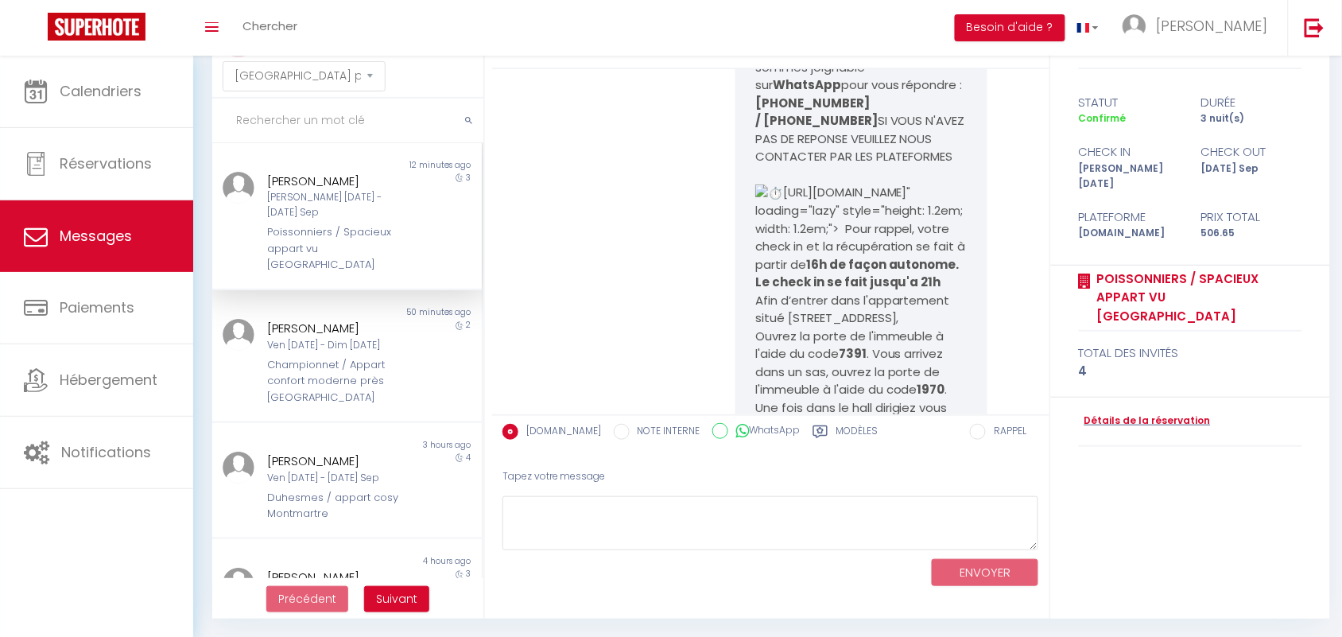
scroll to position [10272, 0]
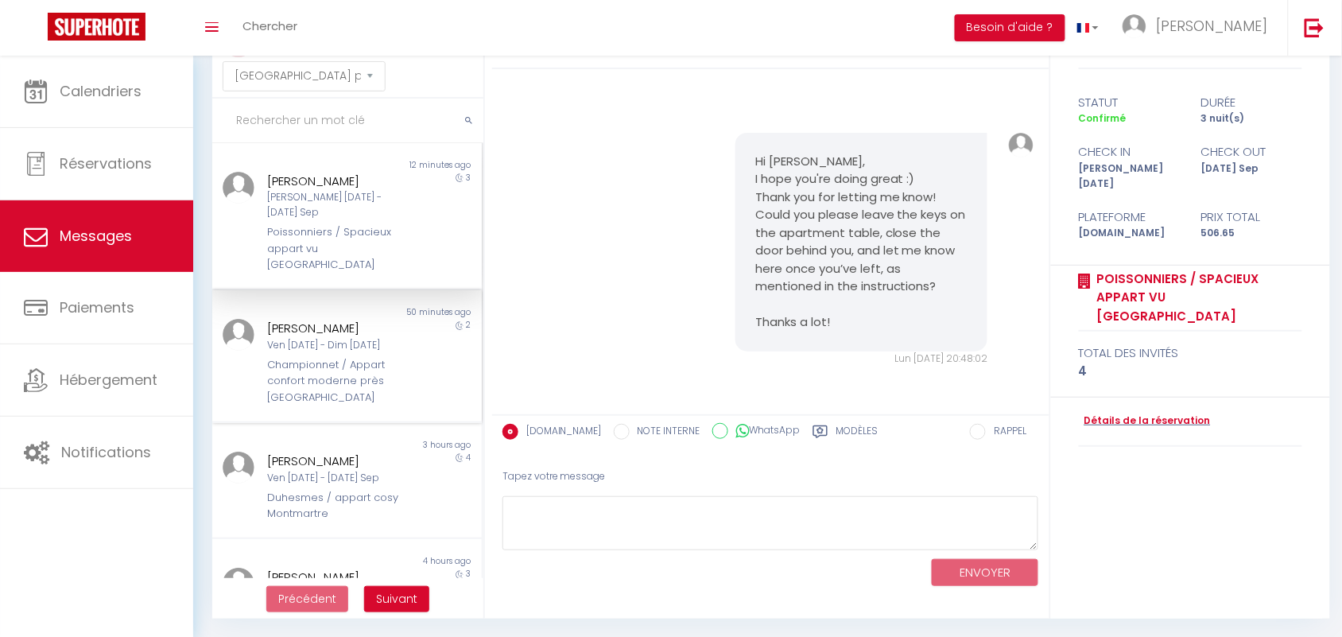
click at [314, 319] on div "[PERSON_NAME]" at bounding box center [336, 328] width 136 height 19
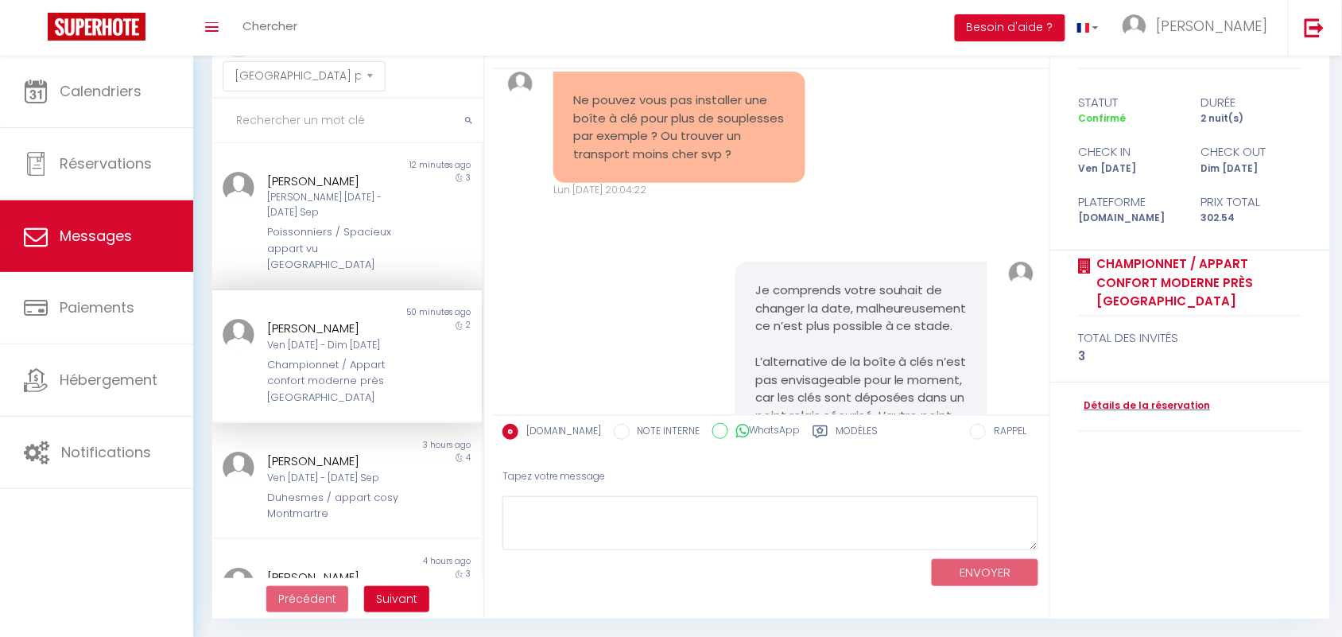
scroll to position [4279, 0]
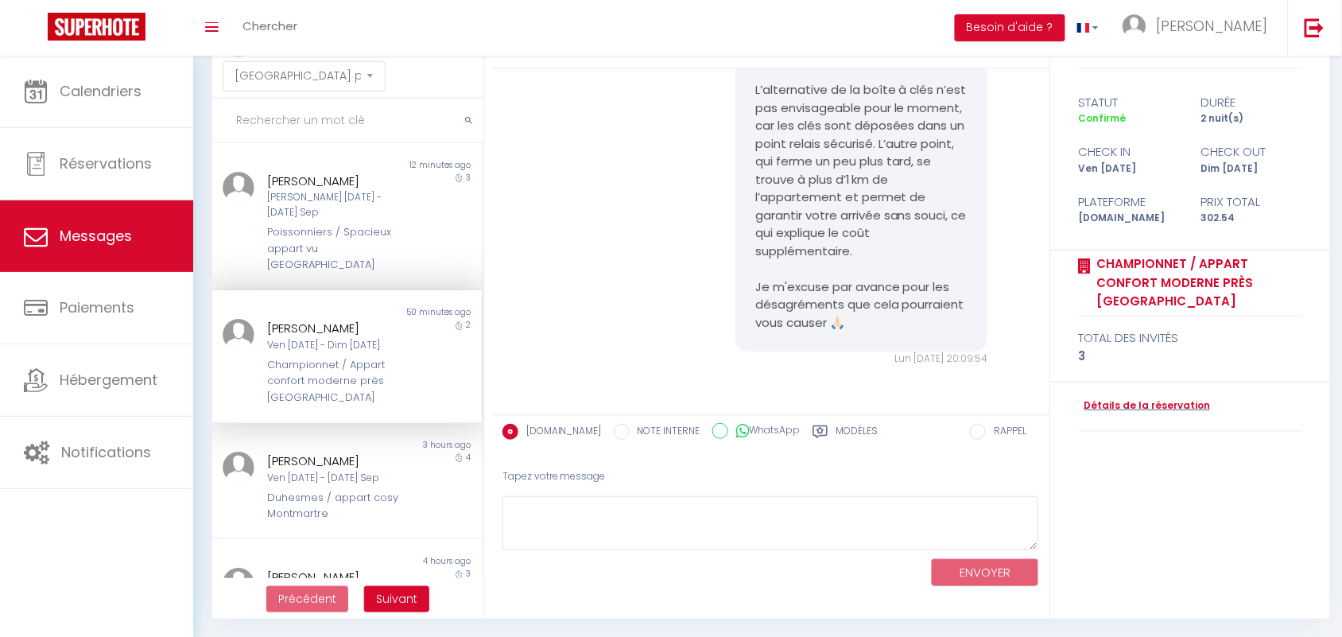
click at [668, 264] on div "Je comprends votre souhait de changer la date, malheureusement ce n’est plus po…" at bounding box center [771, 178] width 546 height 440
